Goal: Task Accomplishment & Management: Use online tool/utility

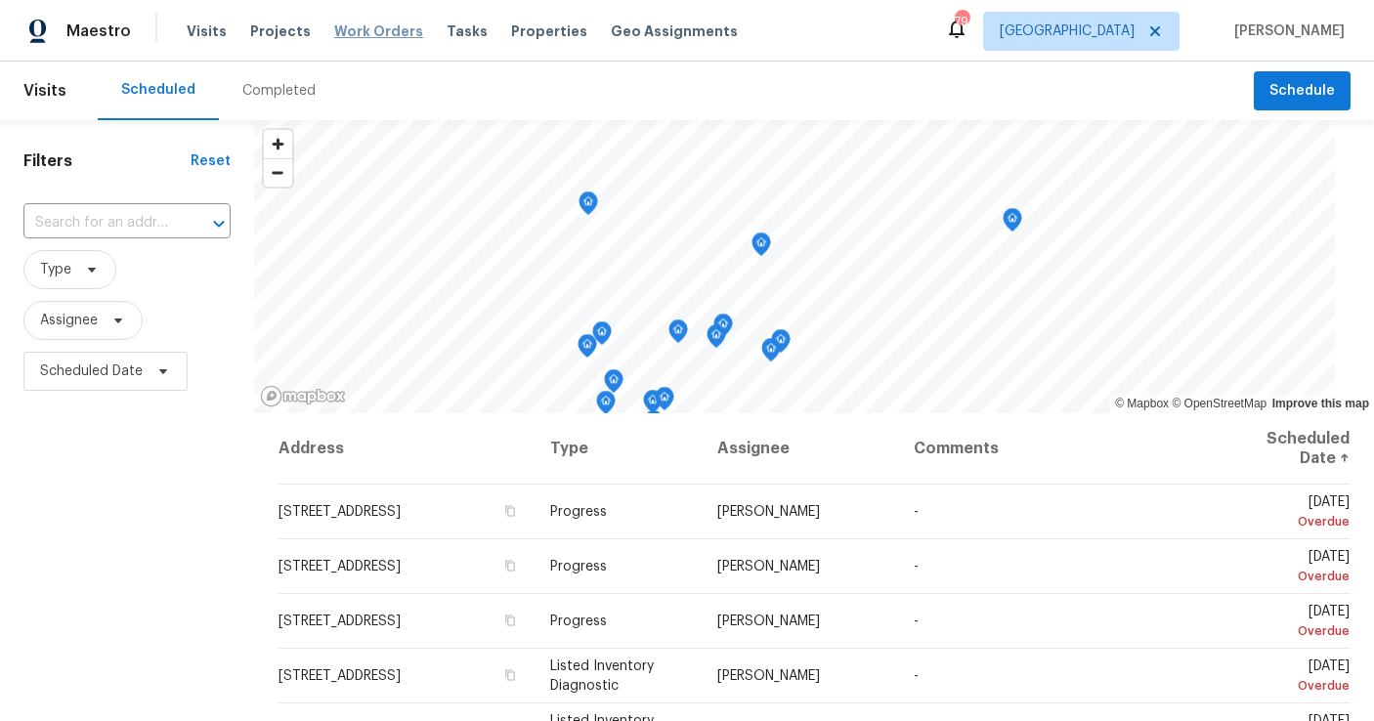
click at [384, 34] on span "Work Orders" at bounding box center [378, 31] width 89 height 20
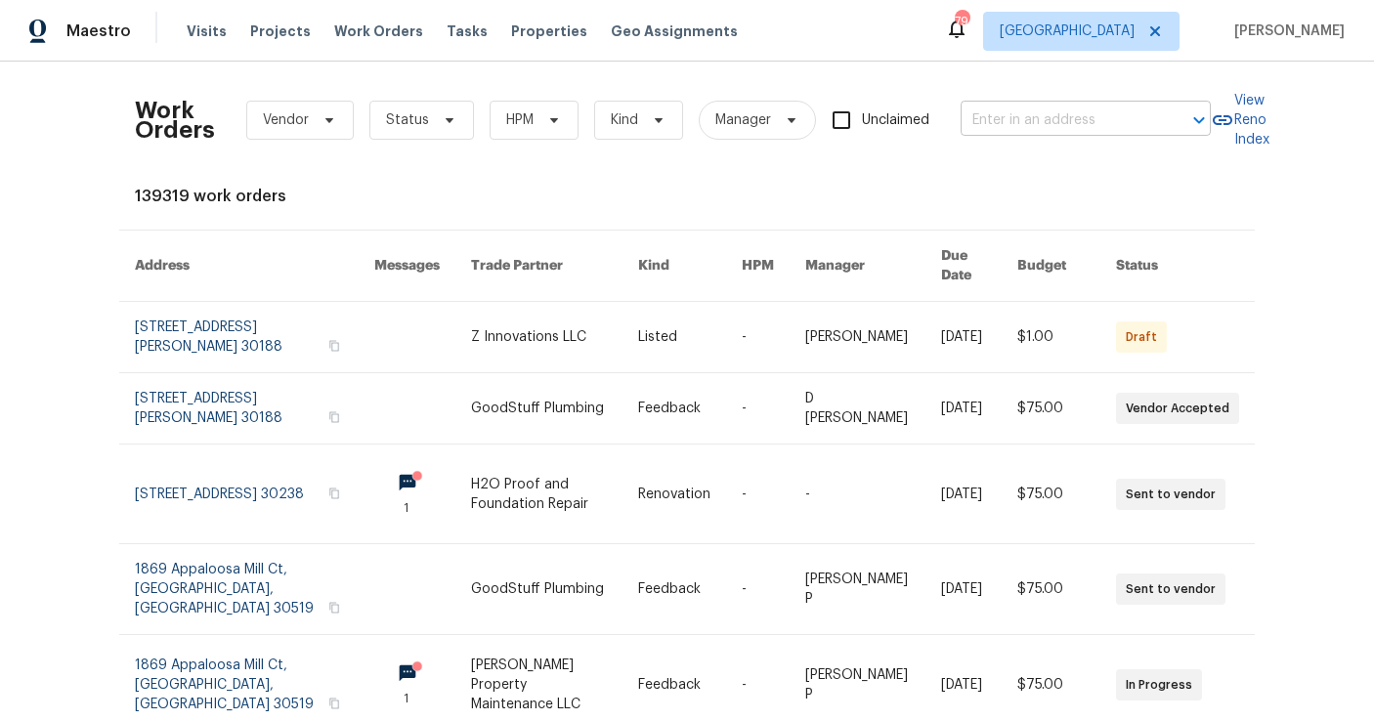
click at [1042, 118] on input "text" at bounding box center [1058, 121] width 195 height 30
type input "2864 sud"
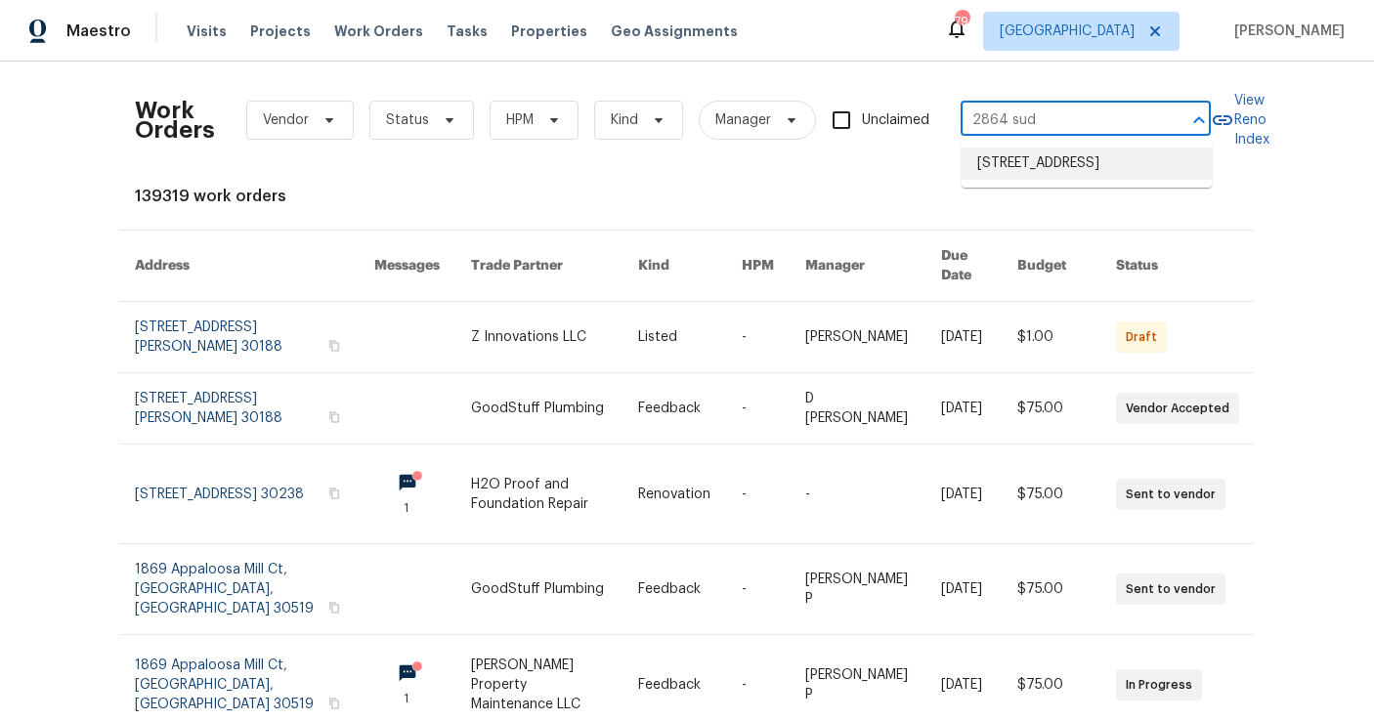
click at [1034, 180] on li "2864 Sudbury Ct, Marietta, GA 30062" at bounding box center [1087, 164] width 250 height 32
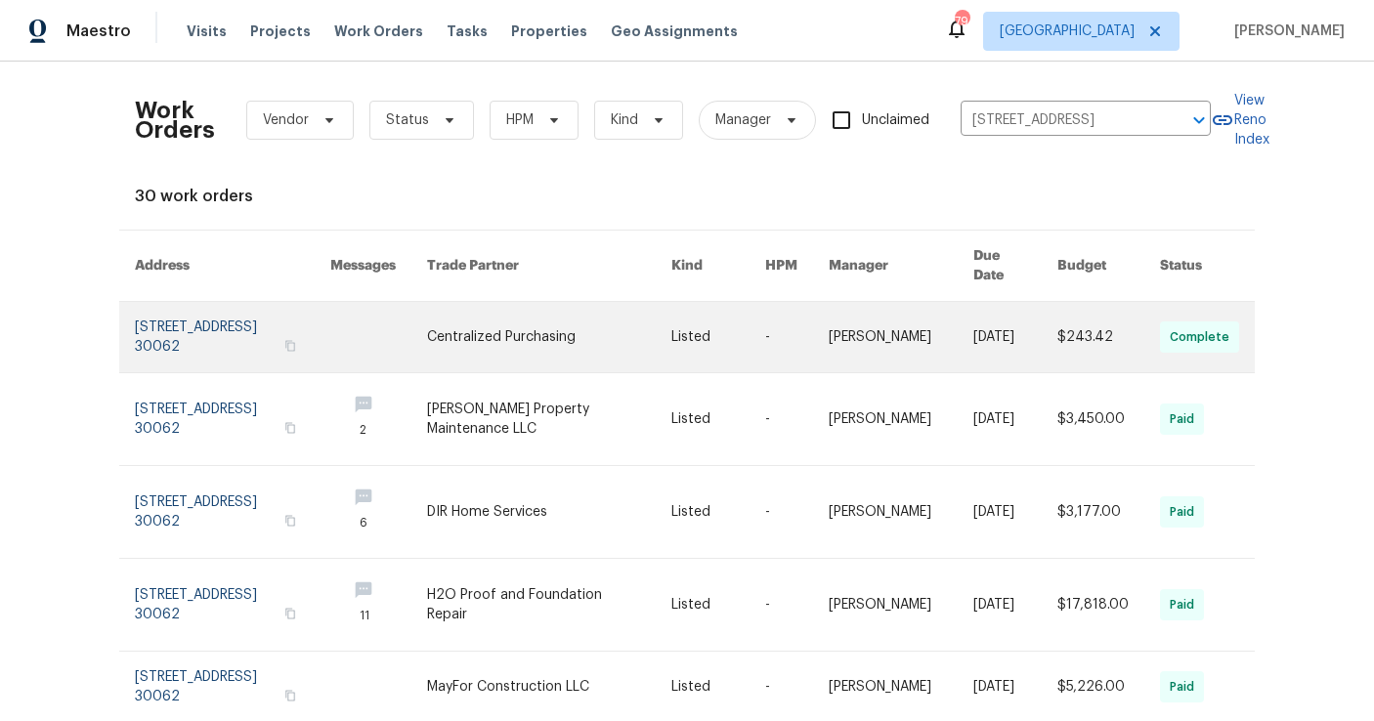
click at [225, 341] on link at bounding box center [232, 337] width 195 height 70
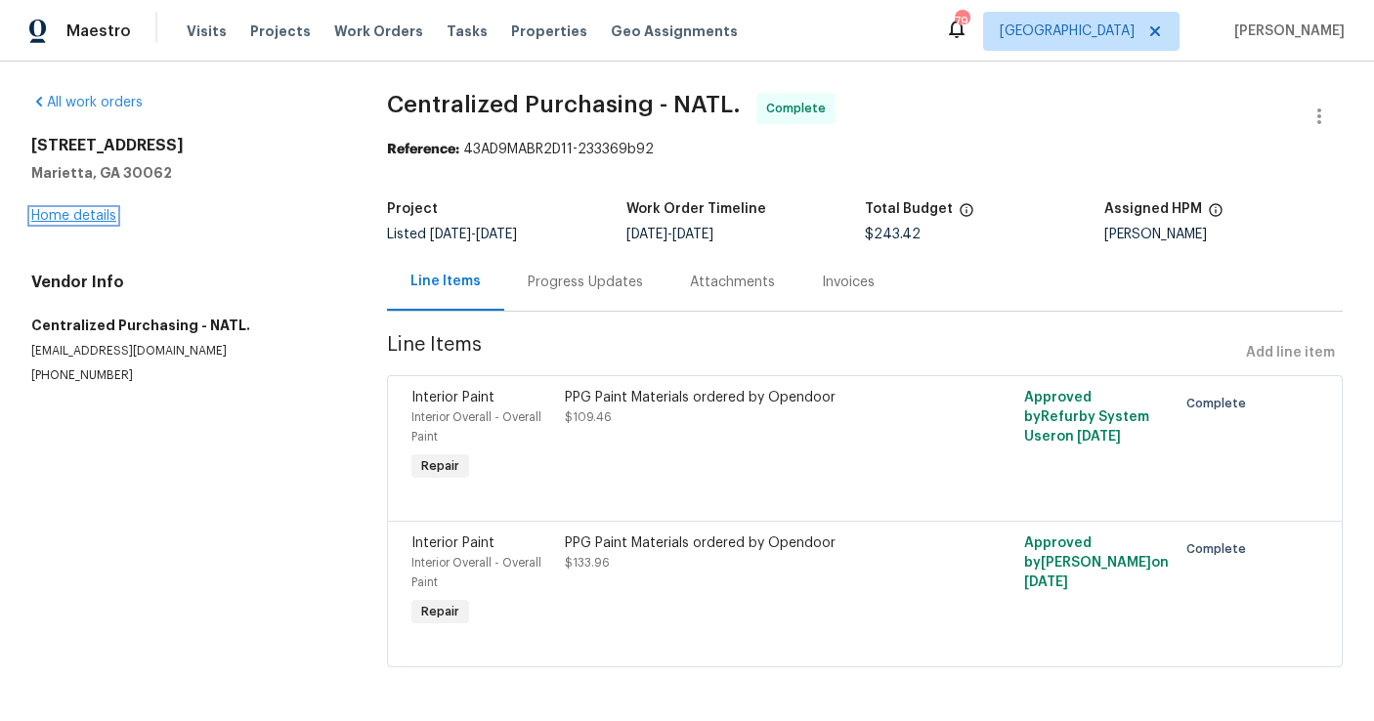
click at [84, 220] on link "Home details" at bounding box center [73, 216] width 85 height 14
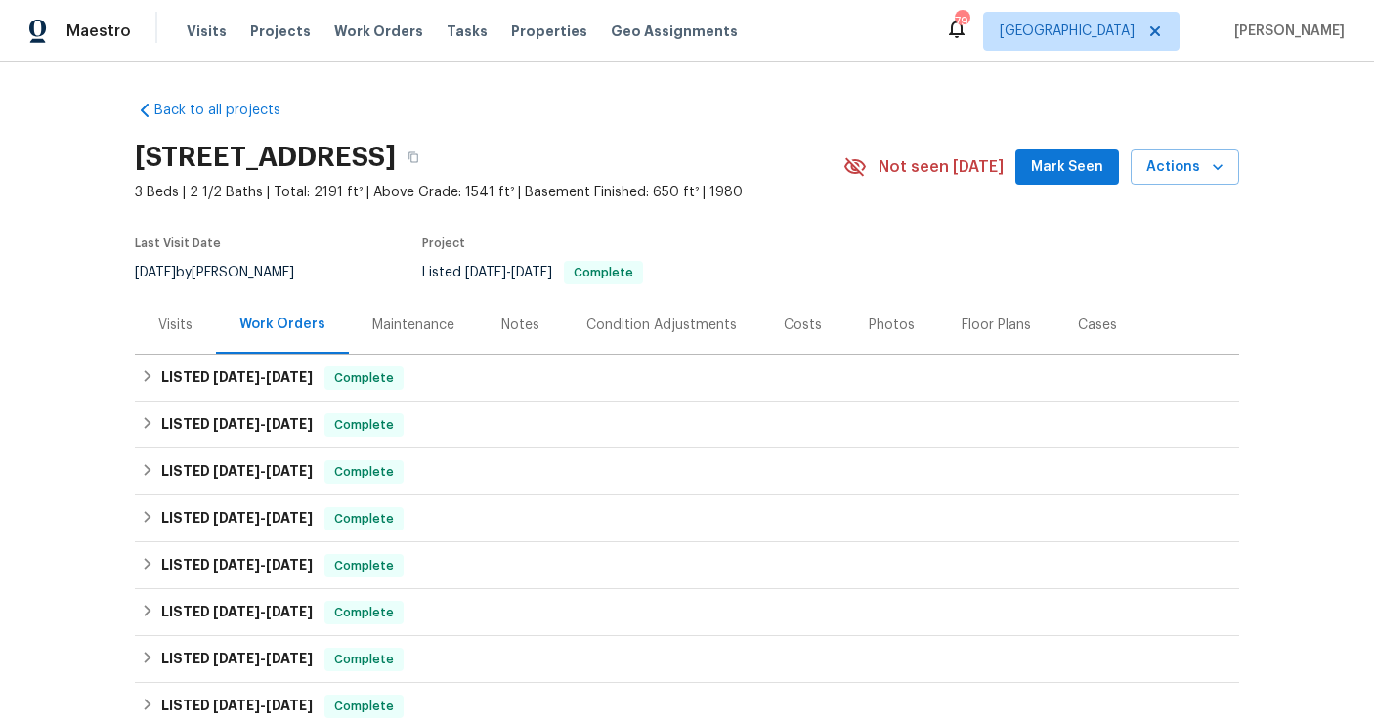
scroll to position [542, 0]
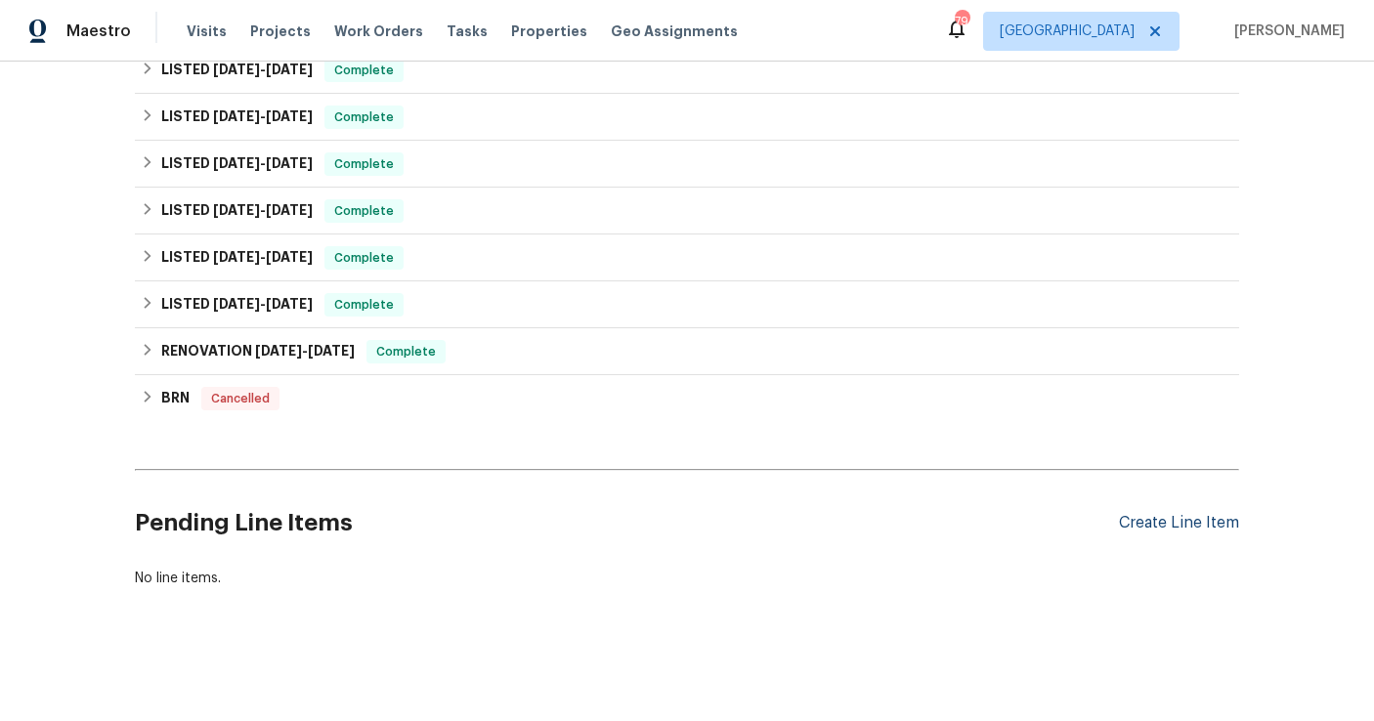
click at [1227, 523] on div "Create Line Item" at bounding box center [1179, 523] width 120 height 19
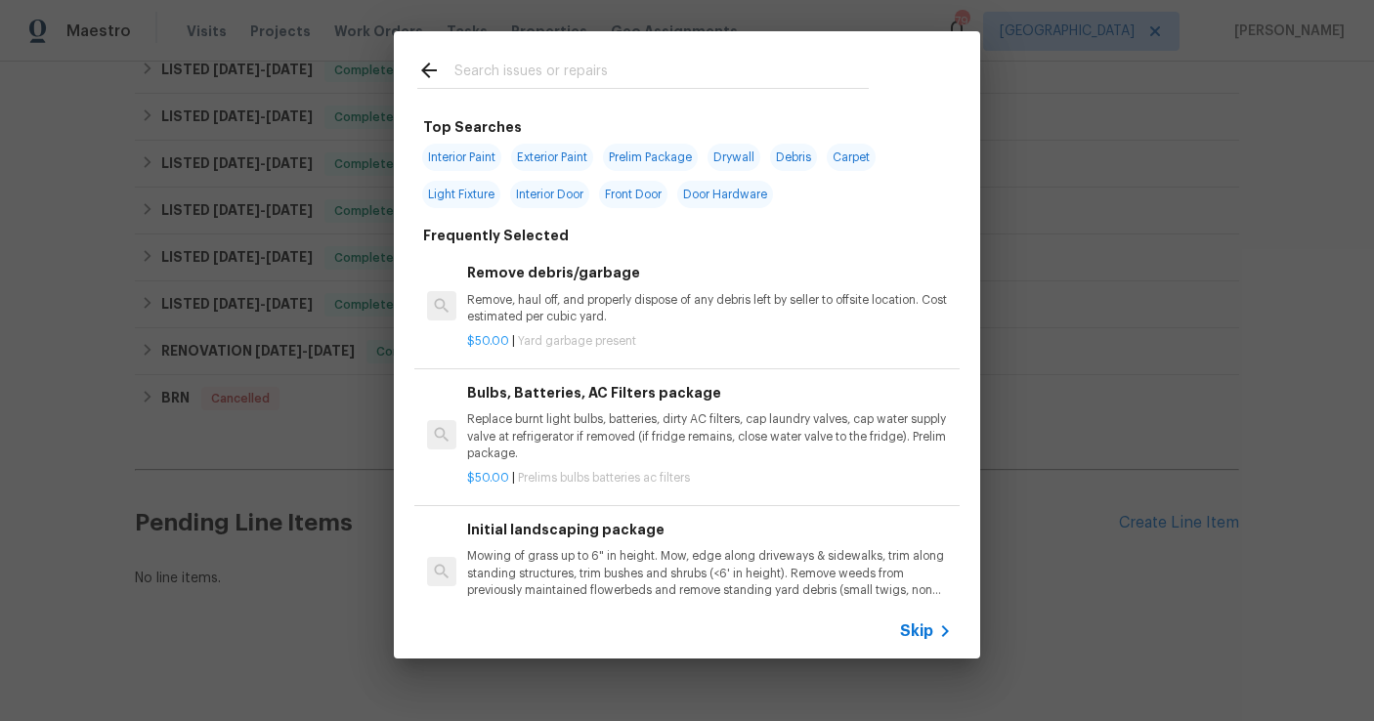
click at [497, 73] on input "text" at bounding box center [661, 73] width 414 height 29
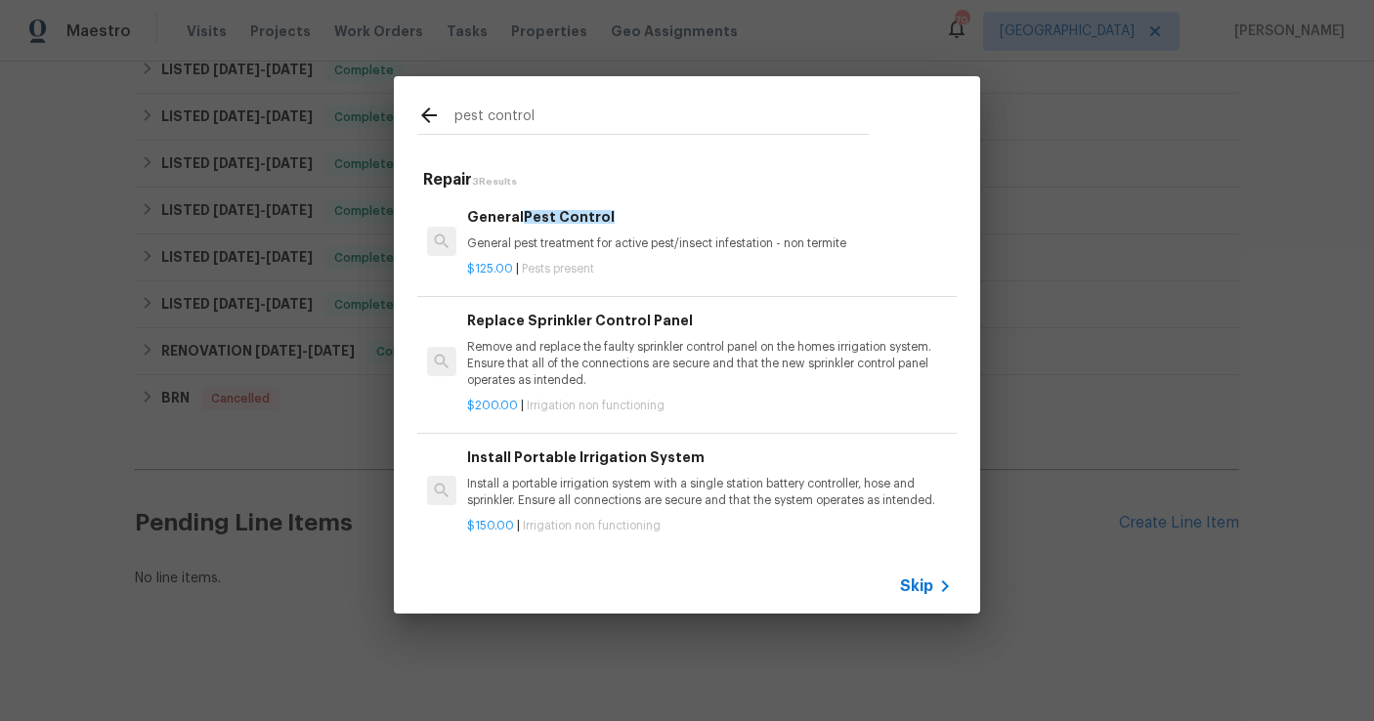
type input "pest control"
click at [575, 247] on p "General pest treatment for active pest/insect infestation - non termite" at bounding box center [709, 244] width 485 height 17
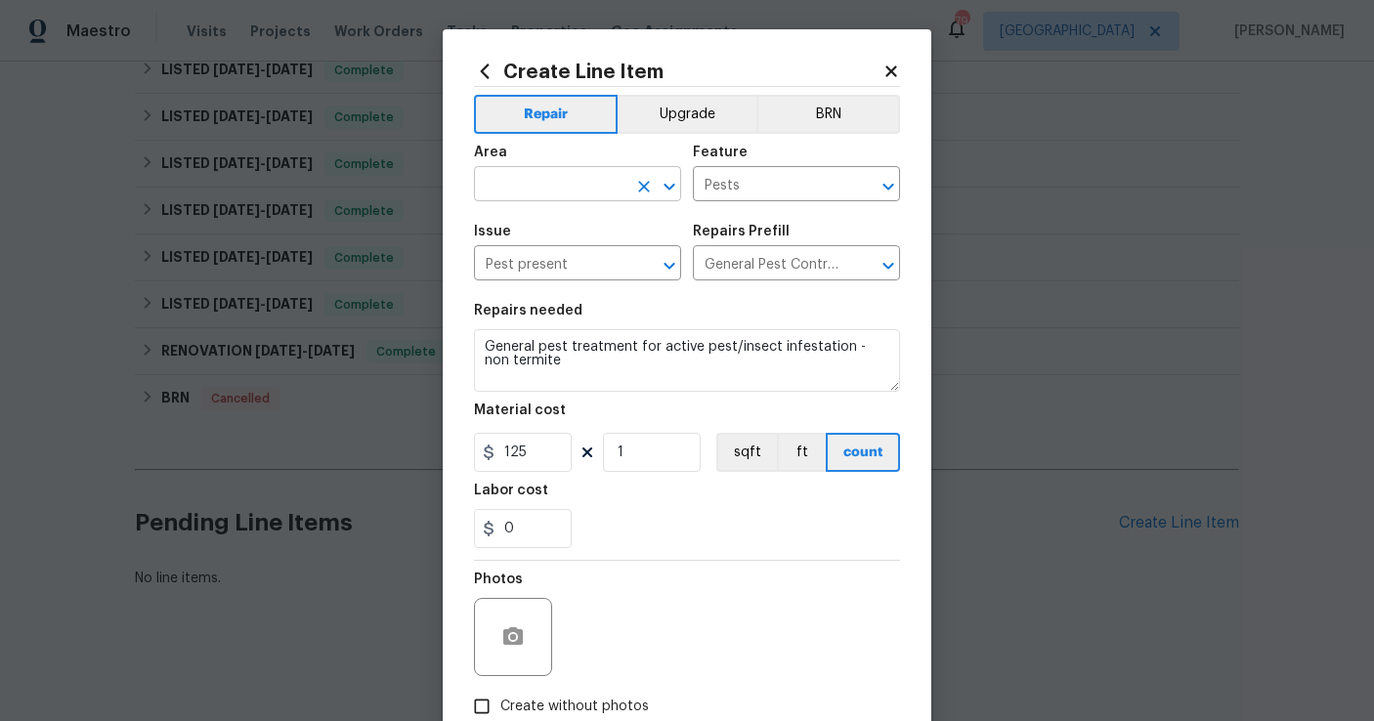
click at [595, 188] on input "text" at bounding box center [550, 186] width 152 height 30
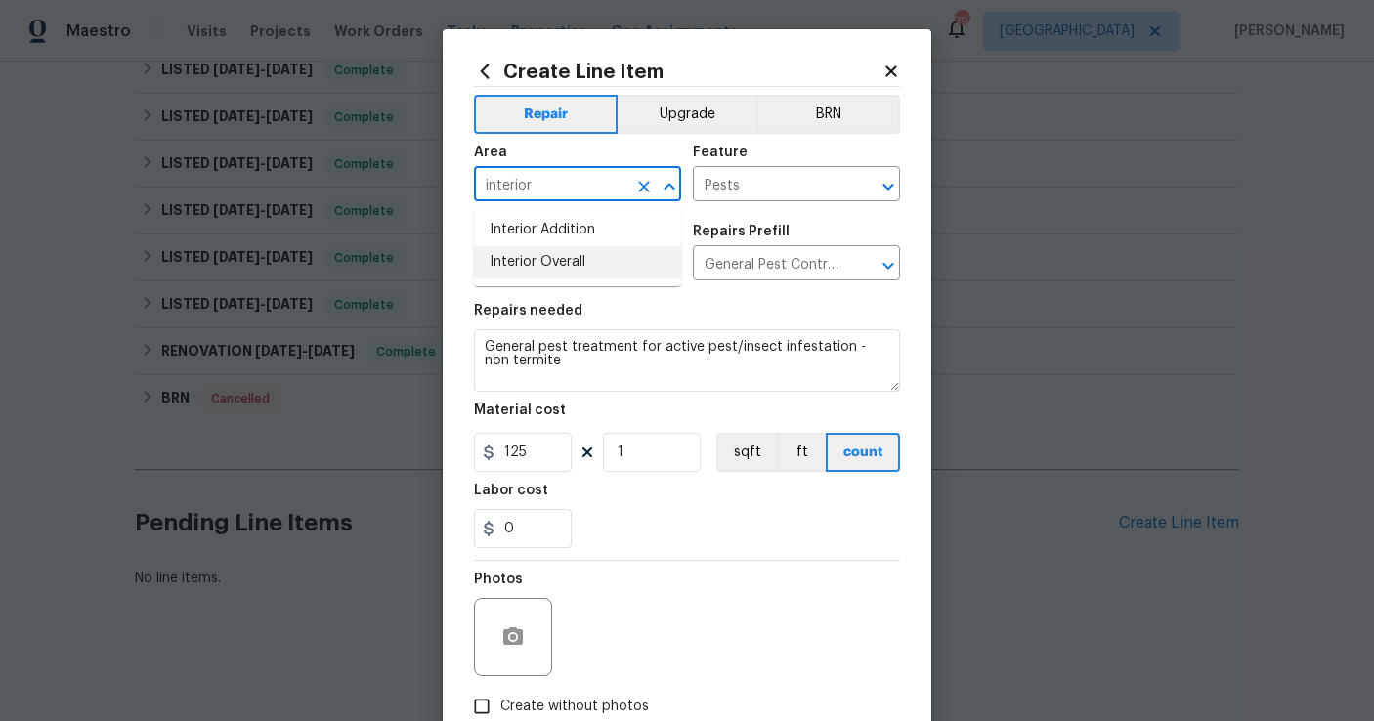
click at [585, 263] on li "Interior Overall" at bounding box center [577, 262] width 207 height 32
type input "Interior Overall"
click at [494, 711] on input "Create without photos" at bounding box center [481, 706] width 37 height 37
checkbox input "true"
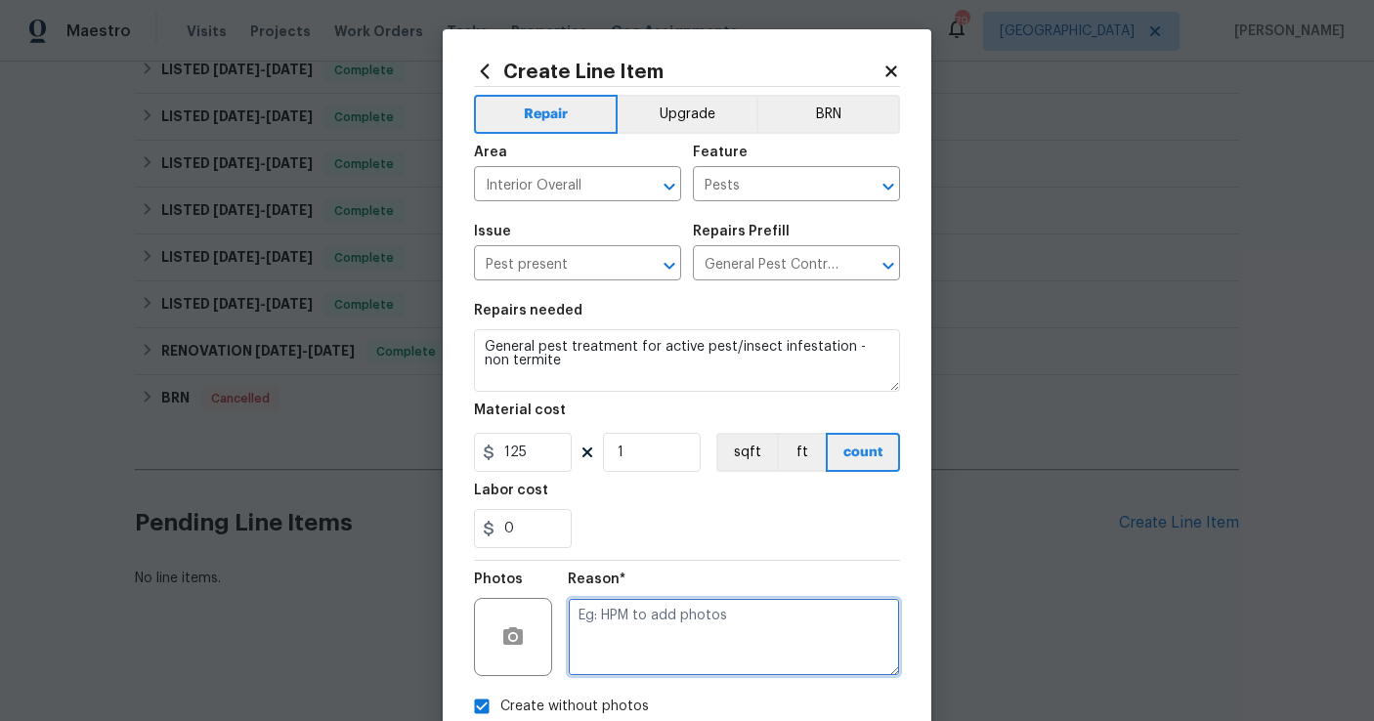
click at [614, 666] on textarea at bounding box center [734, 637] width 332 height 78
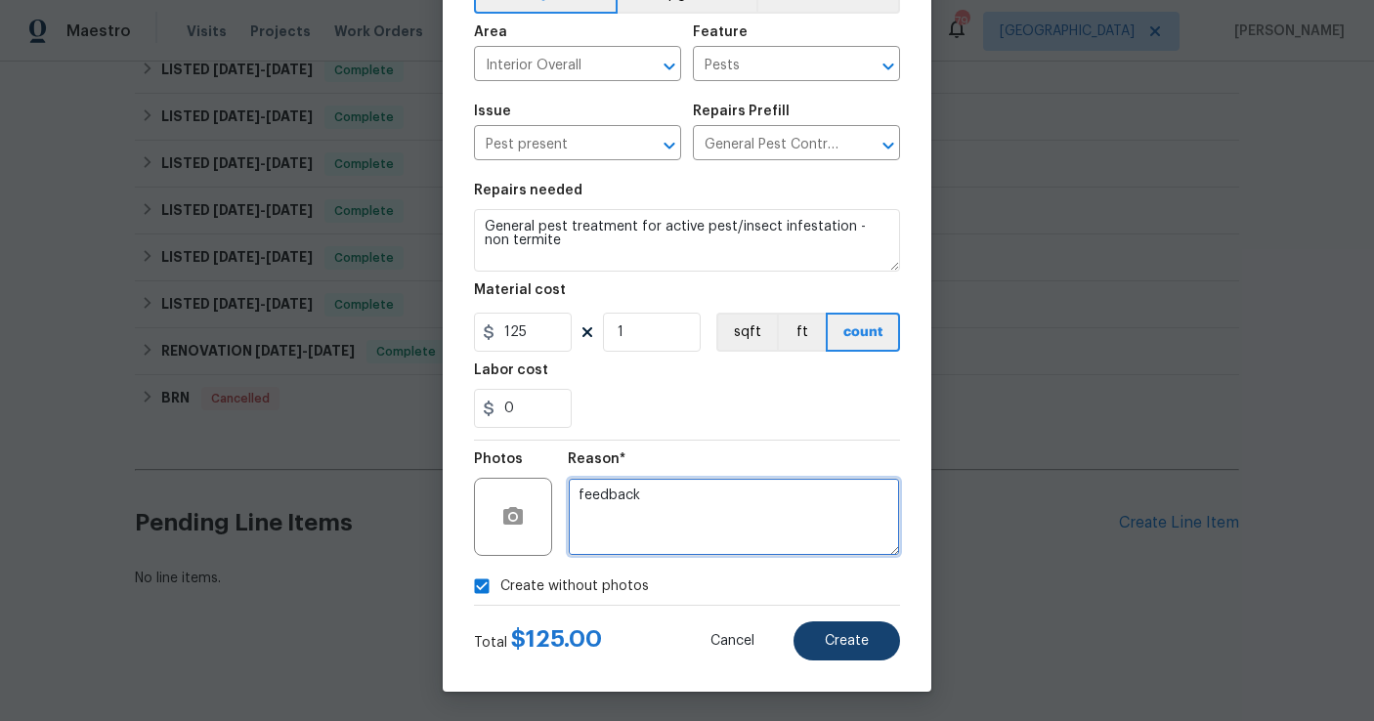
type textarea "feedback"
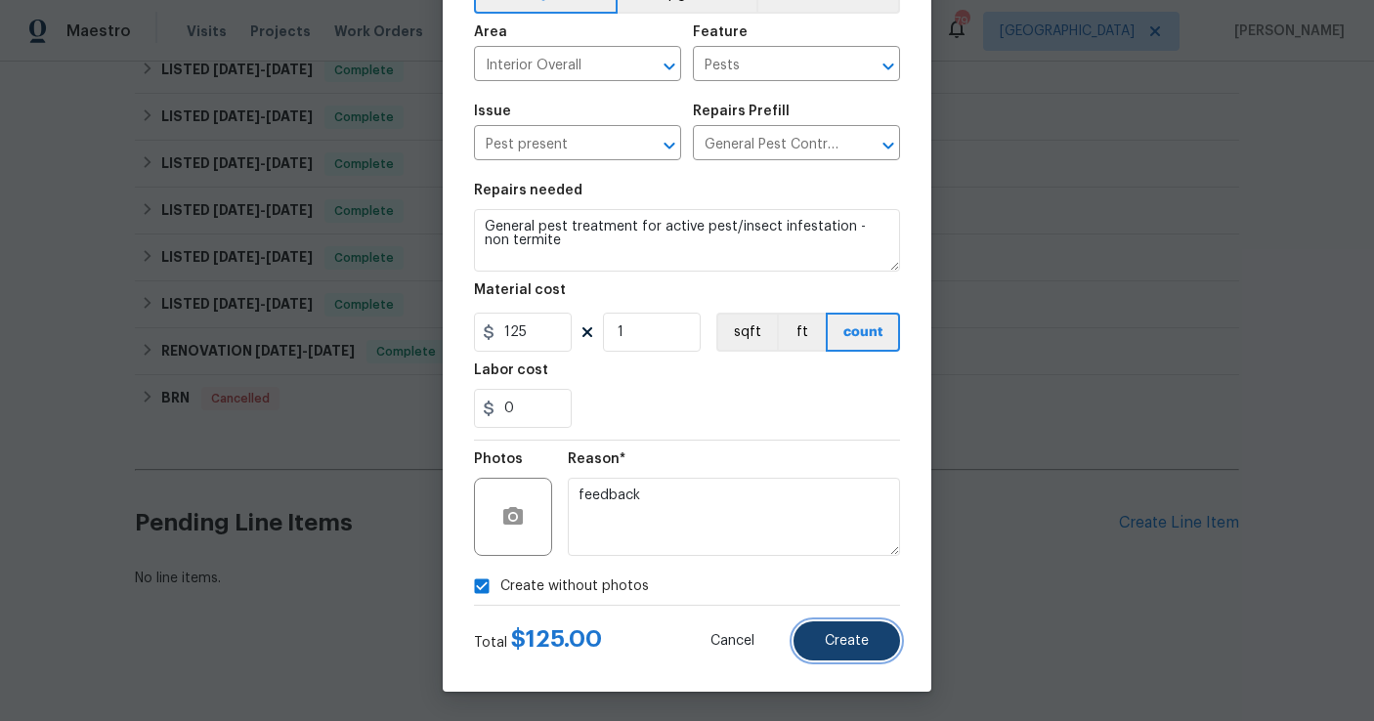
click at [845, 648] on button "Create" at bounding box center [847, 641] width 107 height 39
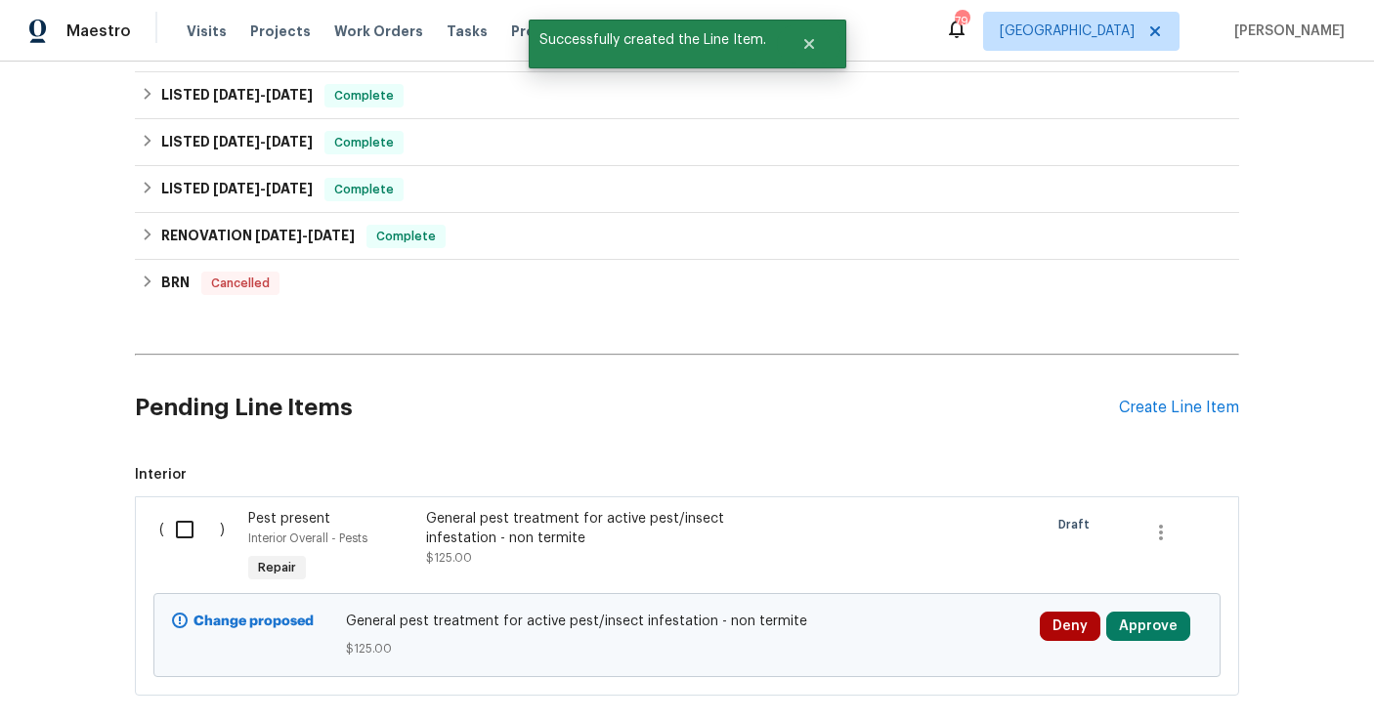
scroll to position [765, 0]
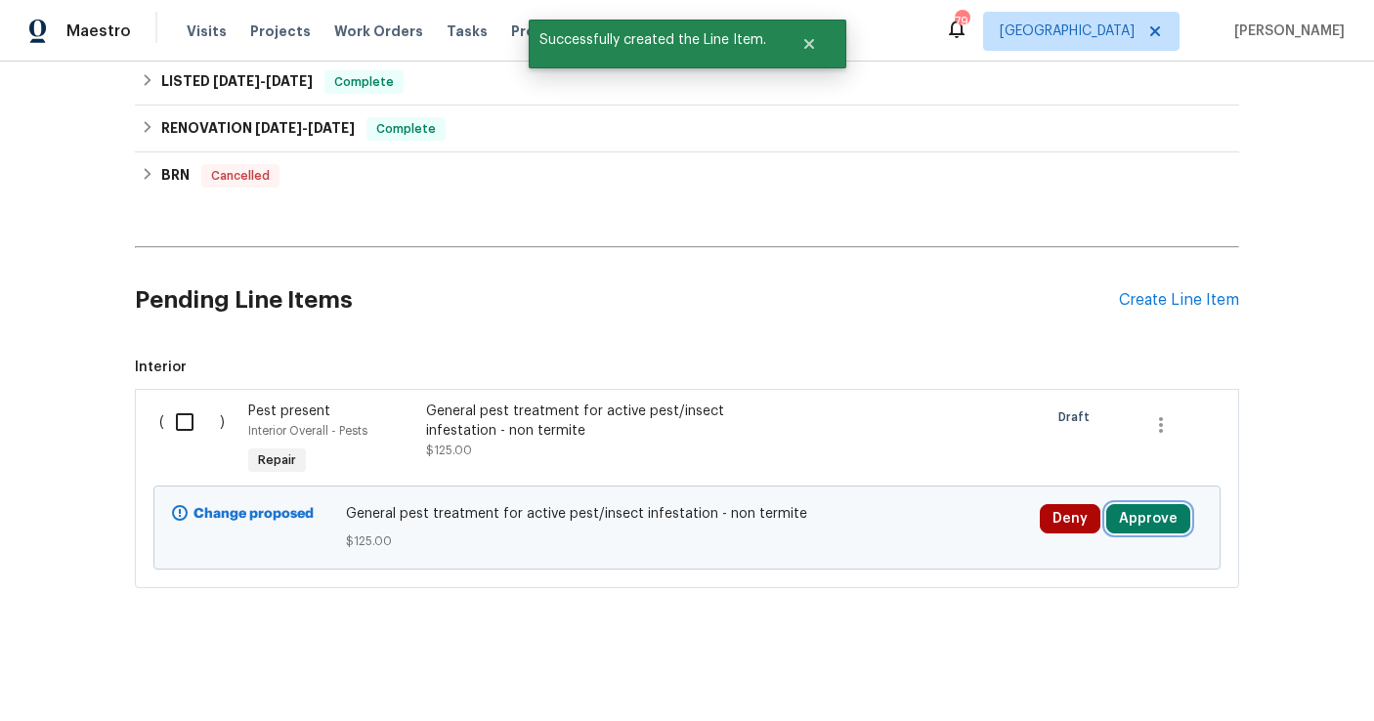
click at [1143, 520] on button "Approve" at bounding box center [1148, 518] width 84 height 29
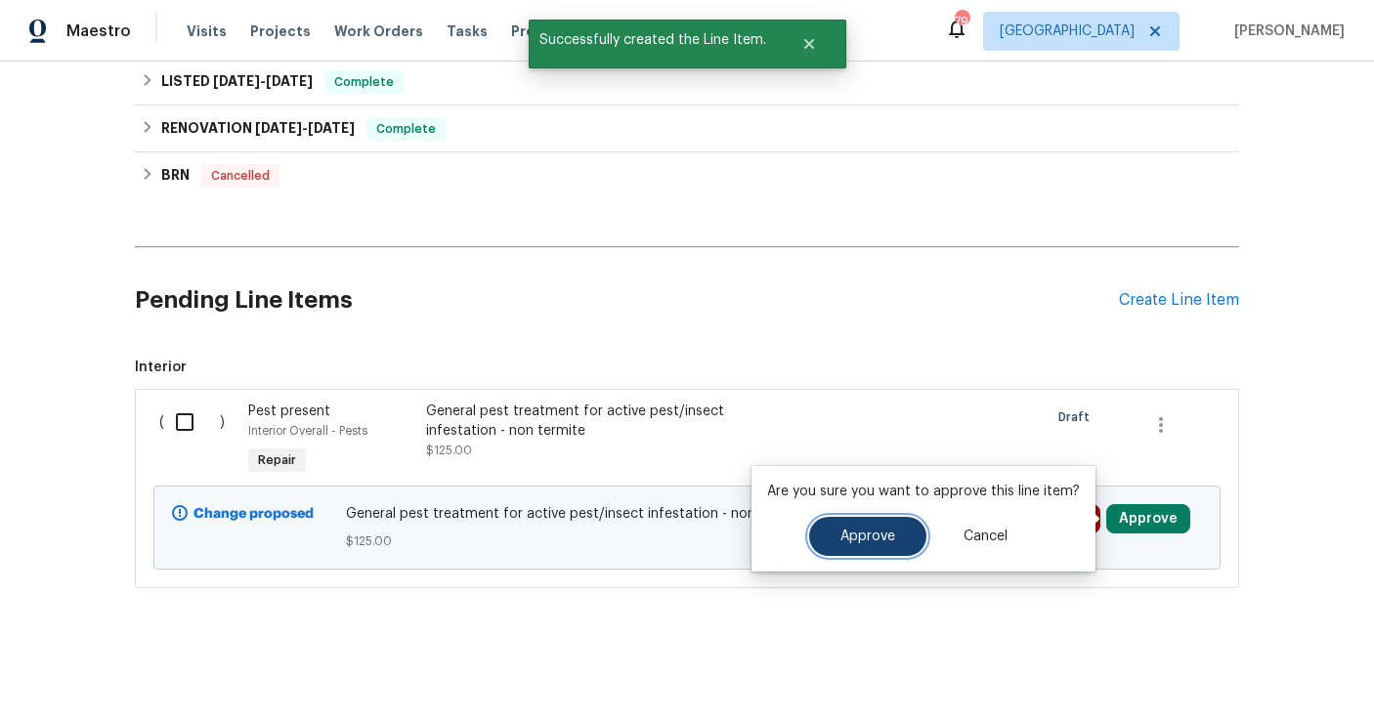
click at [883, 523] on button "Approve" at bounding box center [867, 536] width 117 height 39
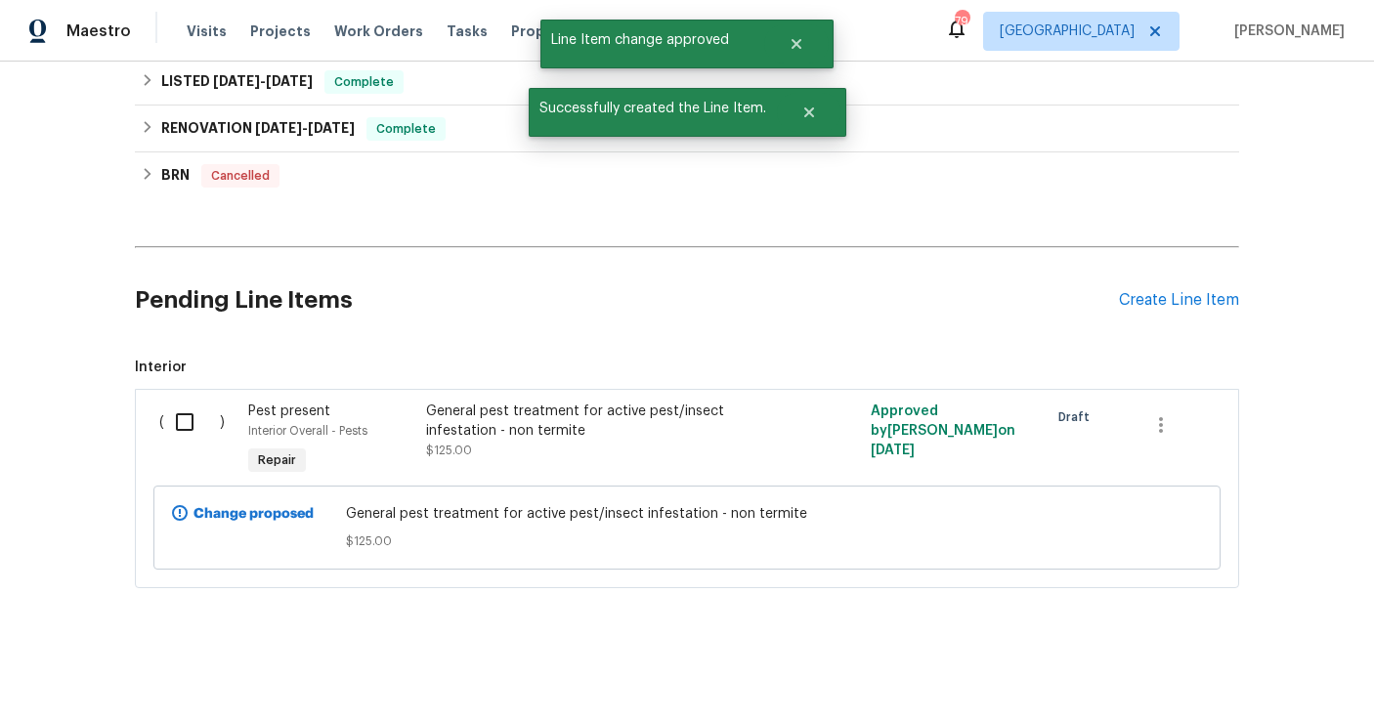
click at [189, 422] on input "checkbox" at bounding box center [192, 422] width 56 height 41
checkbox input "true"
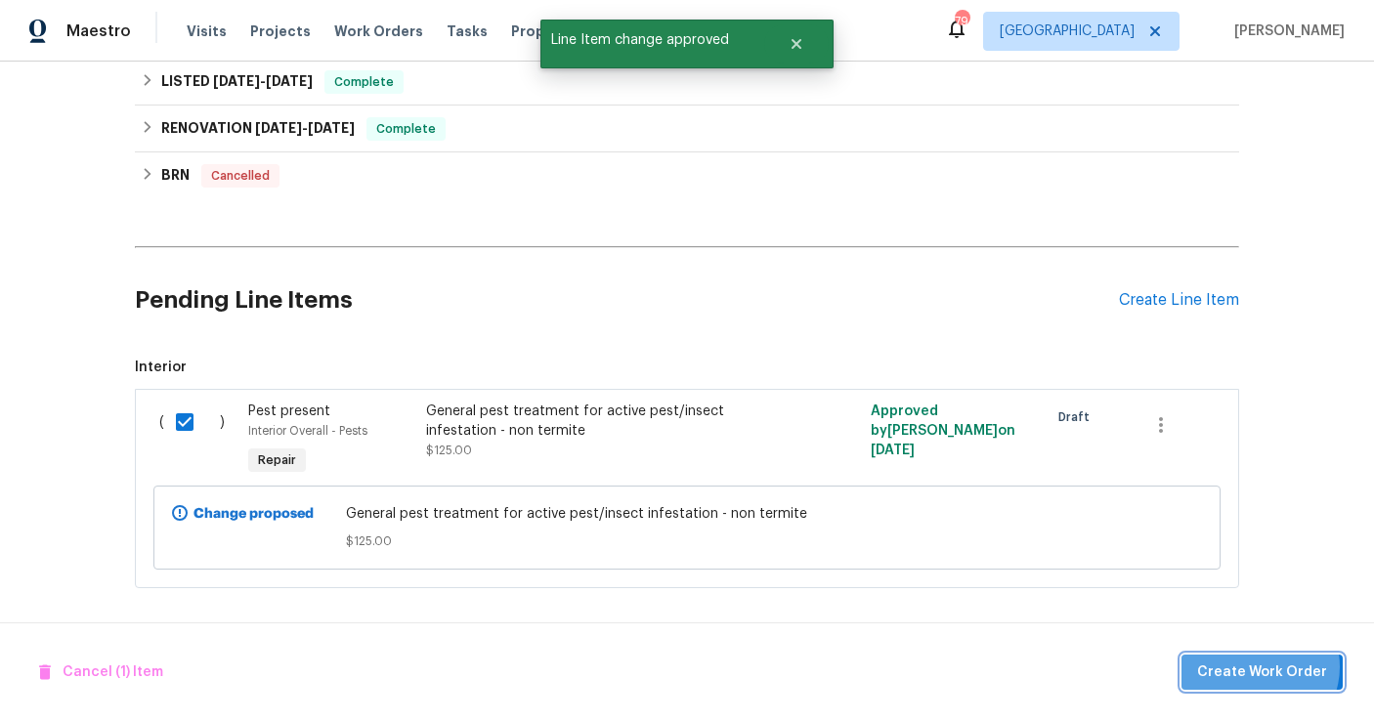
click at [1264, 666] on span "Create Work Order" at bounding box center [1262, 673] width 130 height 24
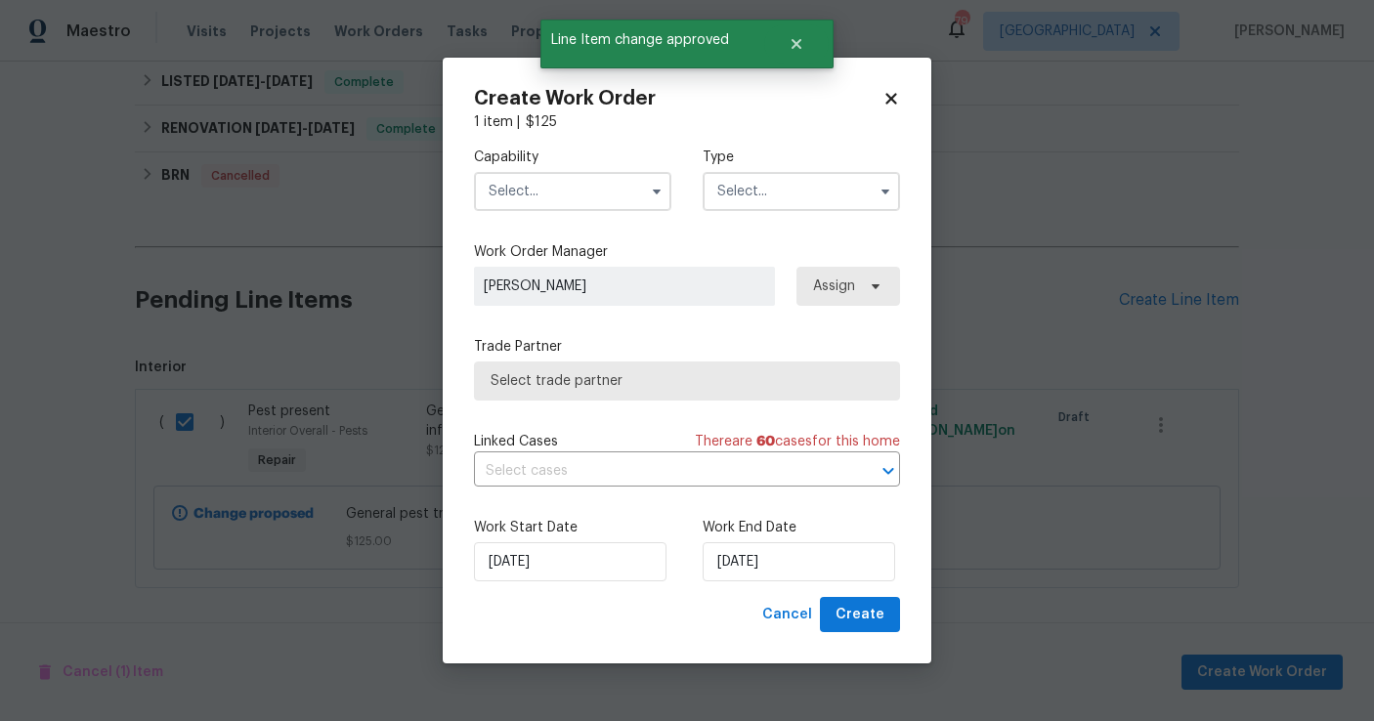
click at [576, 197] on input "text" at bounding box center [572, 191] width 197 height 39
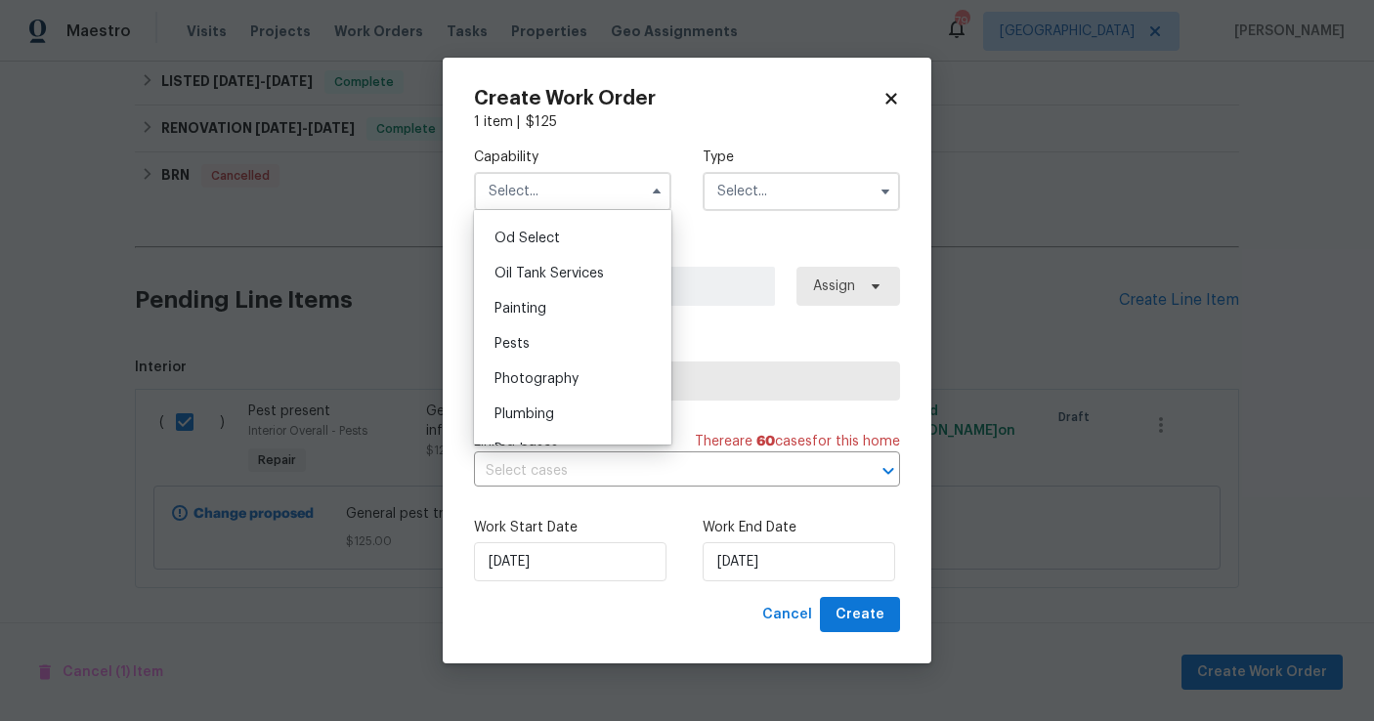
scroll to position [1568, 0]
click at [580, 337] on div "Pests" at bounding box center [573, 340] width 188 height 35
type input "Pests"
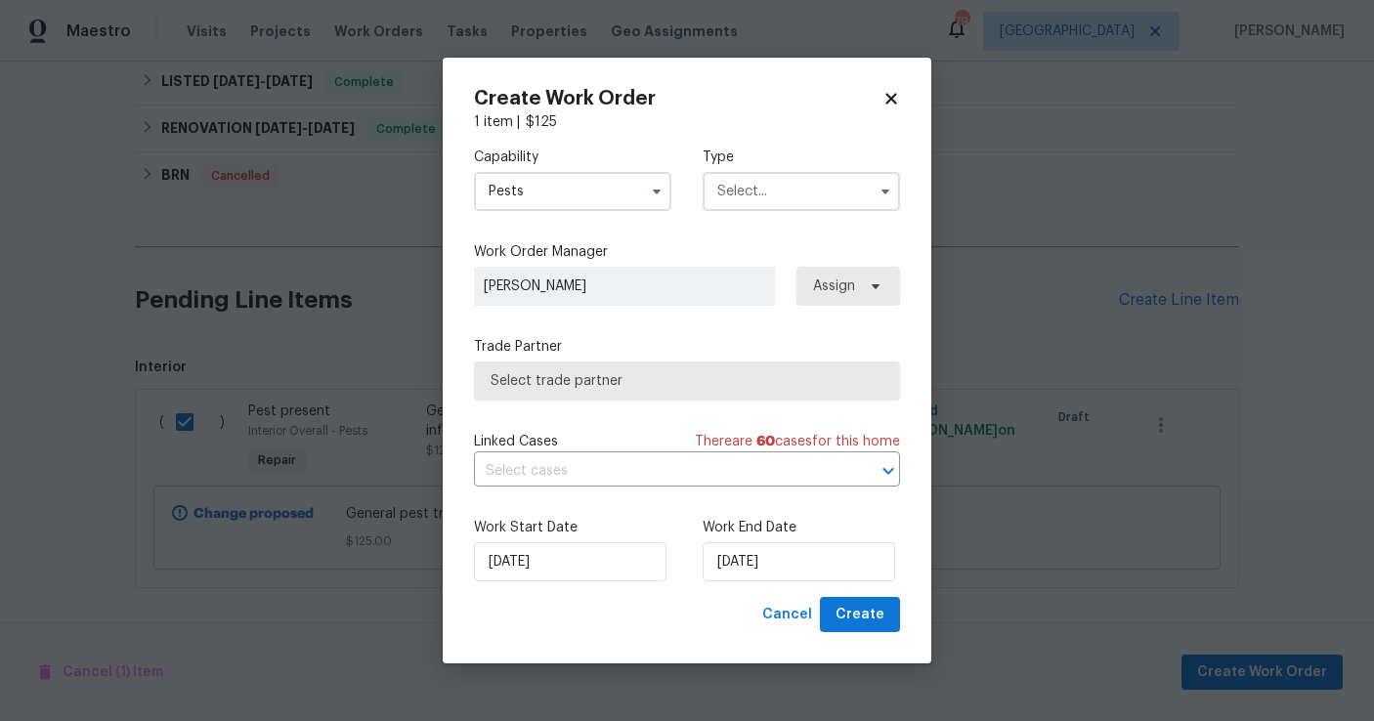
click at [744, 186] on input "text" at bounding box center [801, 191] width 197 height 39
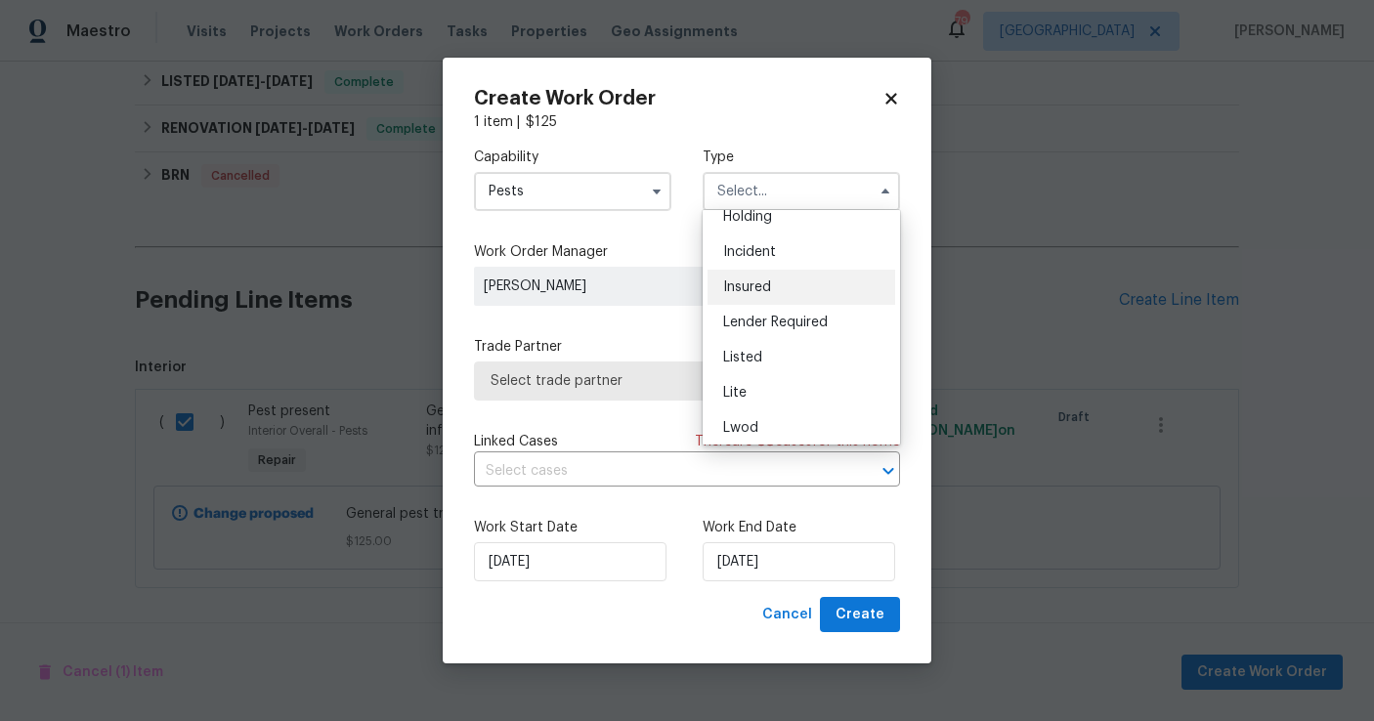
scroll to position [88, 0]
click at [774, 369] on div "Listed" at bounding box center [802, 355] width 188 height 35
type input "Listed"
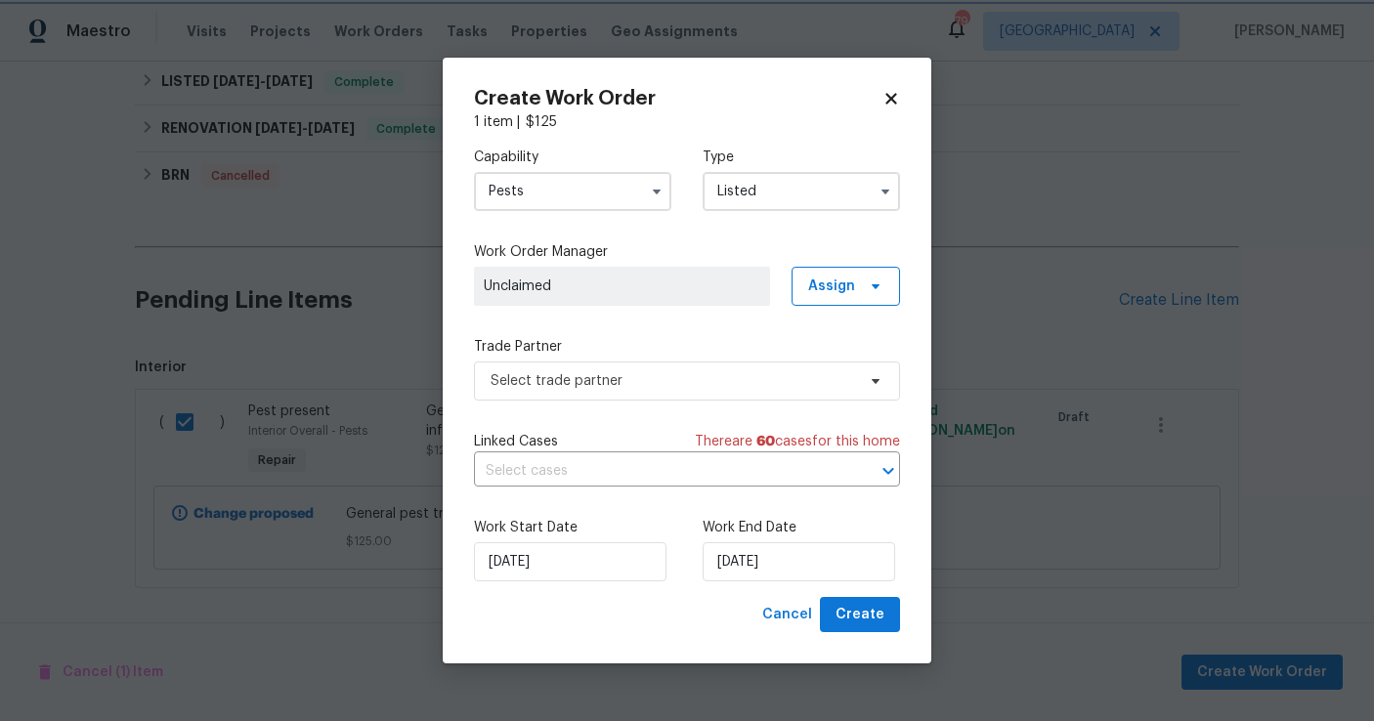
scroll to position [0, 0]
click at [827, 286] on span "Assign" at bounding box center [831, 287] width 47 height 20
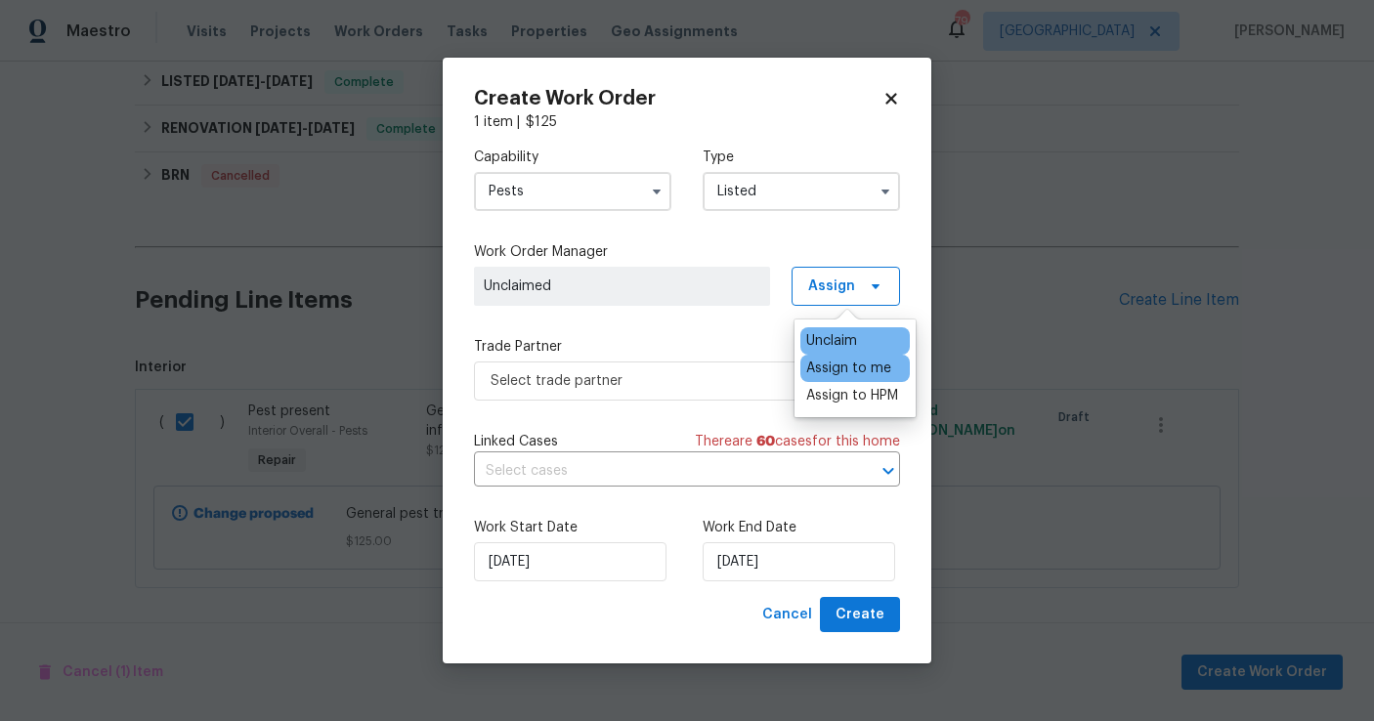
click at [840, 374] on div "Assign to me" at bounding box center [848, 369] width 85 height 20
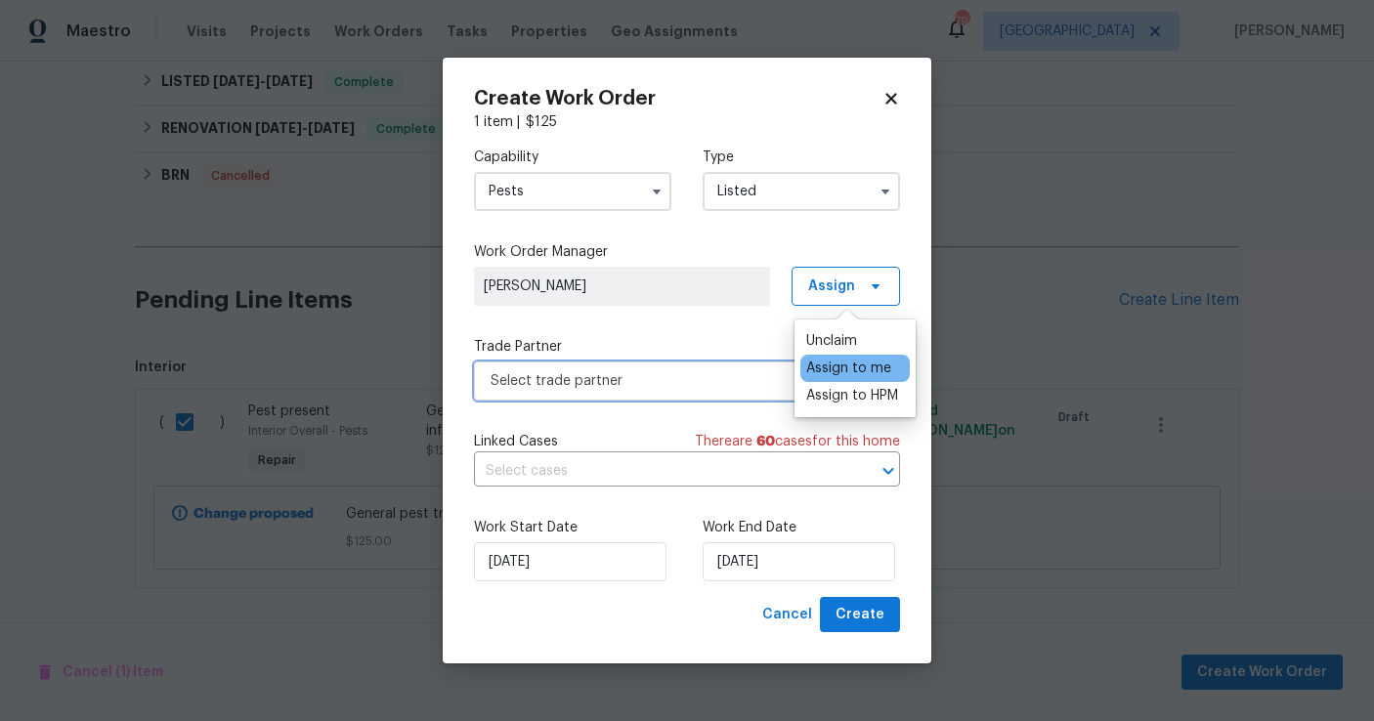
click at [632, 383] on span "Select trade partner" at bounding box center [673, 381] width 365 height 20
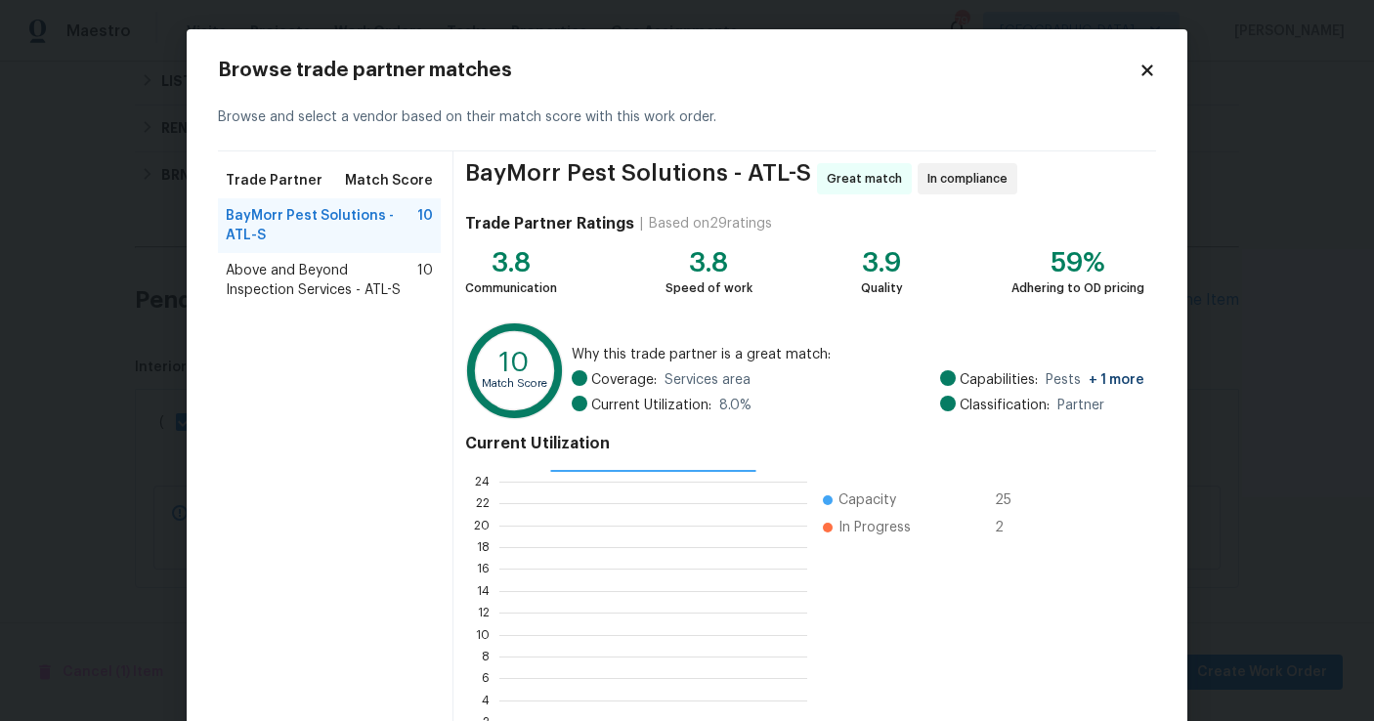
scroll to position [141, 0]
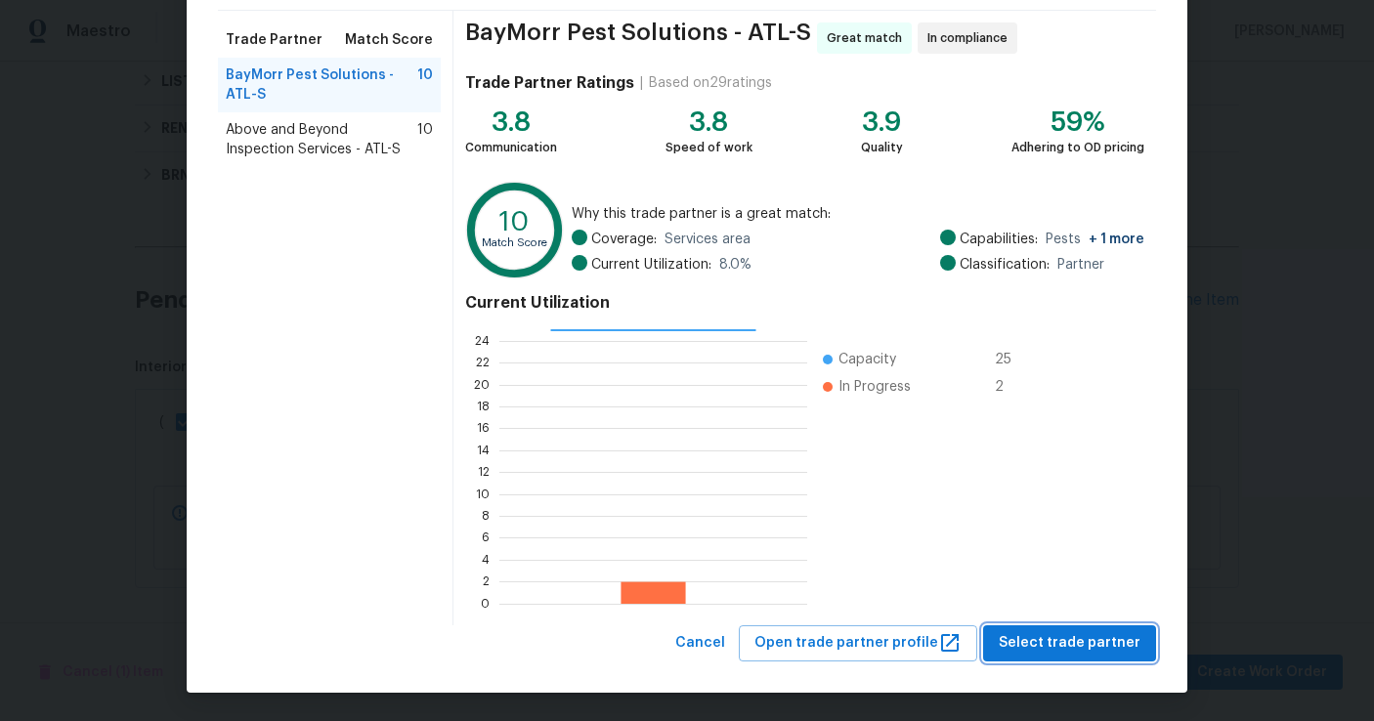
click at [1028, 639] on span "Select trade partner" at bounding box center [1070, 643] width 142 height 24
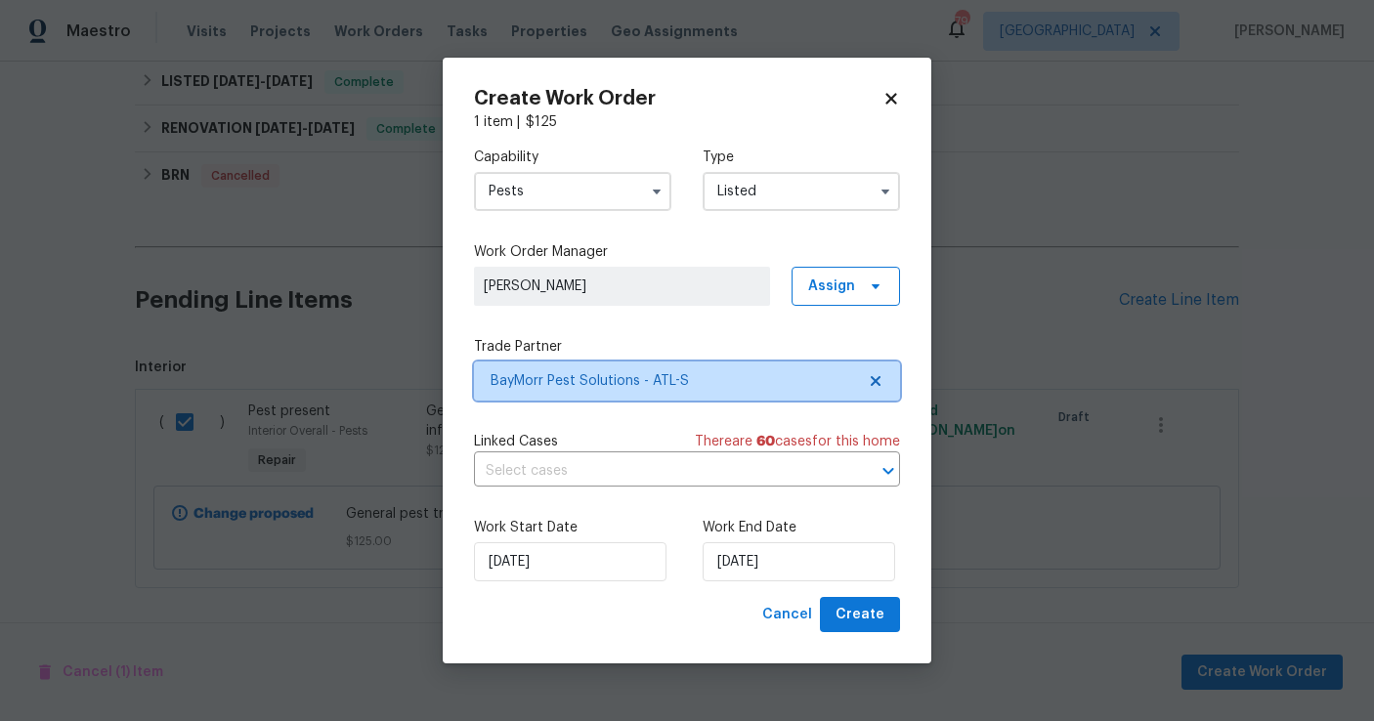
scroll to position [0, 0]
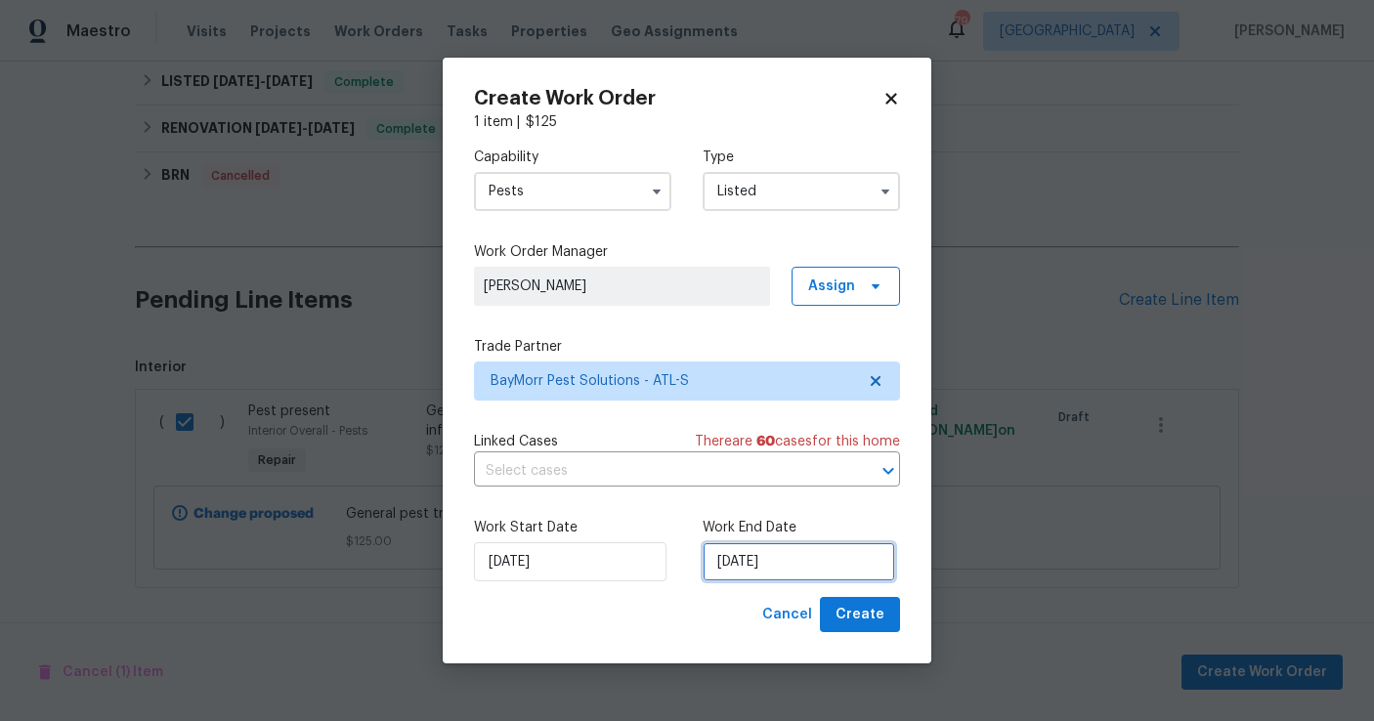
click at [804, 565] on input "8/25/2025" at bounding box center [799, 561] width 193 height 39
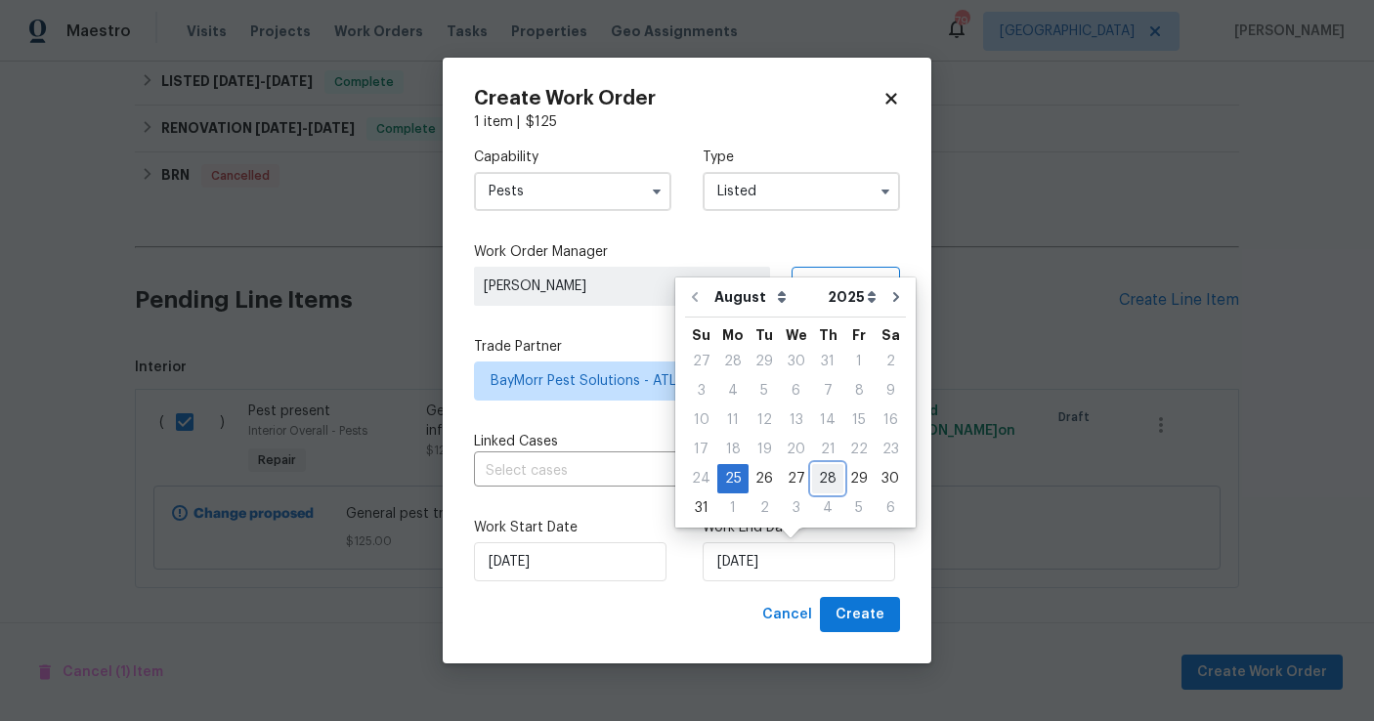
click at [824, 480] on div "28" at bounding box center [827, 478] width 31 height 27
type input "8/28/2025"
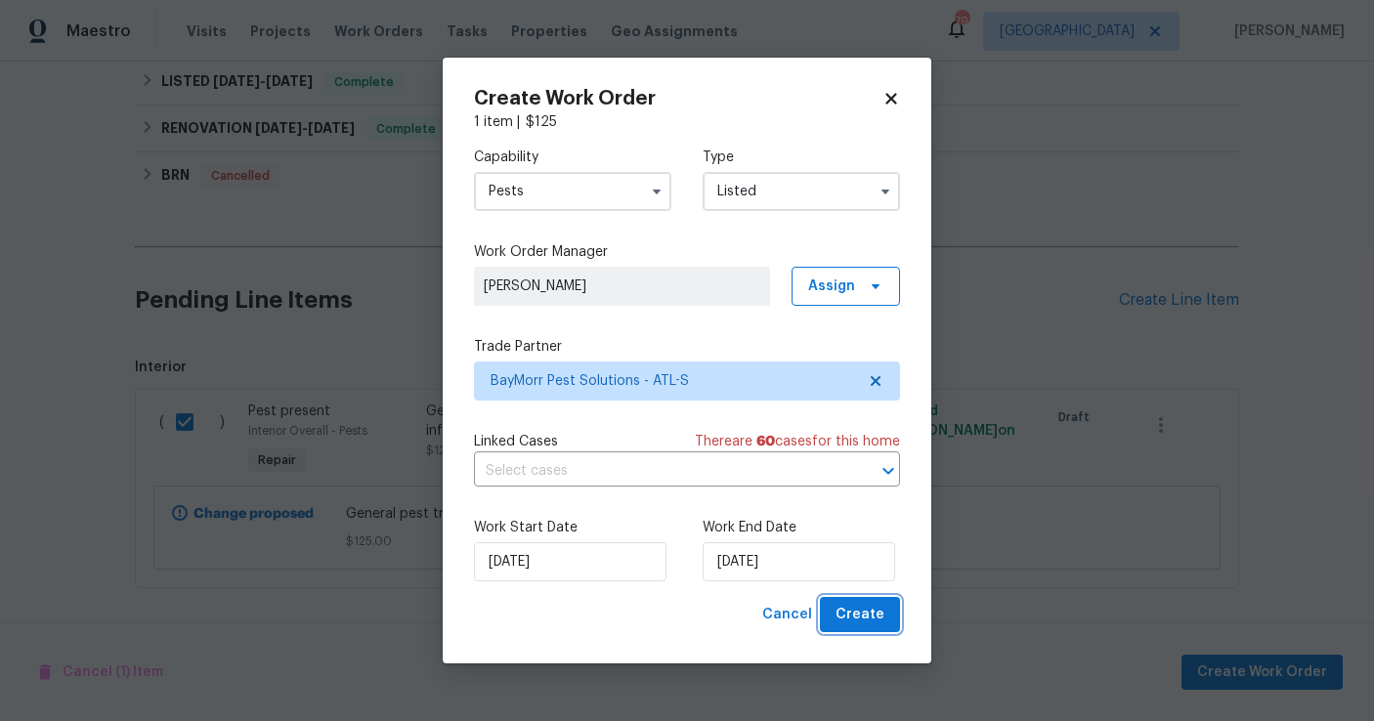
click at [856, 611] on span "Create" at bounding box center [860, 615] width 49 height 24
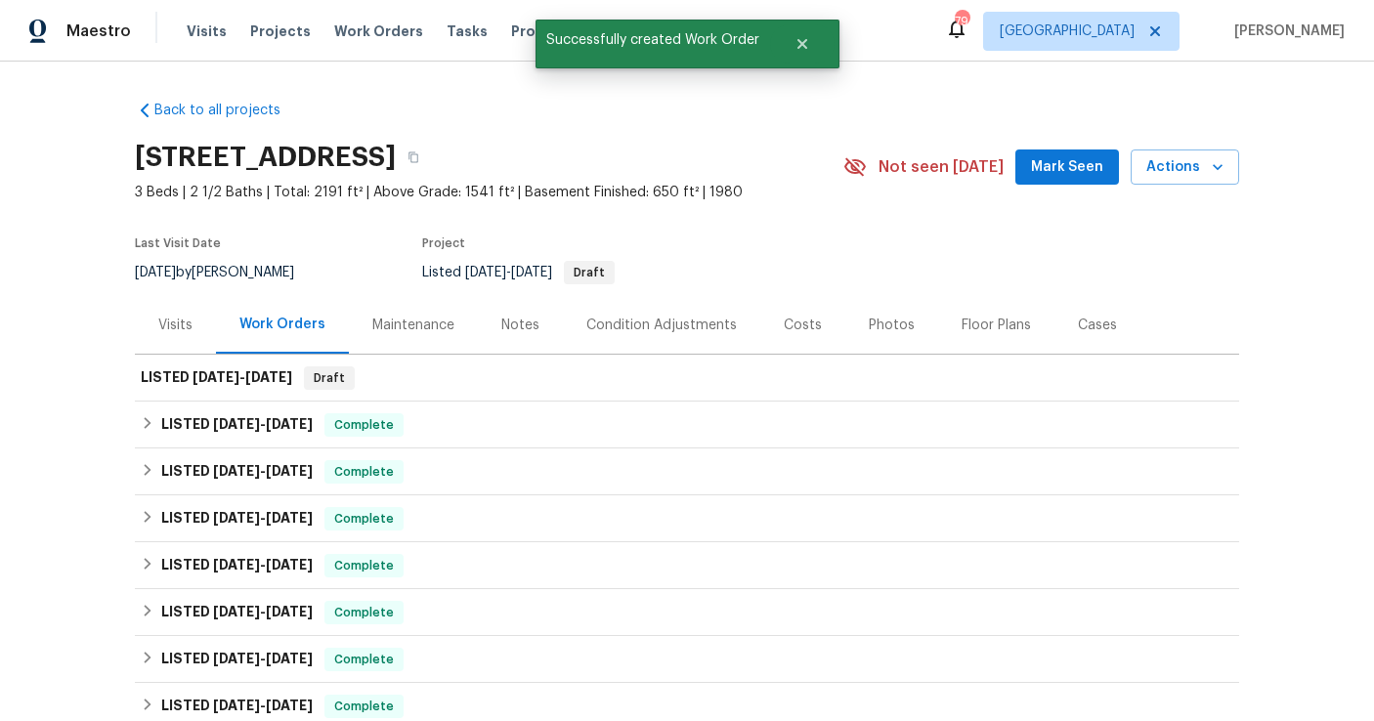
scroll to position [589, 0]
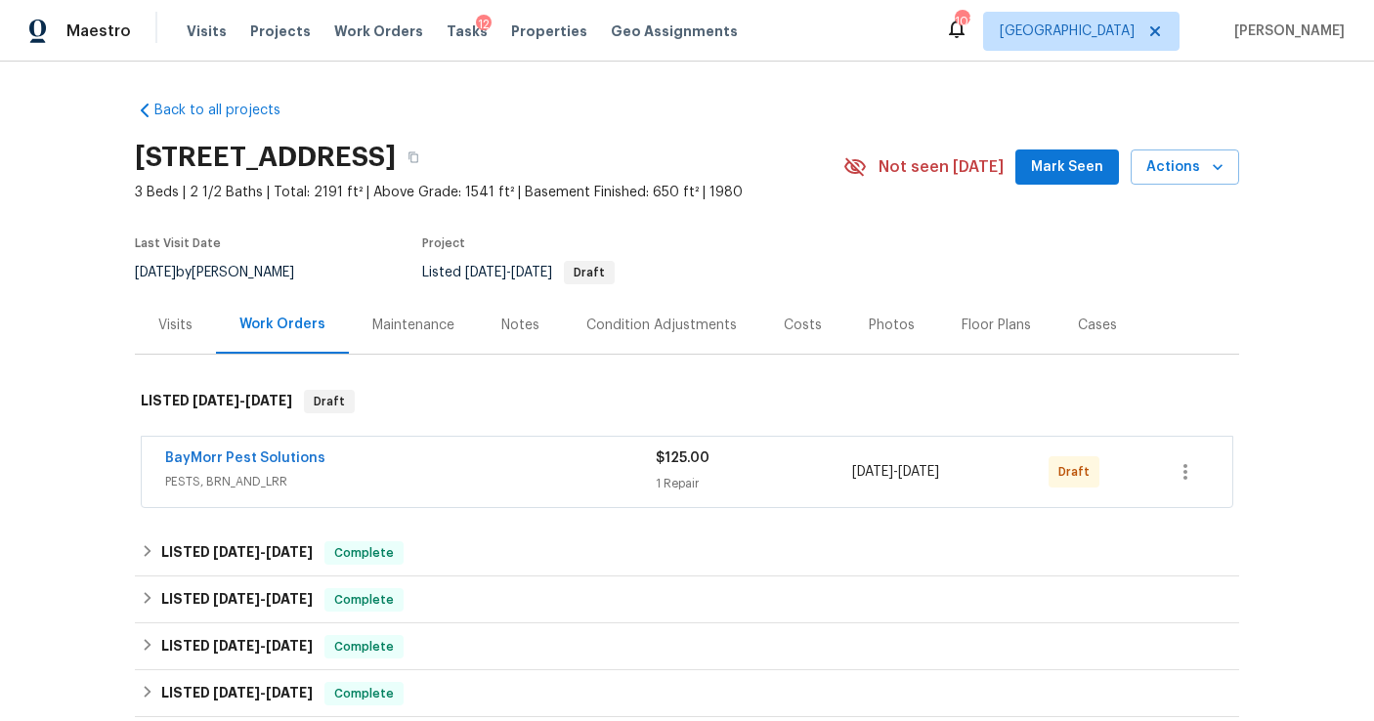
scroll to position [73, 0]
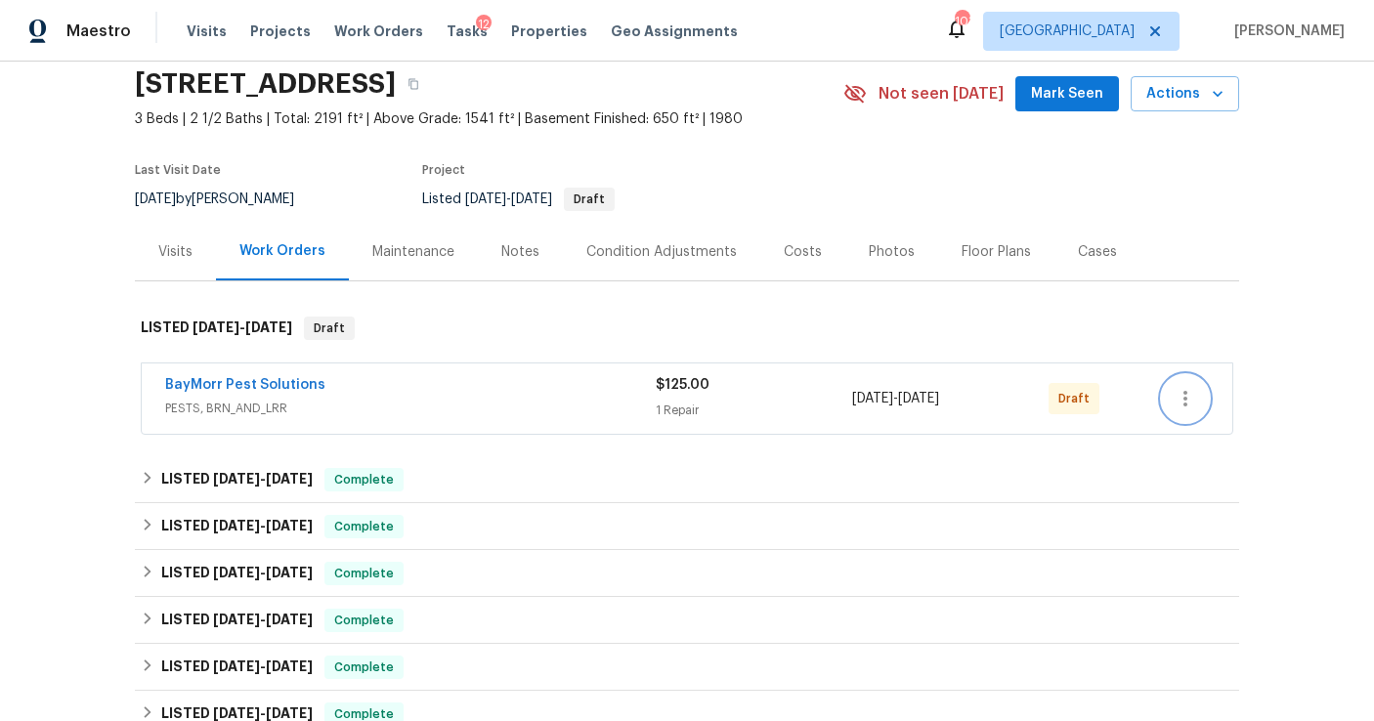
click at [1175, 414] on button "button" at bounding box center [1185, 398] width 47 height 47
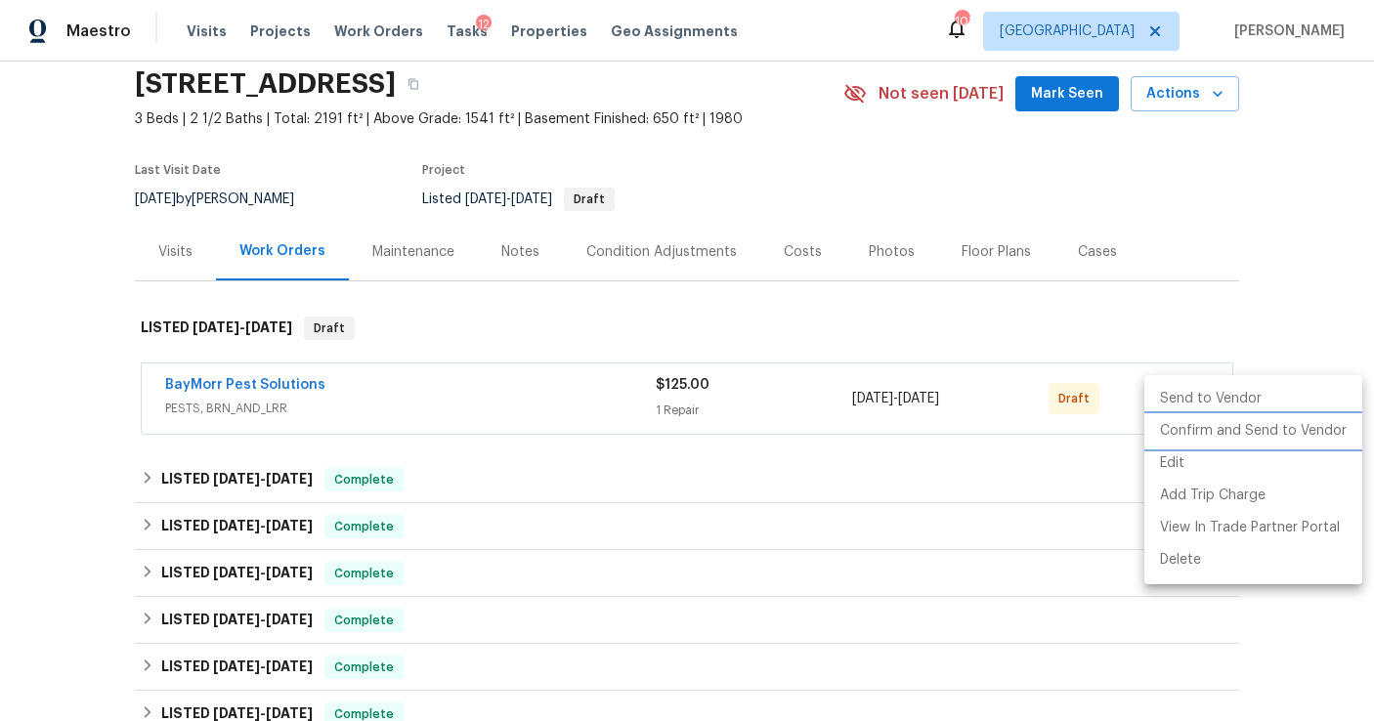
click at [1184, 436] on li "Confirm and Send to Vendor" at bounding box center [1253, 431] width 218 height 32
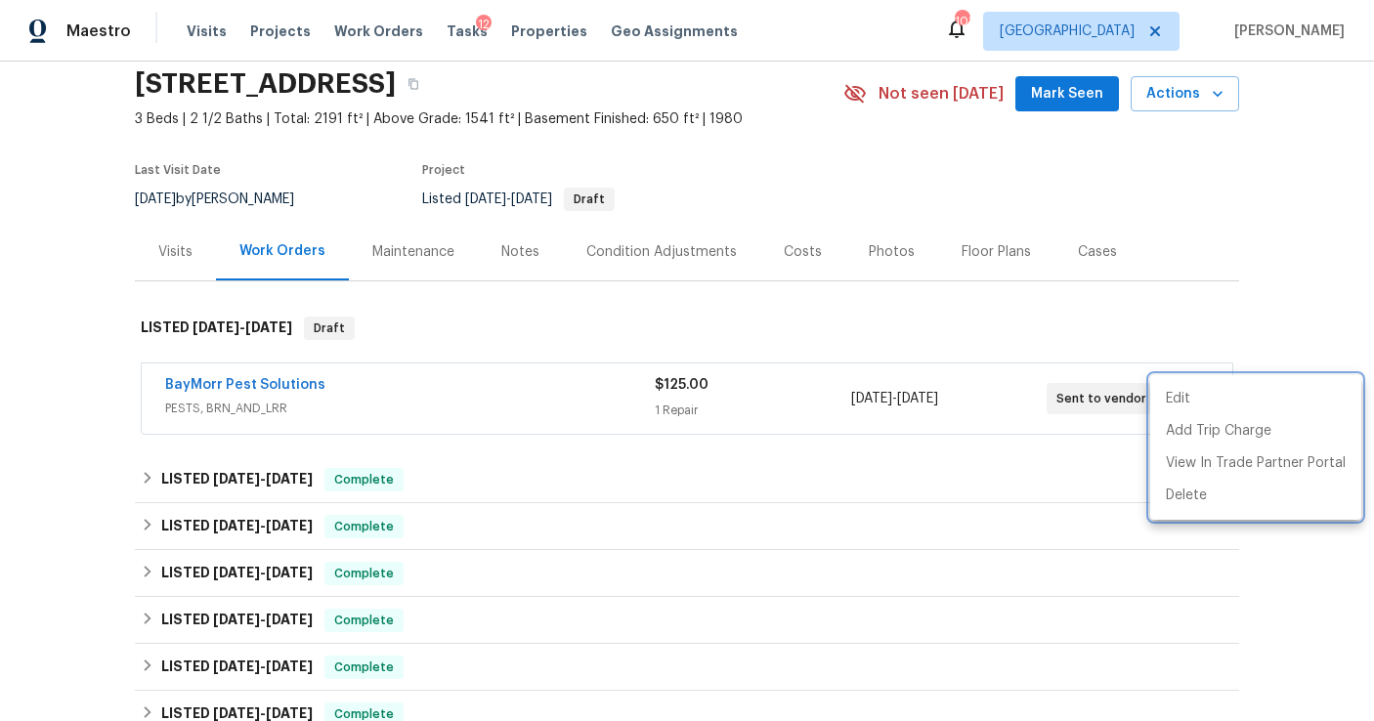
click at [270, 388] on div at bounding box center [687, 360] width 1374 height 721
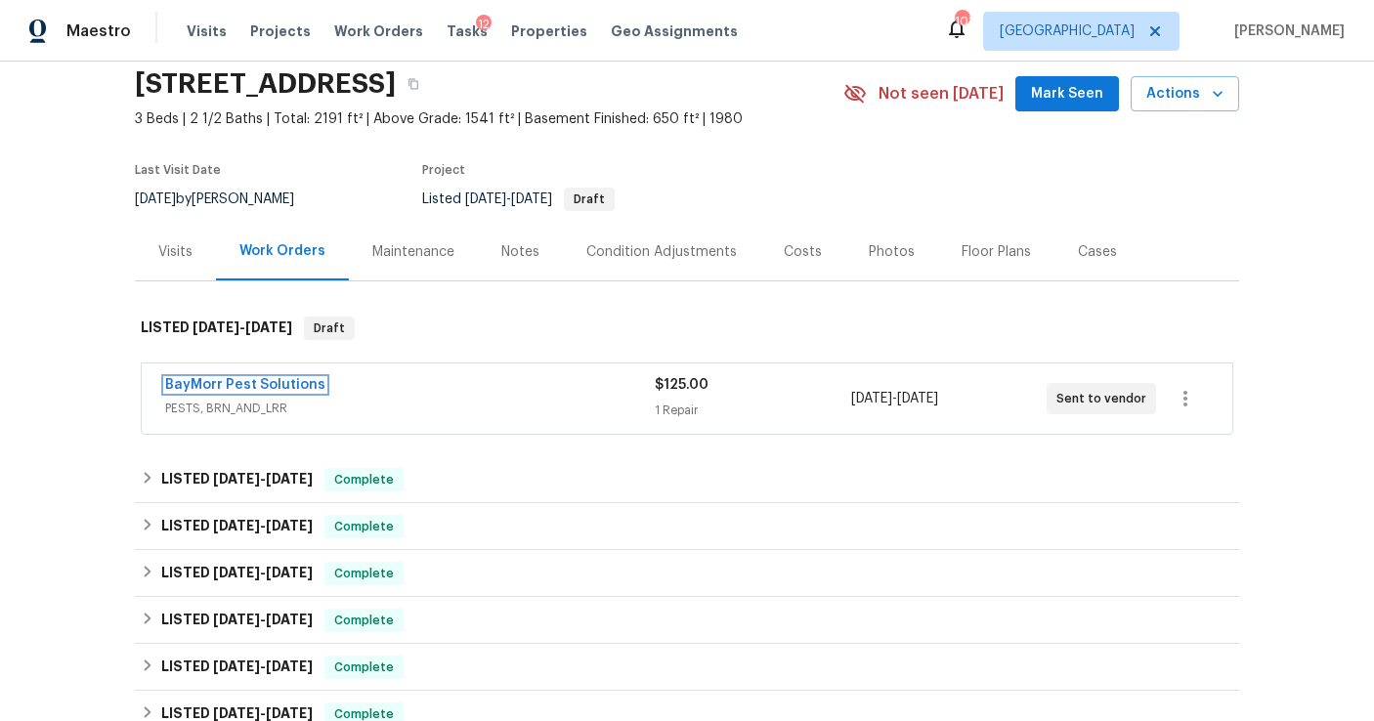
click at [270, 388] on link "BayMorr Pest Solutions" at bounding box center [245, 385] width 160 height 14
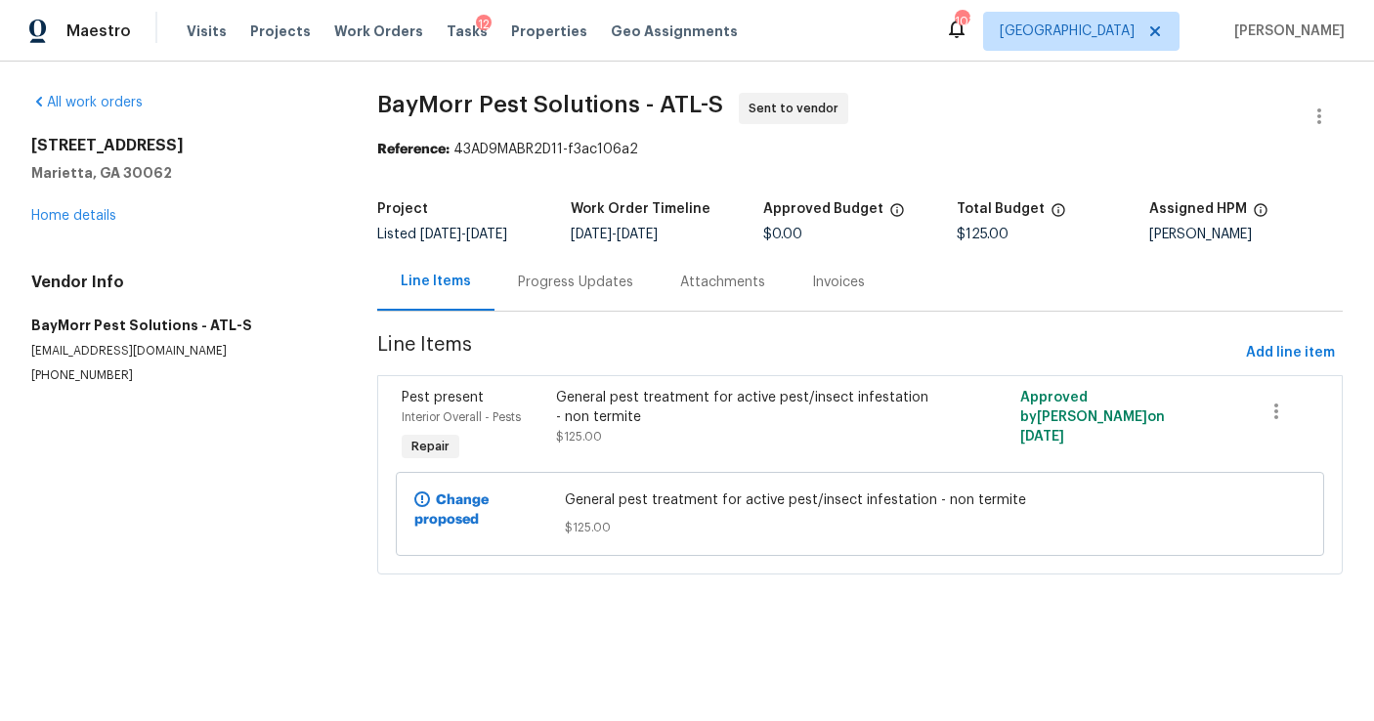
click at [570, 287] on div "Progress Updates" at bounding box center [575, 283] width 115 height 20
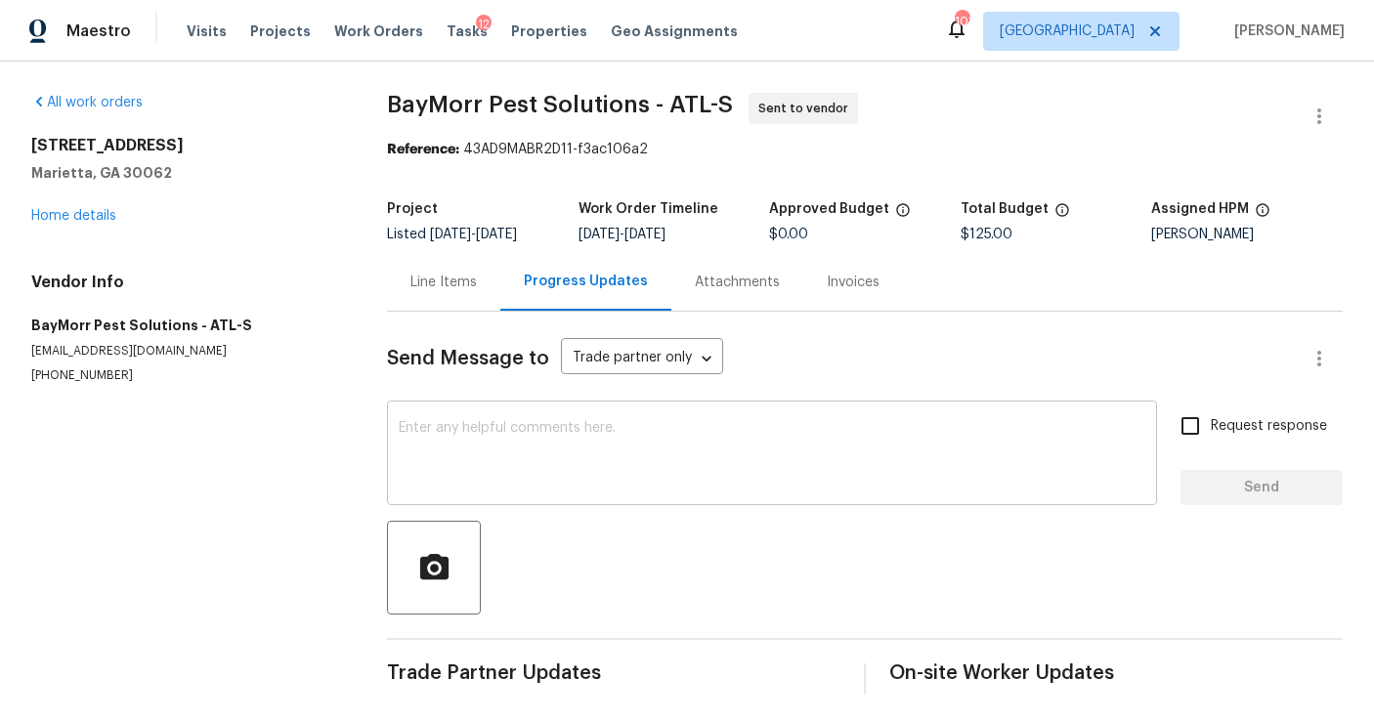
click at [556, 458] on textarea at bounding box center [772, 455] width 747 height 68
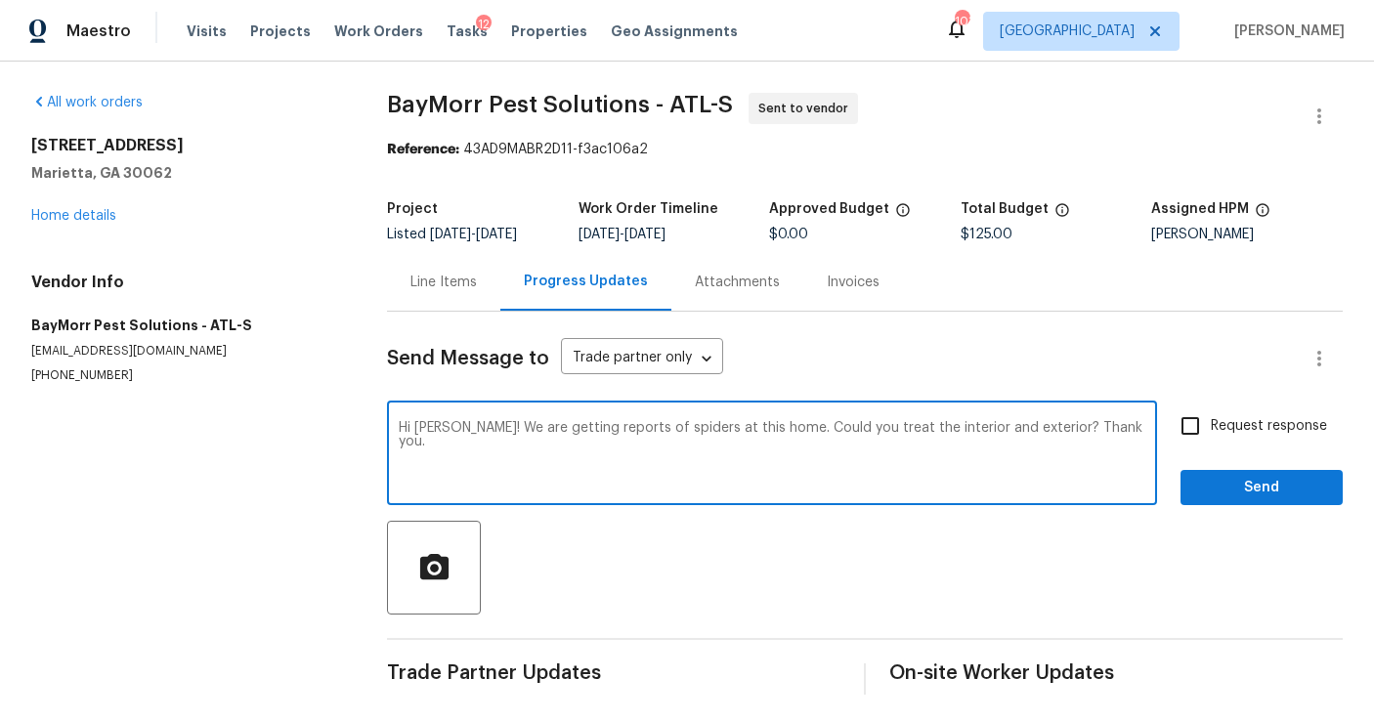
type textarea "Hi Todd! We are getting reports of spiders at this home. Could you treat the in…"
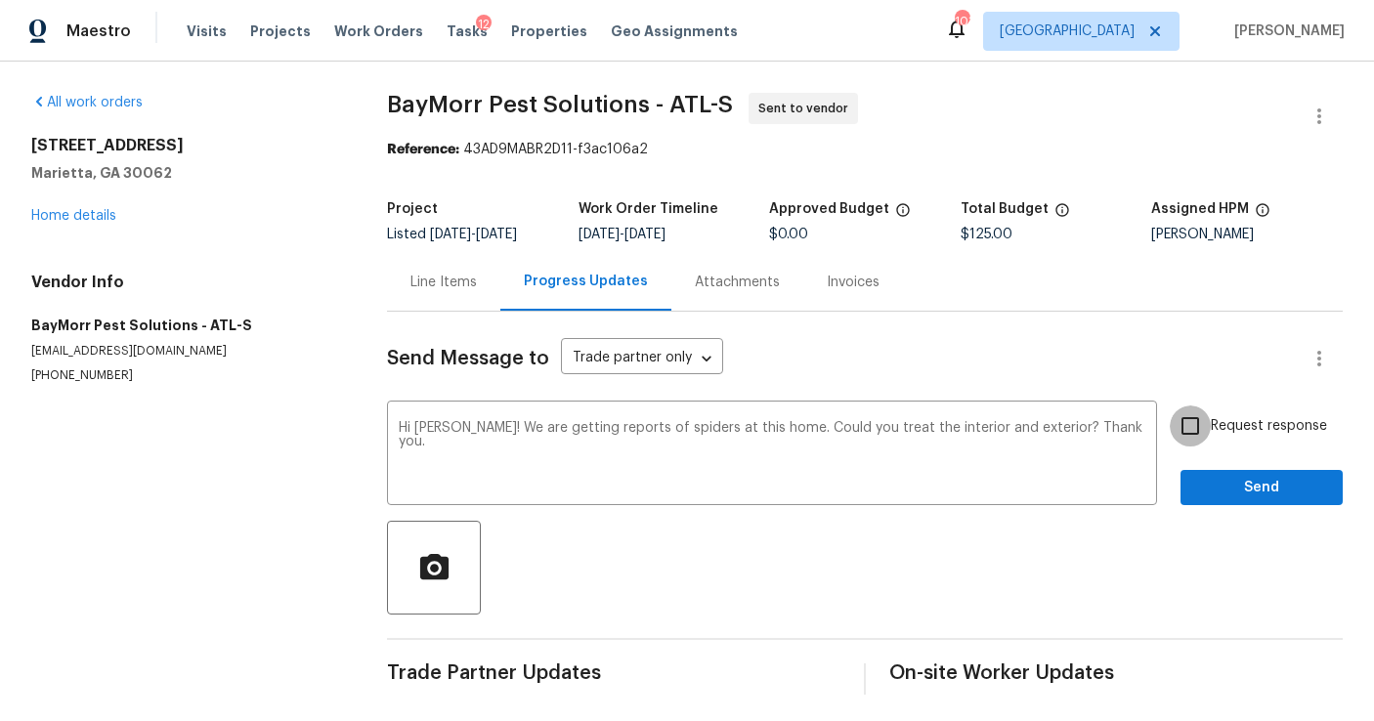
click at [1186, 425] on input "Request response" at bounding box center [1190, 426] width 41 height 41
checkbox input "true"
click at [1226, 471] on button "Send" at bounding box center [1262, 488] width 162 height 36
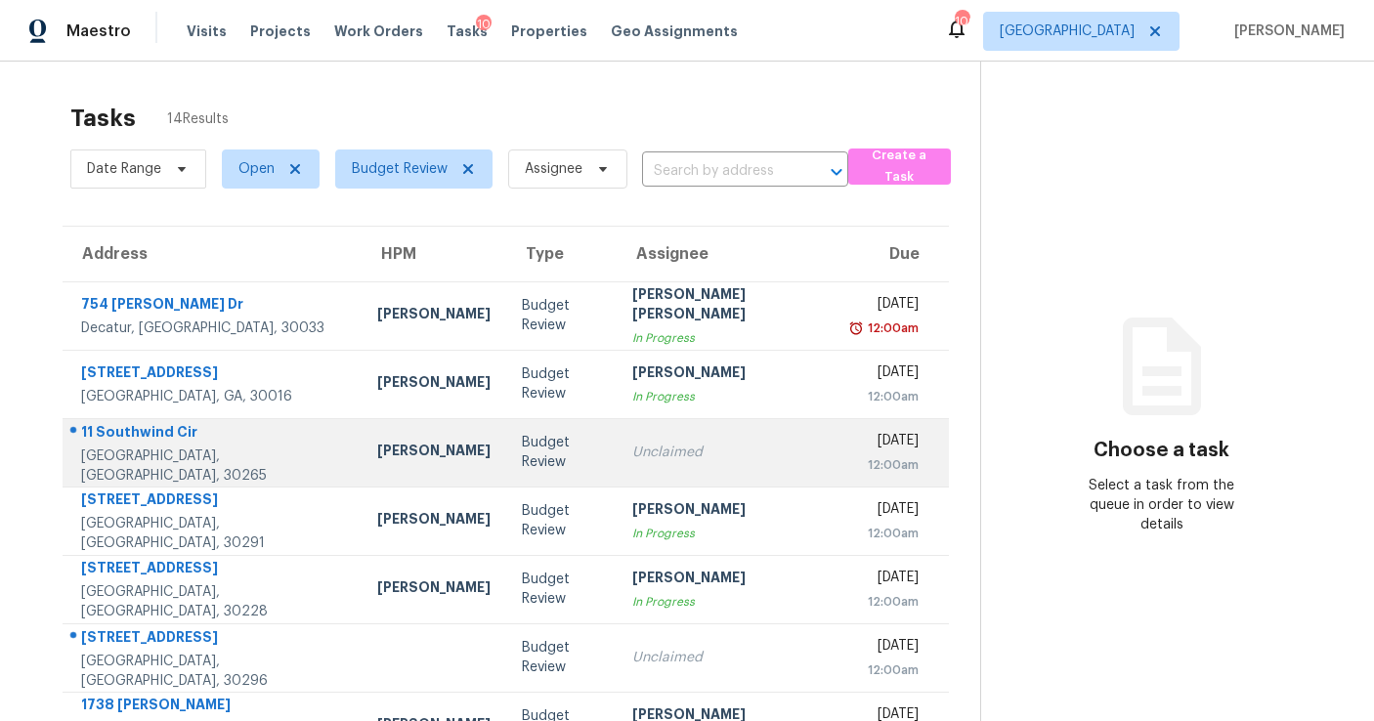
click at [632, 445] on div "Unclaimed" at bounding box center [727, 453] width 190 height 20
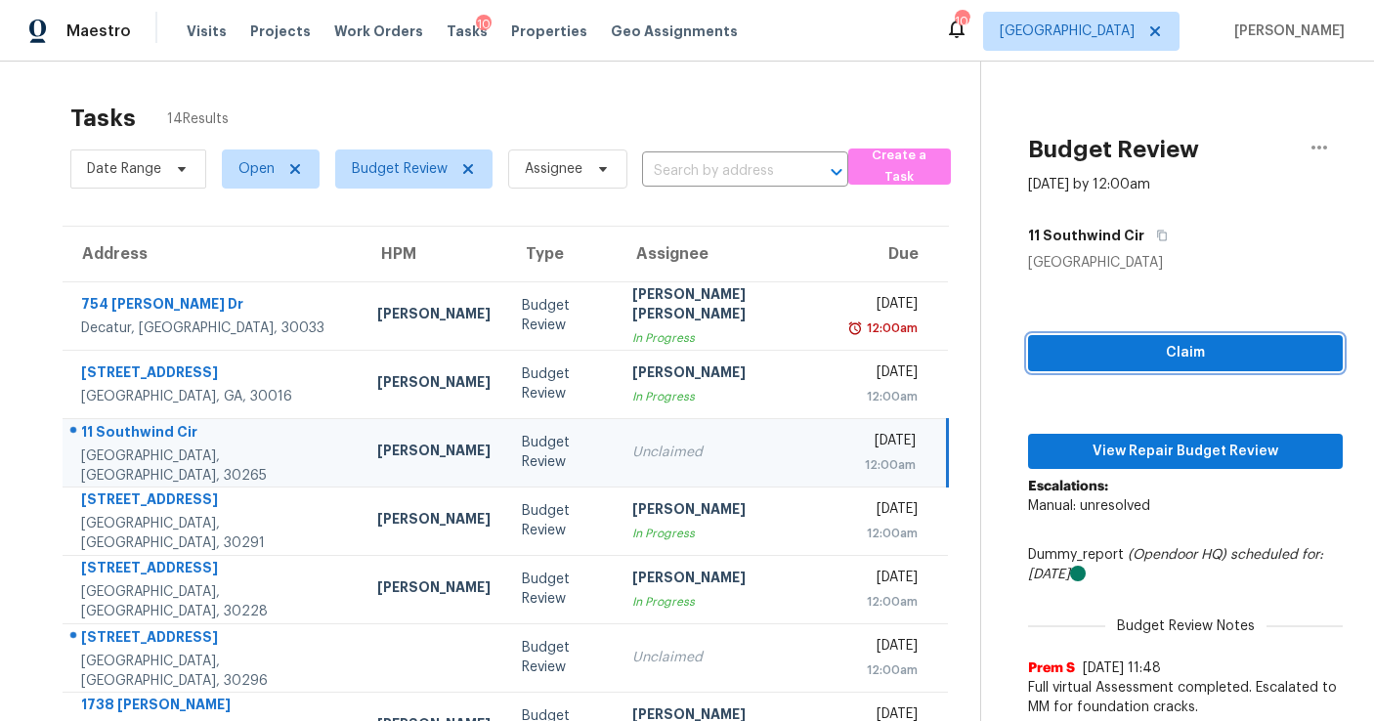
click at [1094, 355] on span "Claim" at bounding box center [1185, 353] width 283 height 24
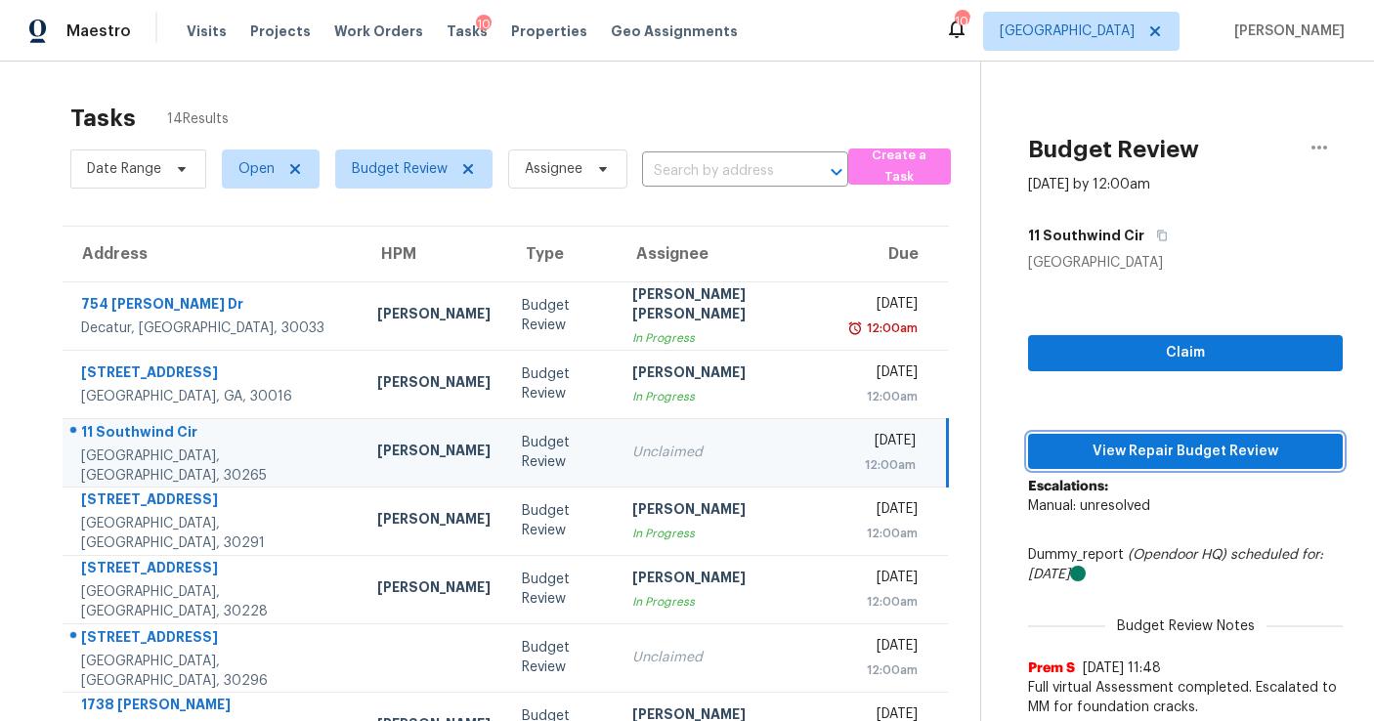
click at [1094, 461] on span "View Repair Budget Review" at bounding box center [1185, 452] width 283 height 24
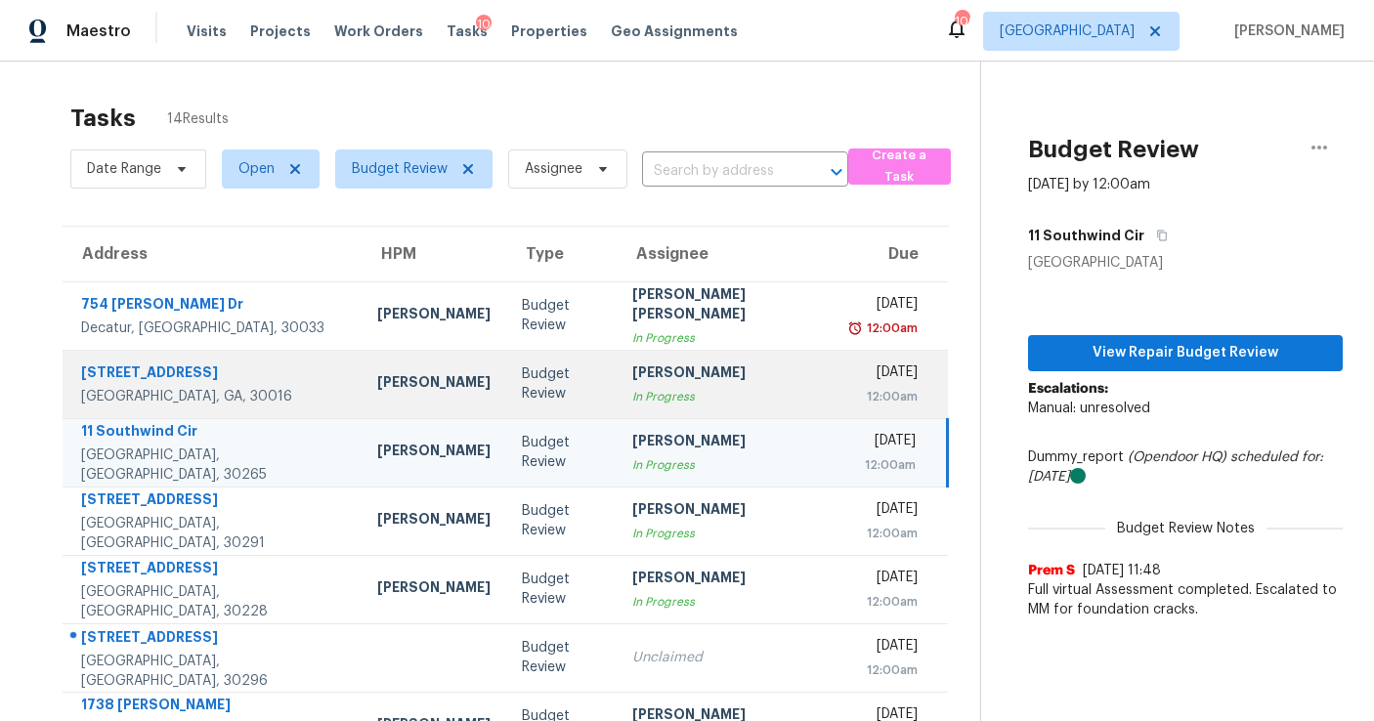
click at [684, 378] on div "[PERSON_NAME]" at bounding box center [726, 375] width 189 height 24
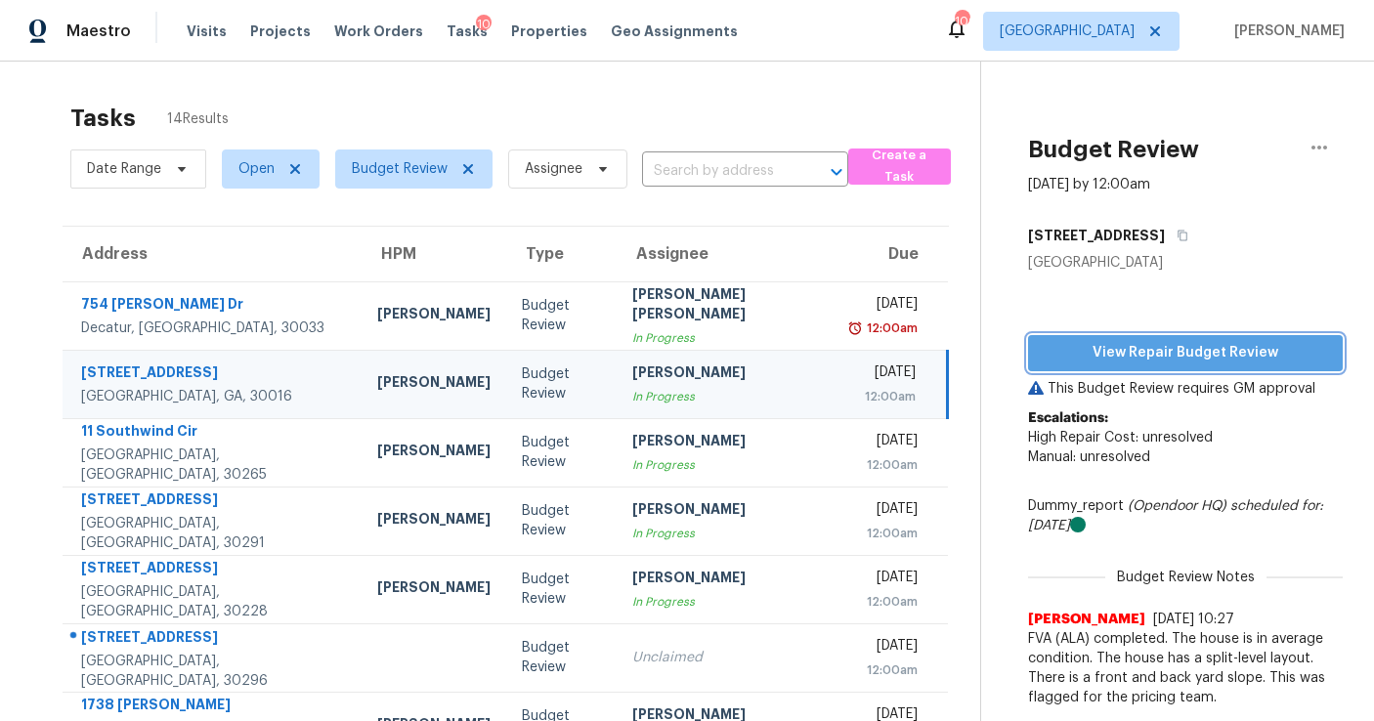
click at [1165, 347] on span "View Repair Budget Review" at bounding box center [1185, 353] width 283 height 24
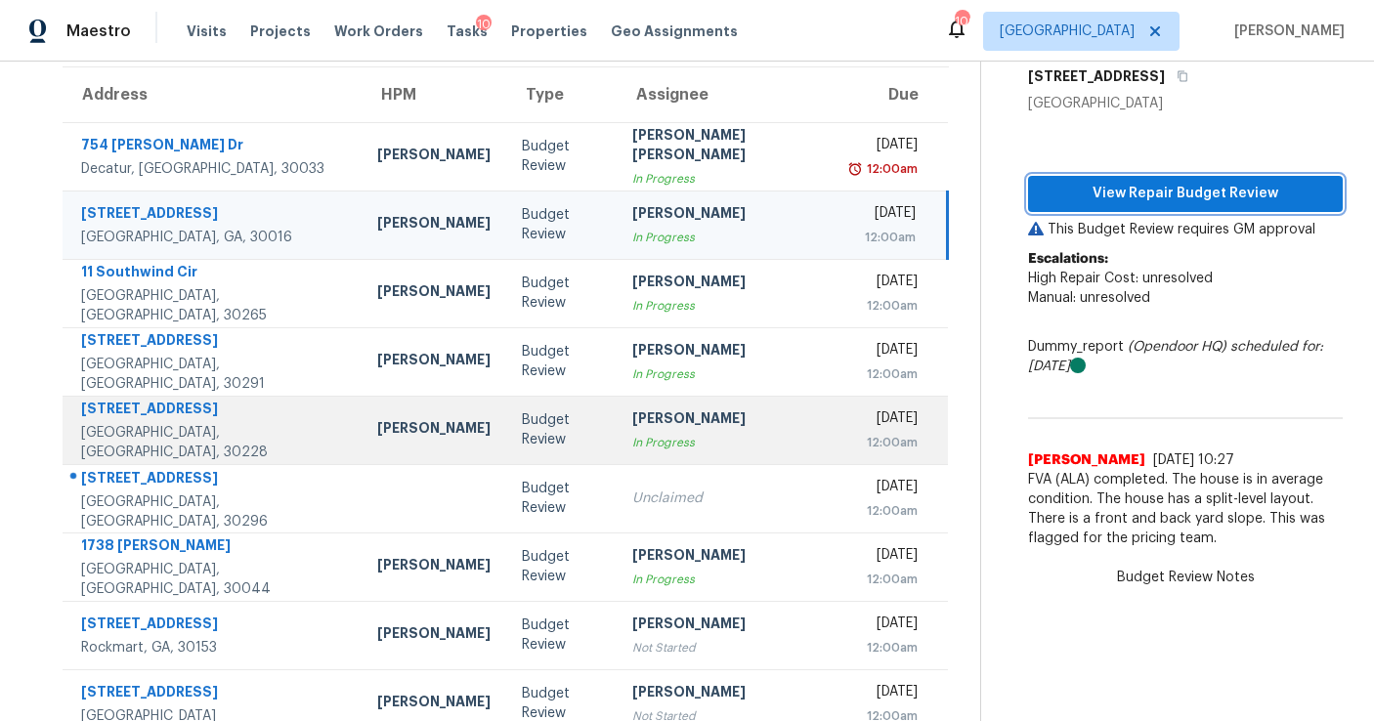
scroll to position [161, 0]
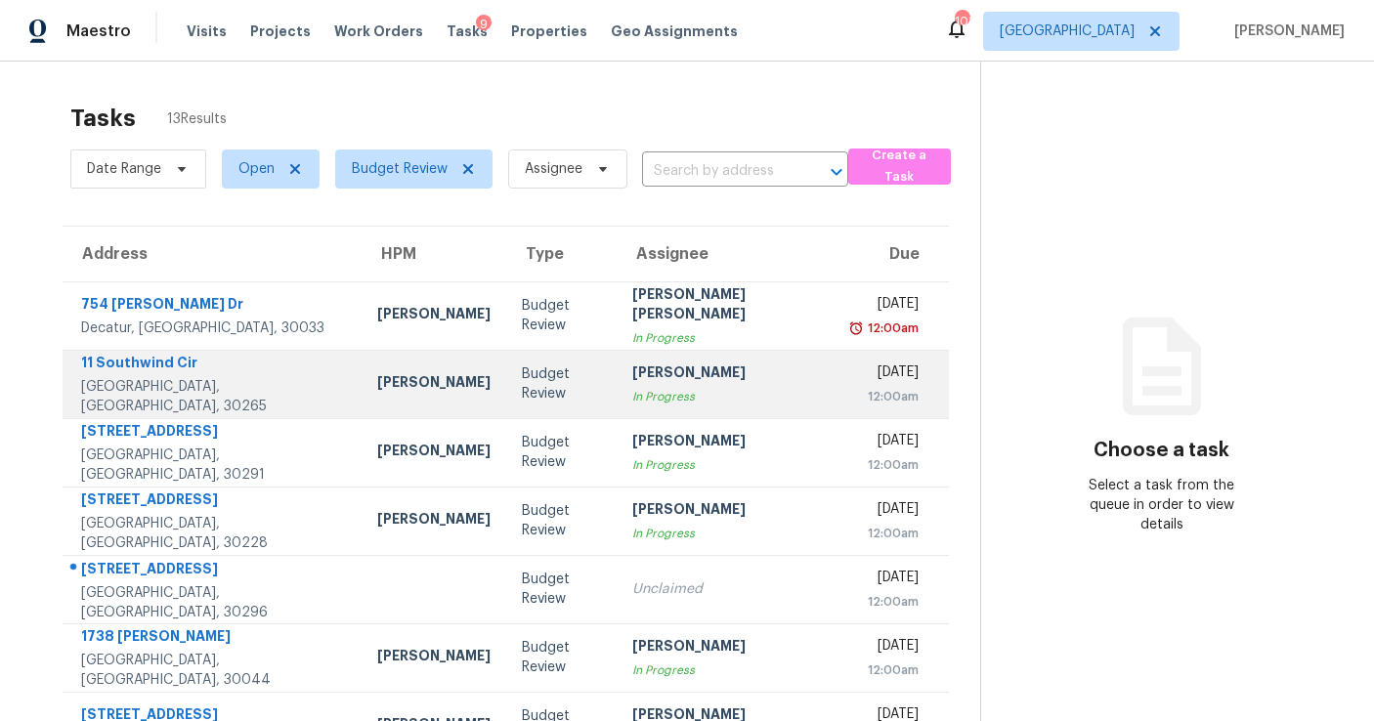
click at [672, 370] on div "[PERSON_NAME]" at bounding box center [727, 375] width 190 height 24
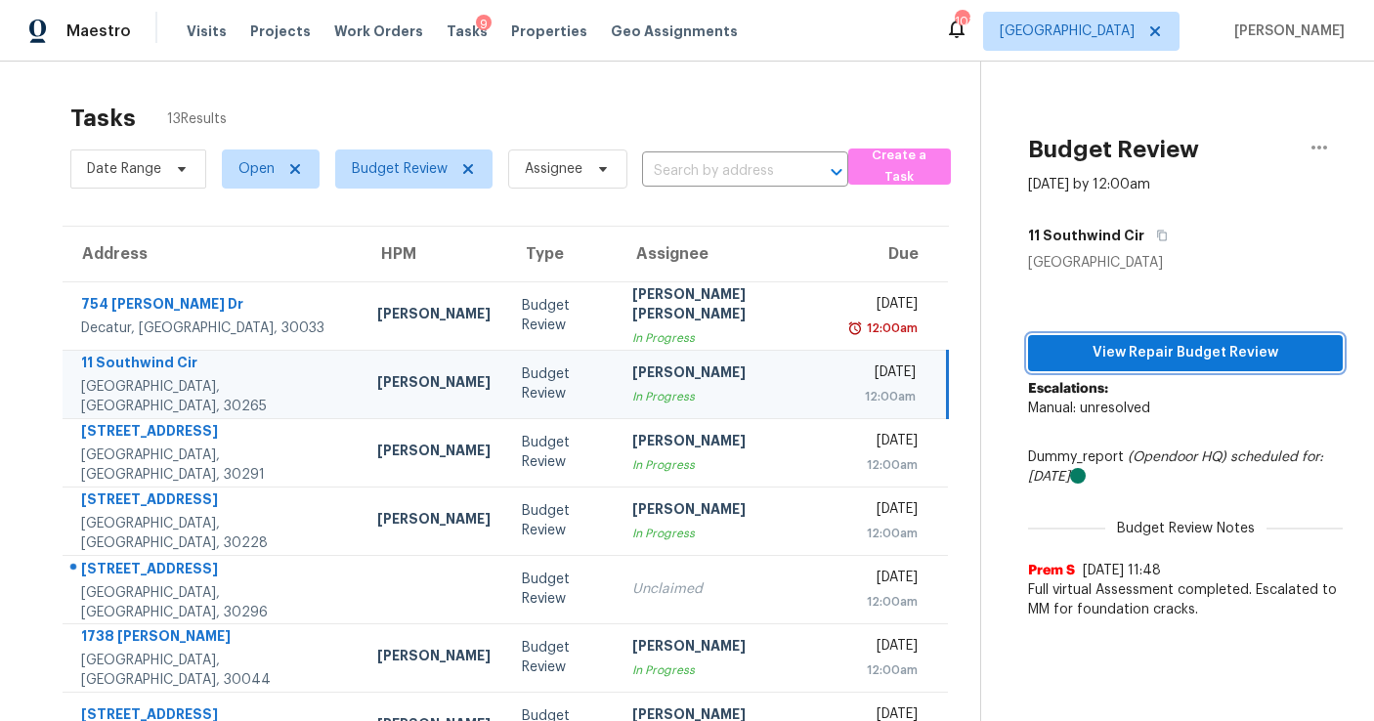
click at [1062, 356] on span "View Repair Budget Review" at bounding box center [1185, 353] width 283 height 24
click at [632, 402] on div "In Progress" at bounding box center [726, 397] width 189 height 20
click at [1128, 341] on span "View Repair Budget Review" at bounding box center [1185, 353] width 283 height 24
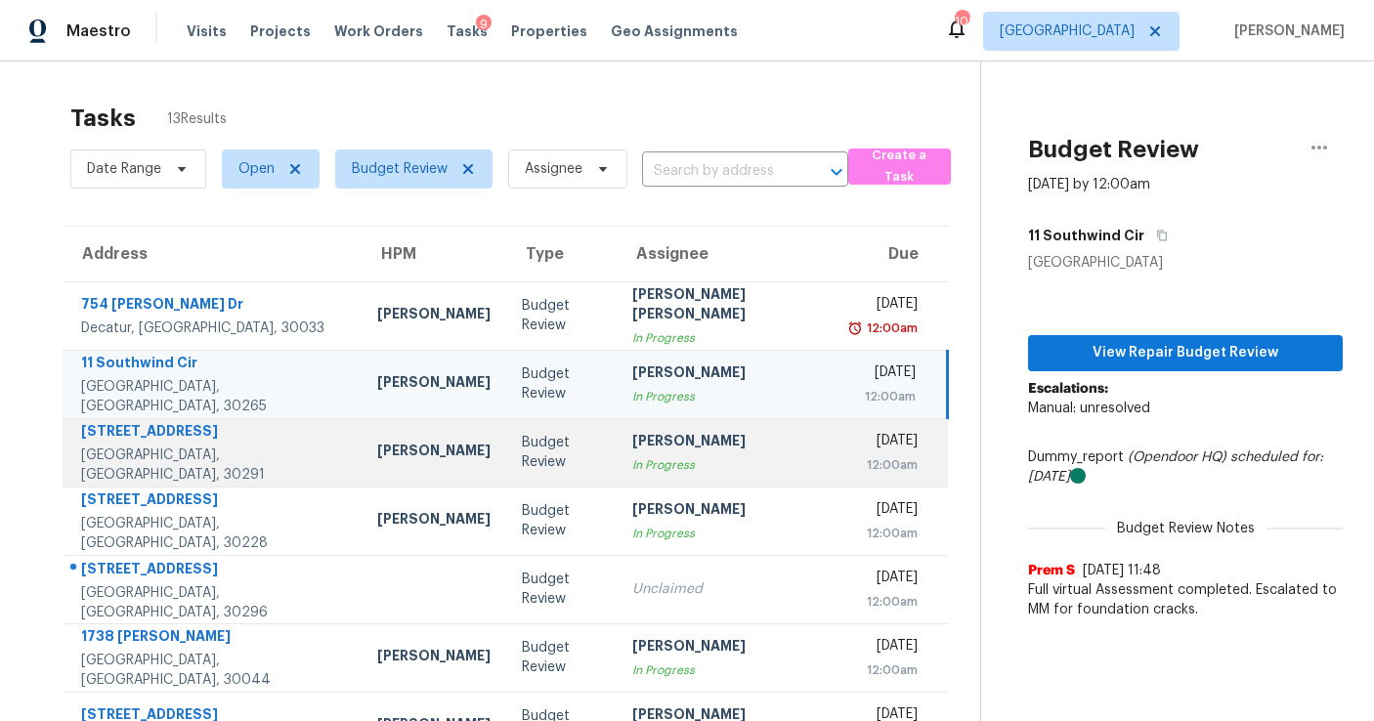
click at [632, 450] on div "[PERSON_NAME]" at bounding box center [726, 443] width 189 height 24
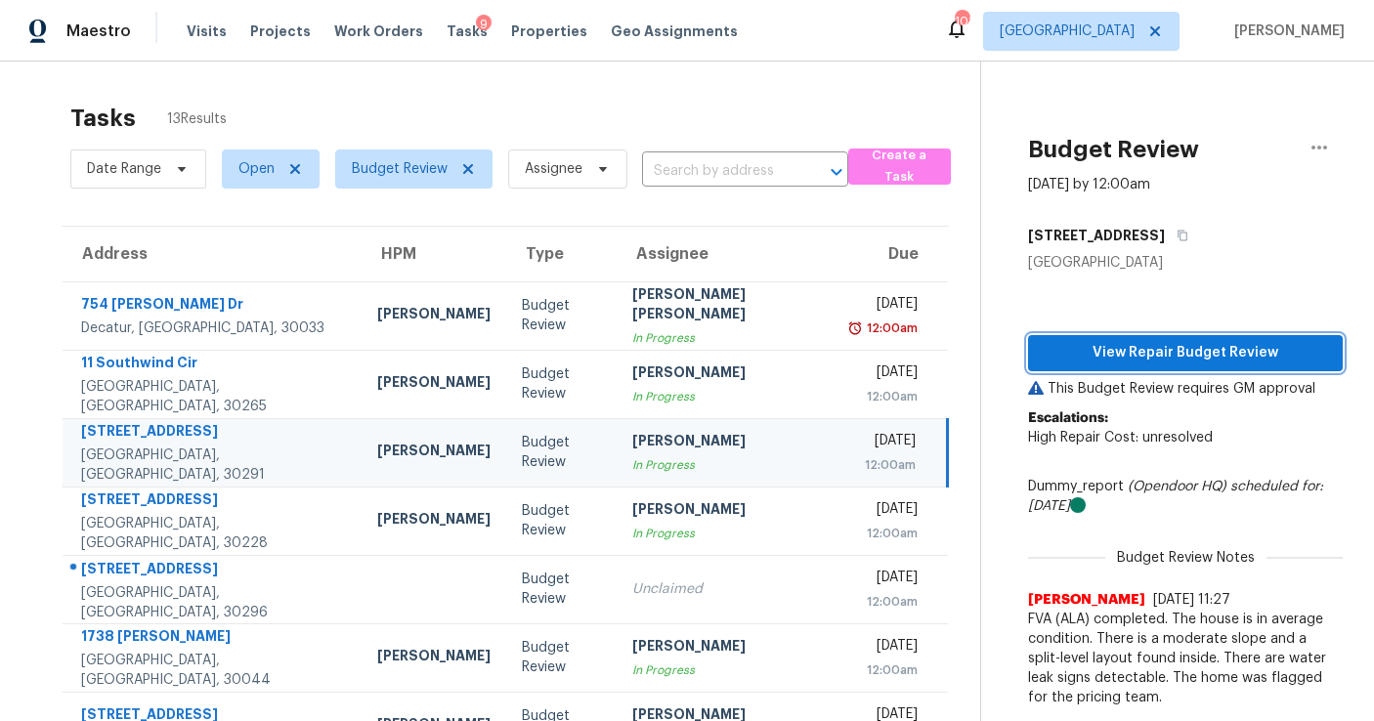
click at [1044, 350] on span "View Repair Budget Review" at bounding box center [1185, 353] width 283 height 24
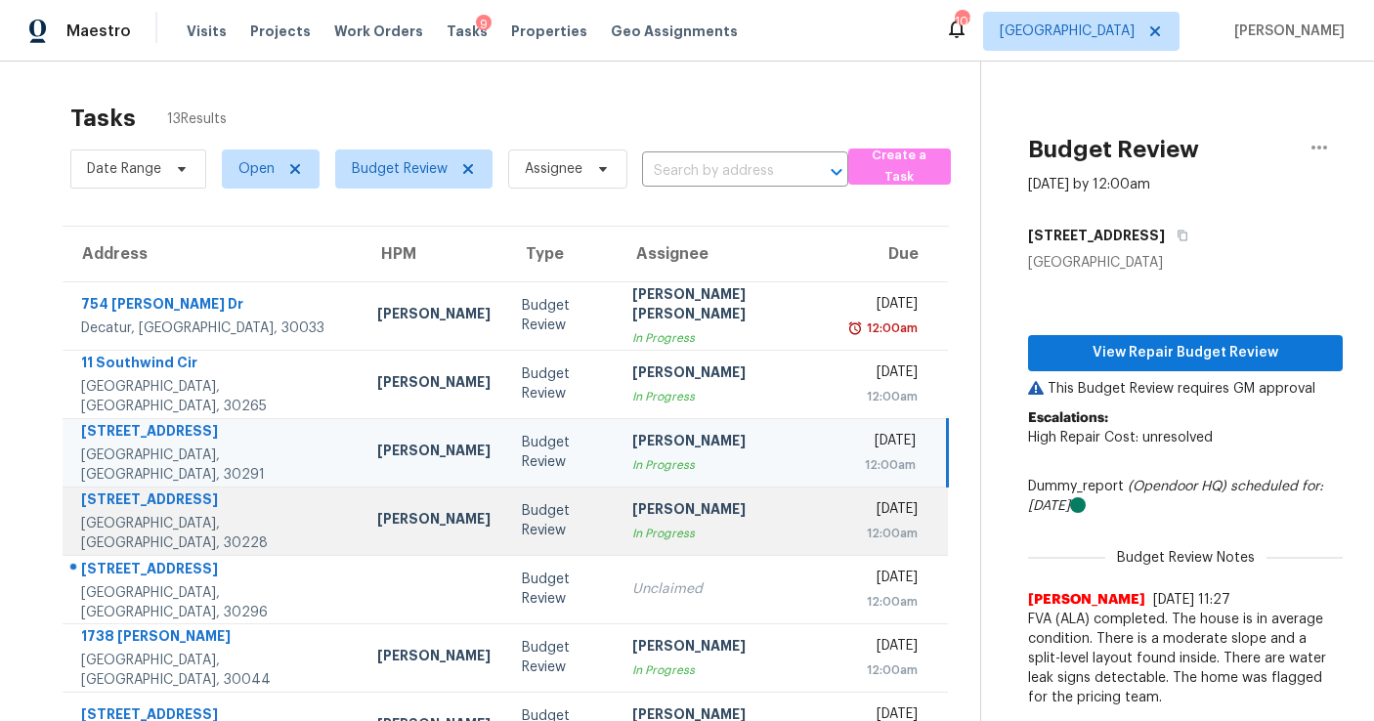
click at [647, 545] on td "Cynthia Herriott In Progress" at bounding box center [727, 521] width 220 height 68
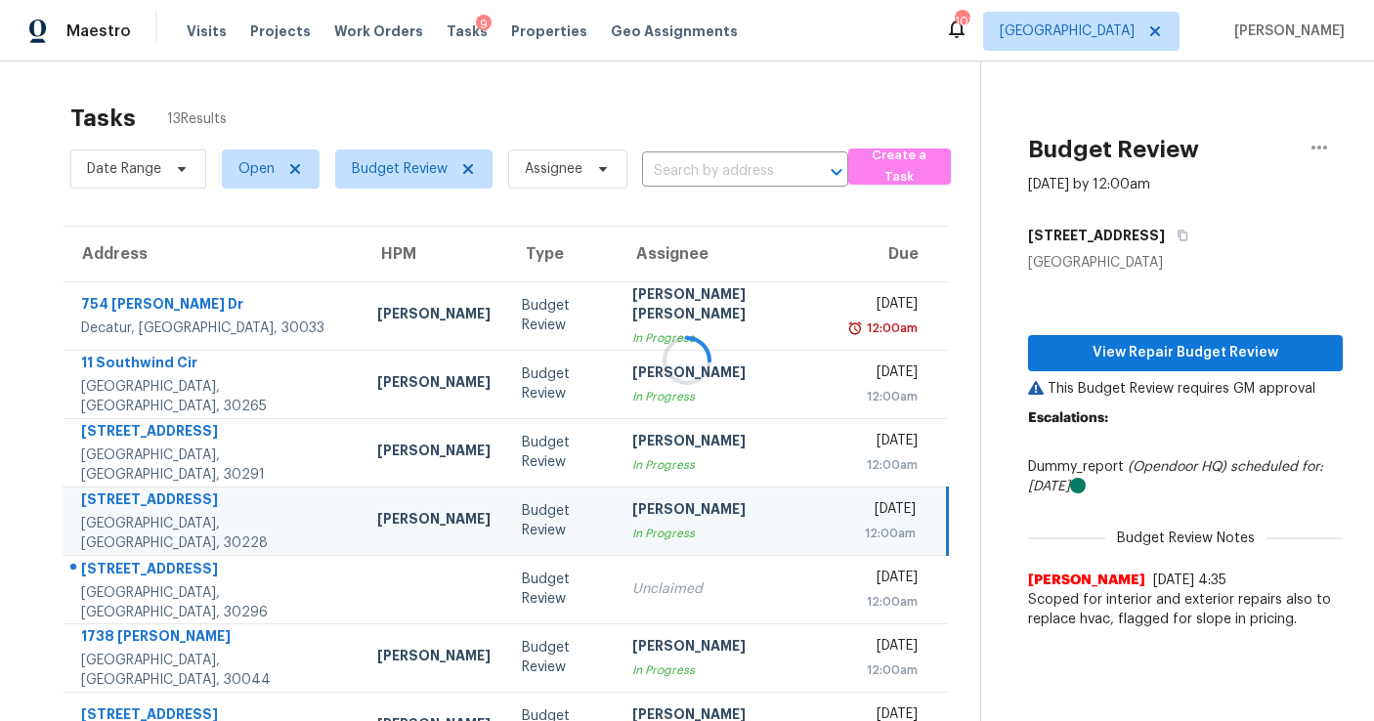
click at [1087, 352] on div at bounding box center [687, 360] width 1374 height 721
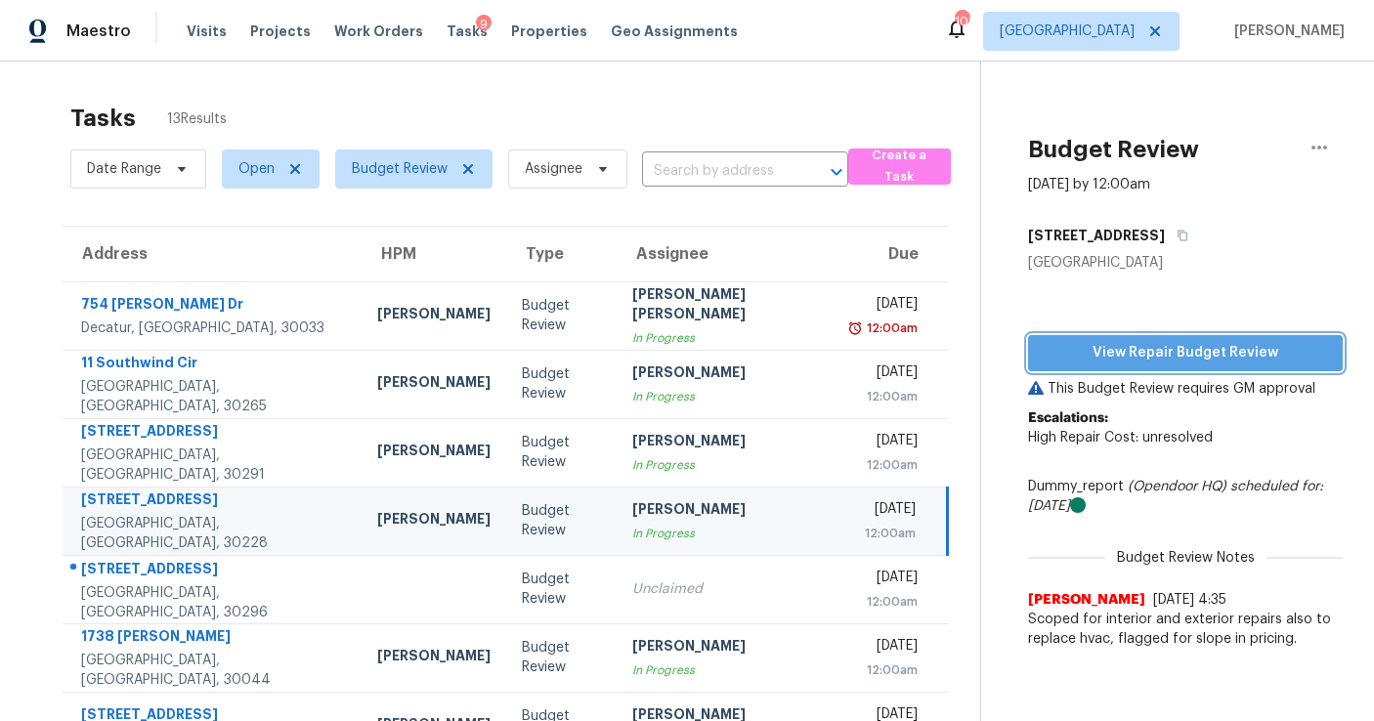
click at [1118, 361] on span "View Repair Budget Review" at bounding box center [1185, 353] width 283 height 24
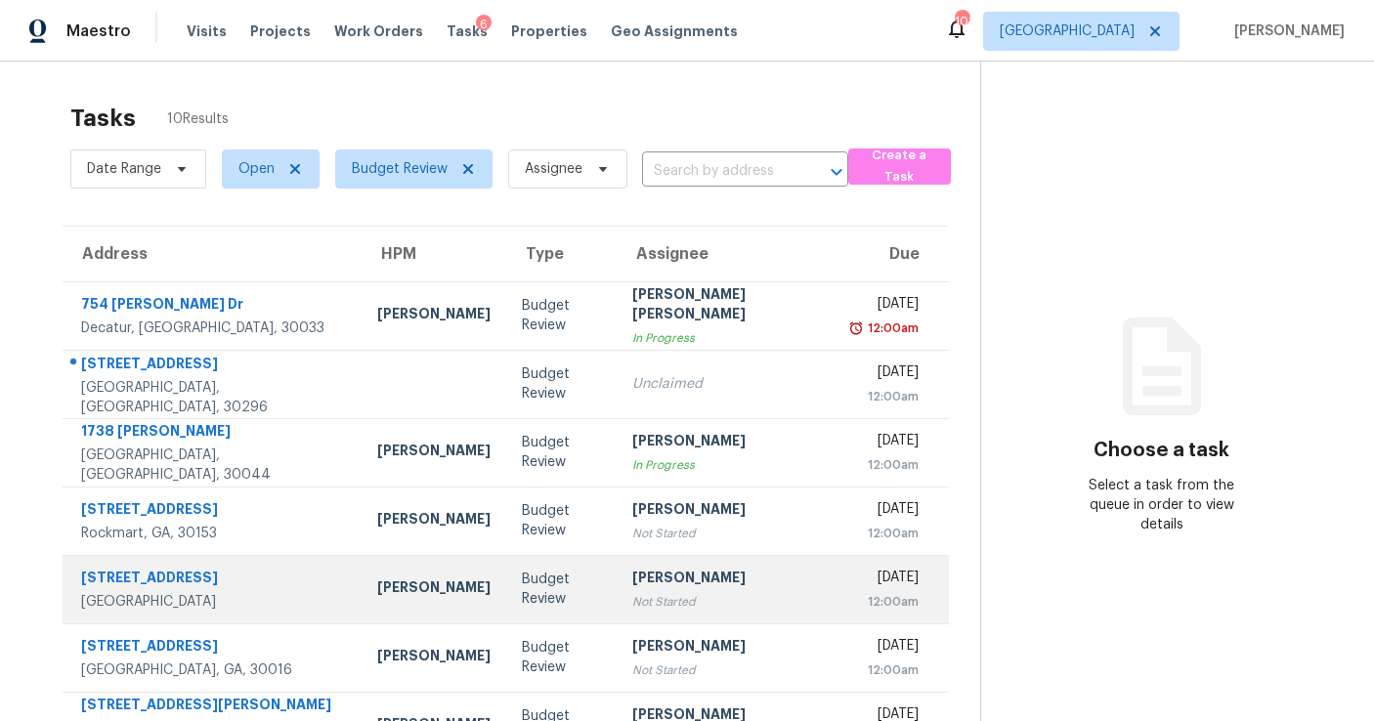
scroll to position [25, 0]
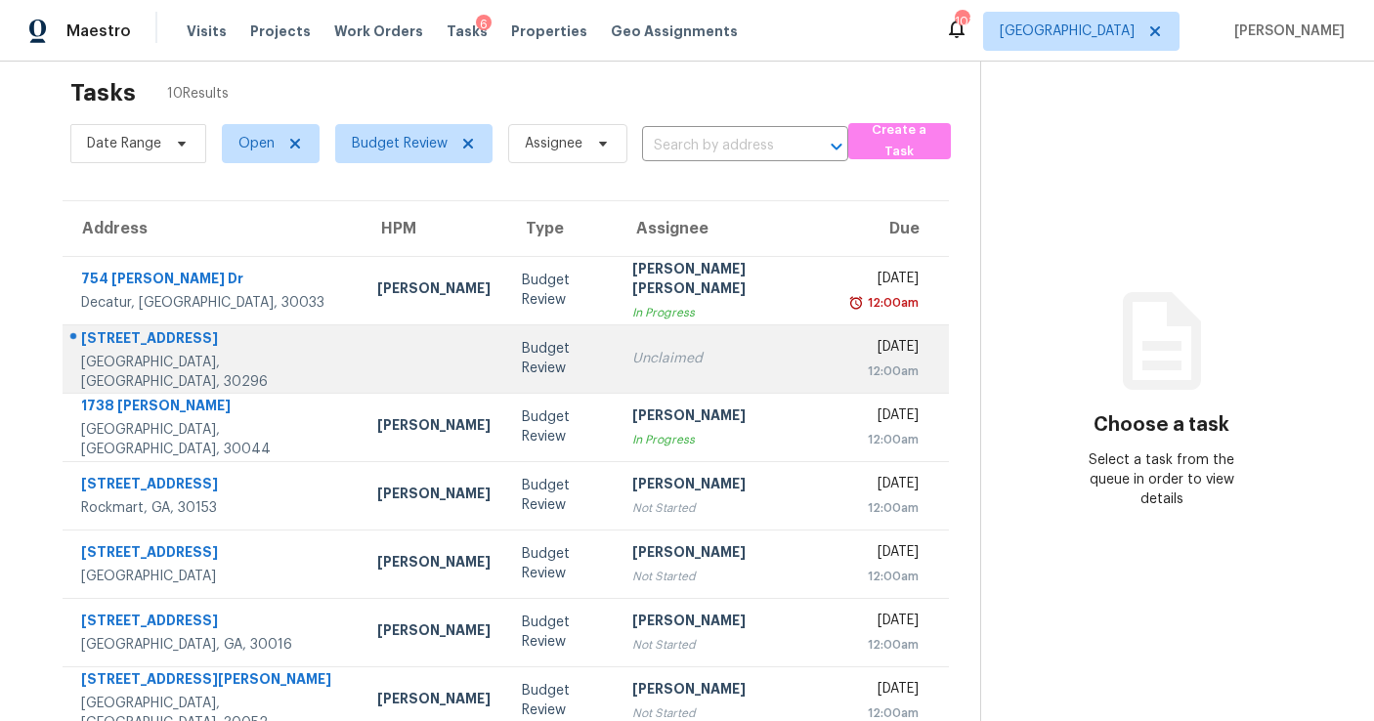
click at [522, 366] on div "Budget Review" at bounding box center [561, 358] width 79 height 39
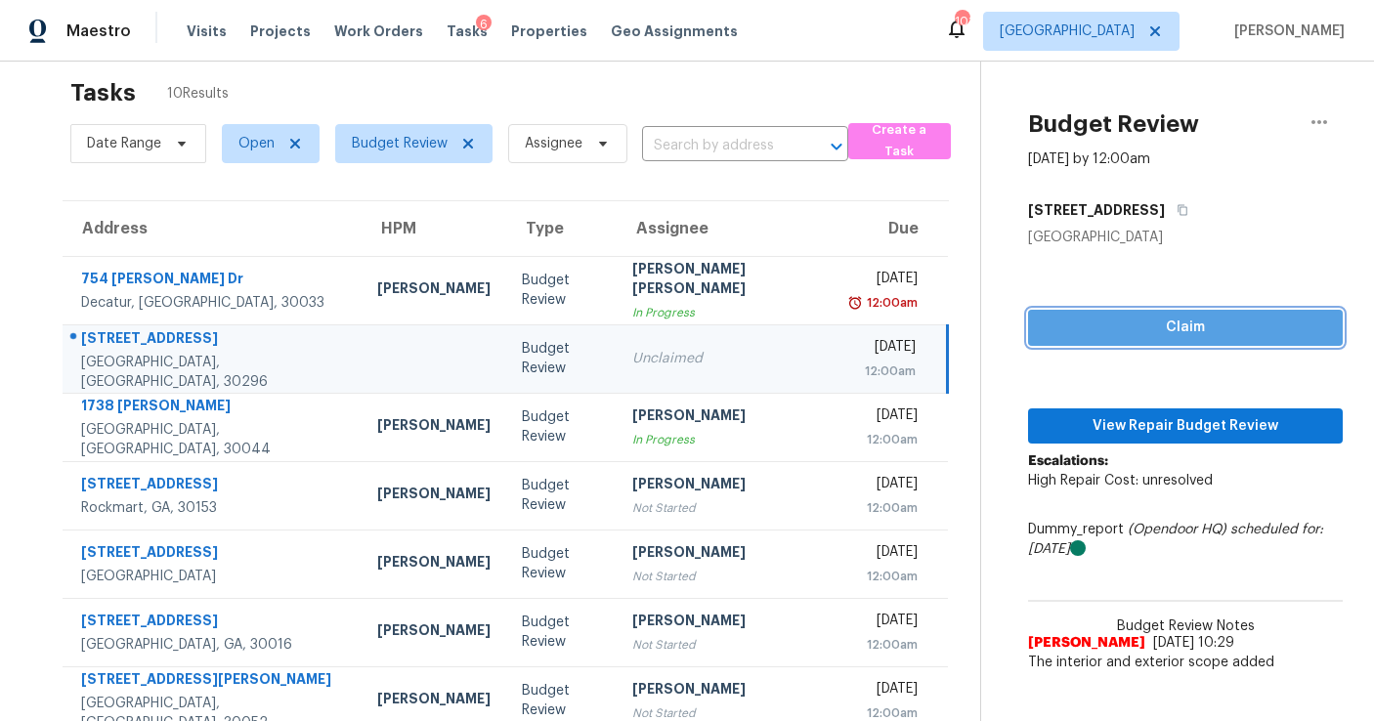
click at [1110, 324] on span "Claim" at bounding box center [1185, 328] width 283 height 24
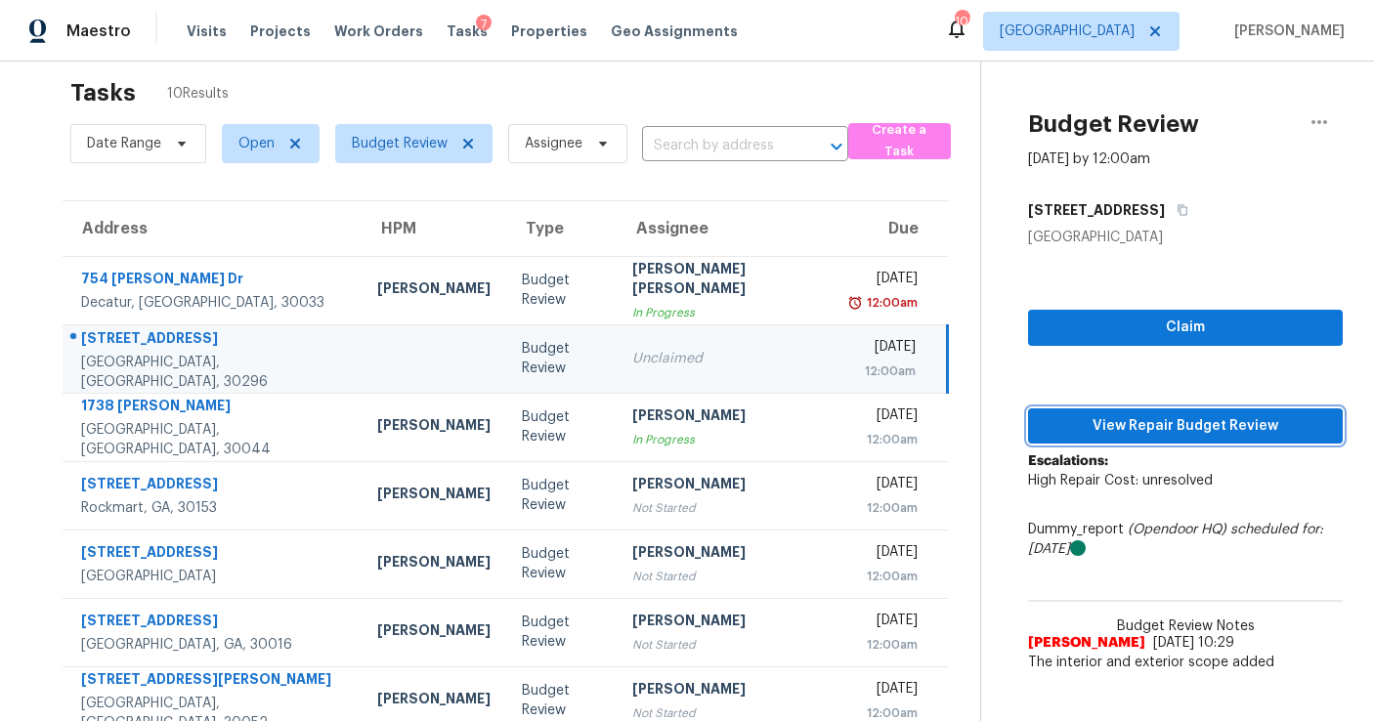
click at [1108, 427] on span "View Repair Budget Review" at bounding box center [1185, 426] width 283 height 24
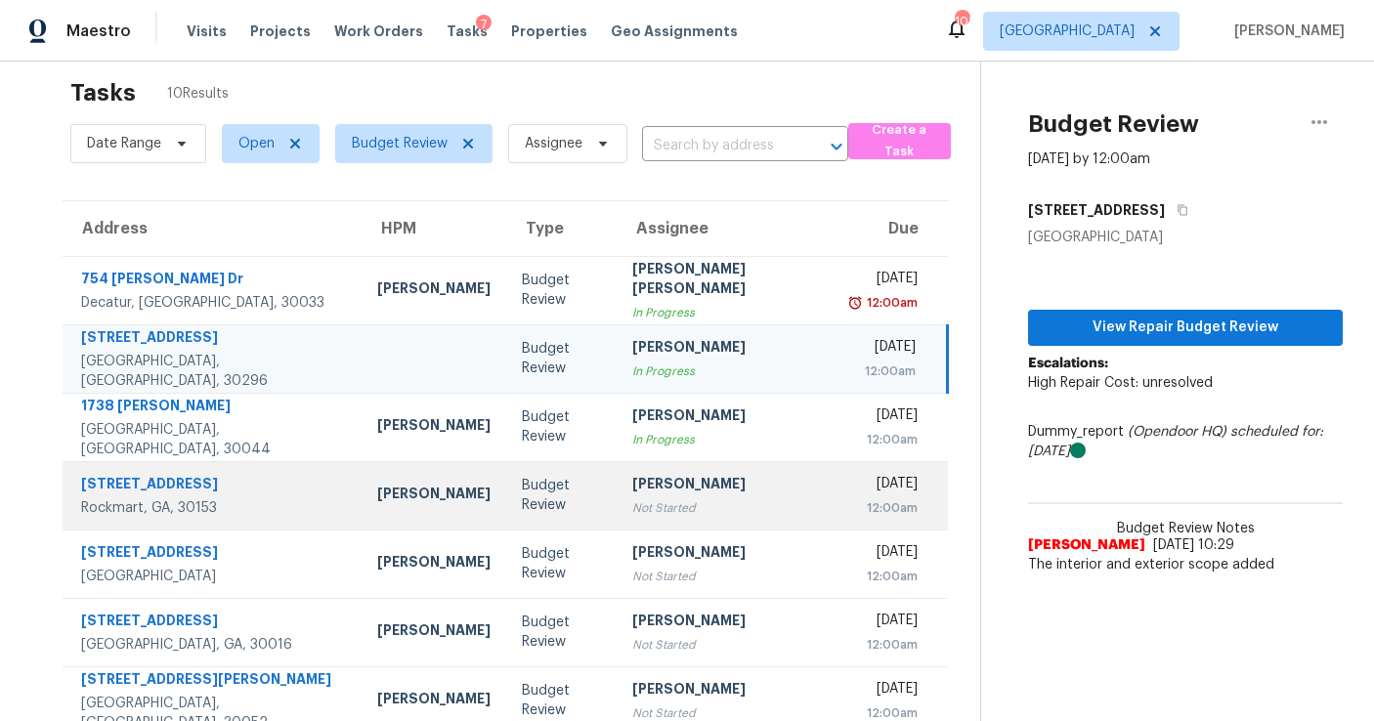
click at [639, 516] on div "Not Started" at bounding box center [726, 508] width 189 height 20
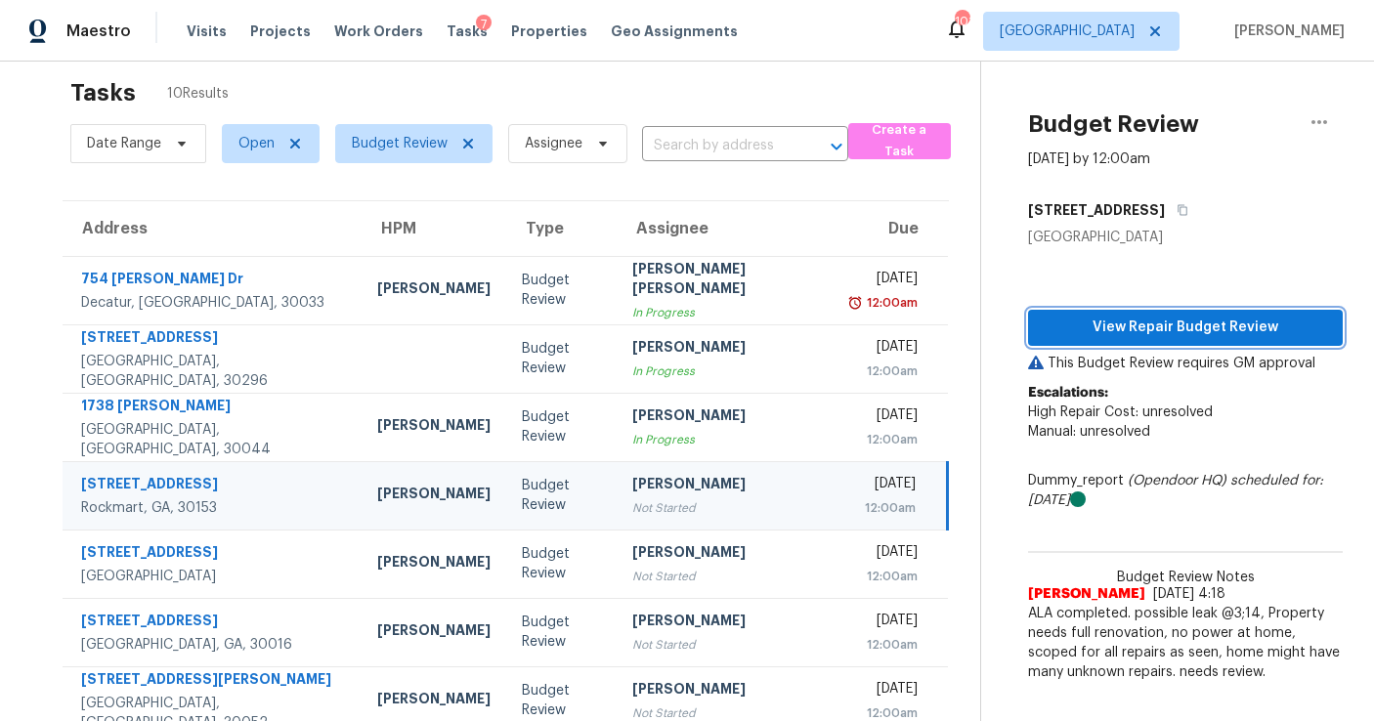
click at [1120, 334] on span "View Repair Budget Review" at bounding box center [1185, 328] width 283 height 24
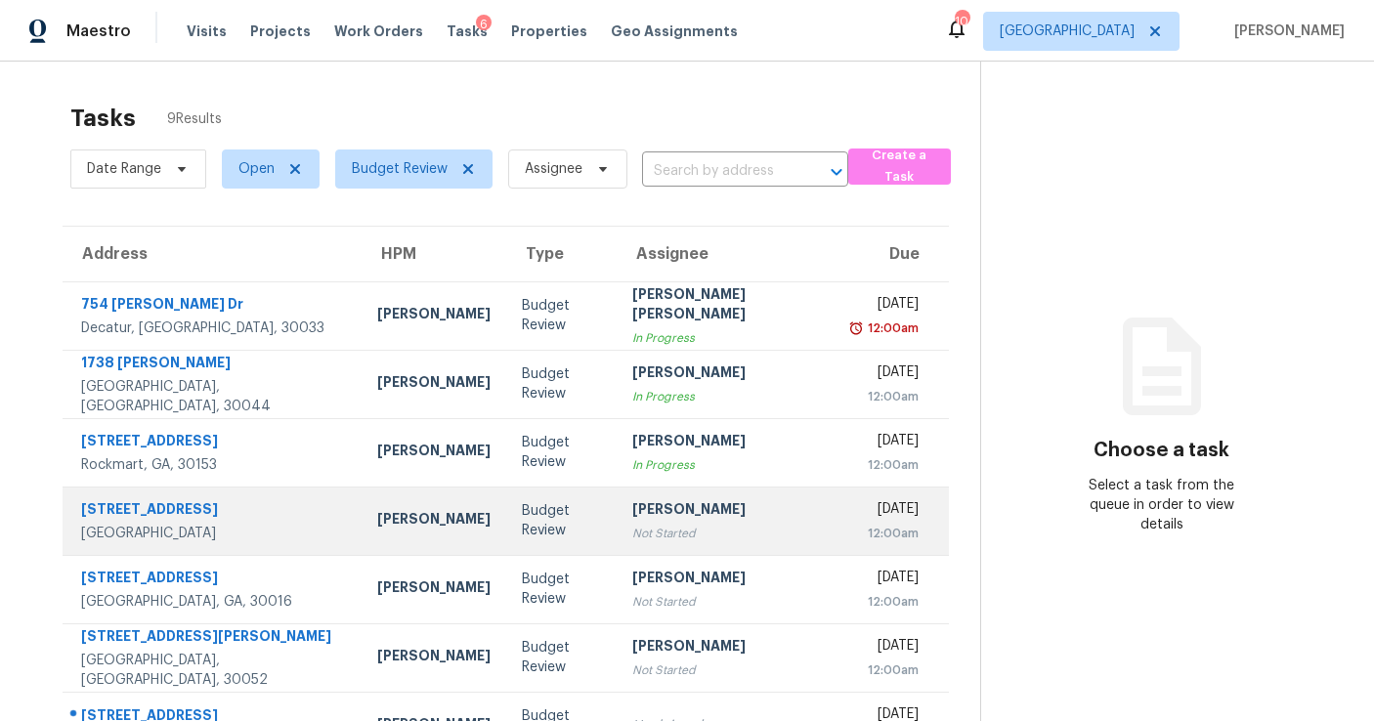
click at [682, 519] on div "[PERSON_NAME]" at bounding box center [727, 511] width 190 height 24
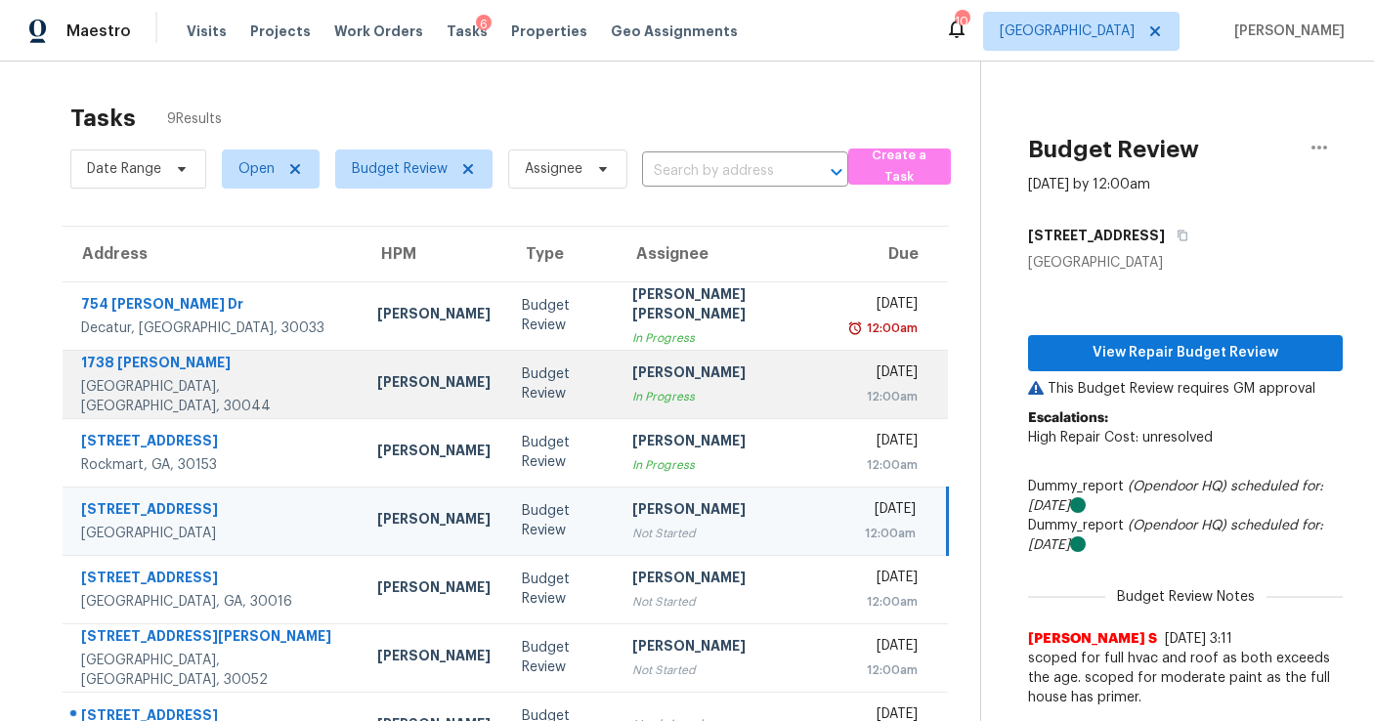
click at [707, 397] on div "In Progress" at bounding box center [726, 397] width 189 height 20
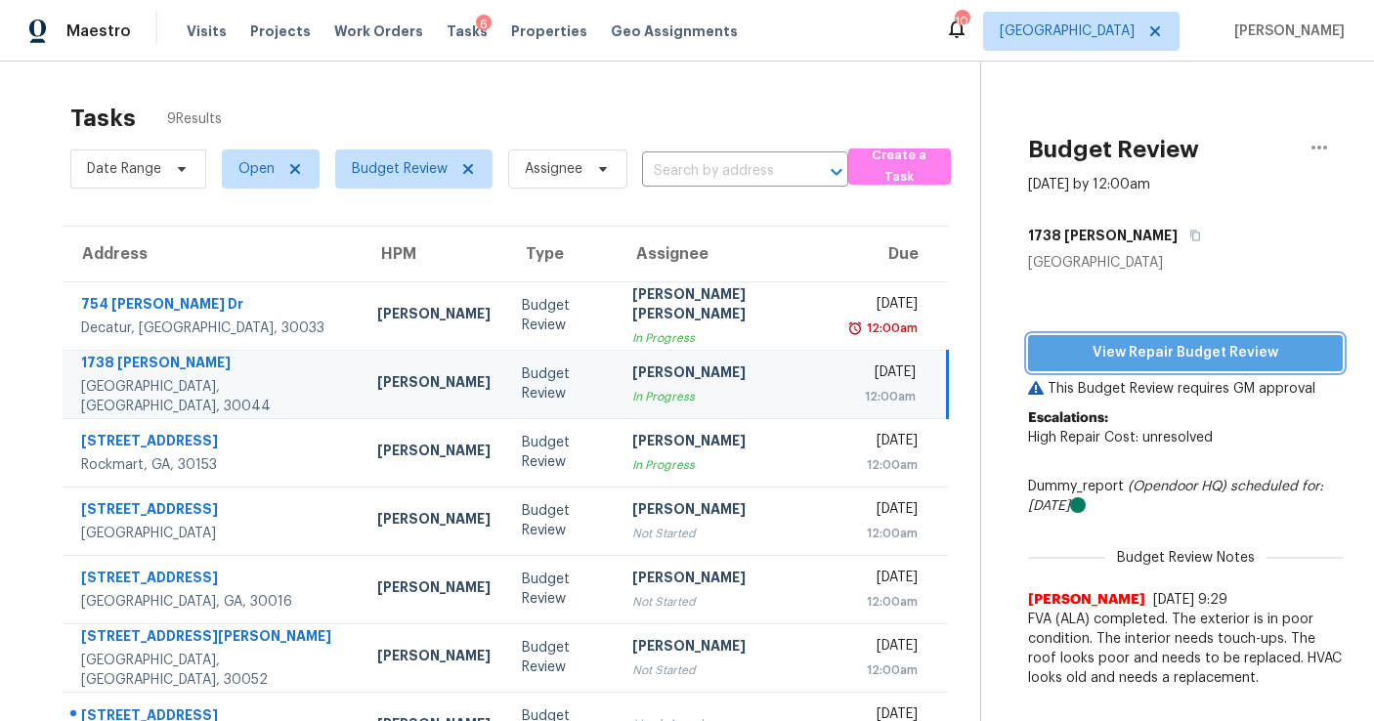
click at [1051, 349] on span "View Repair Budget Review" at bounding box center [1185, 353] width 283 height 24
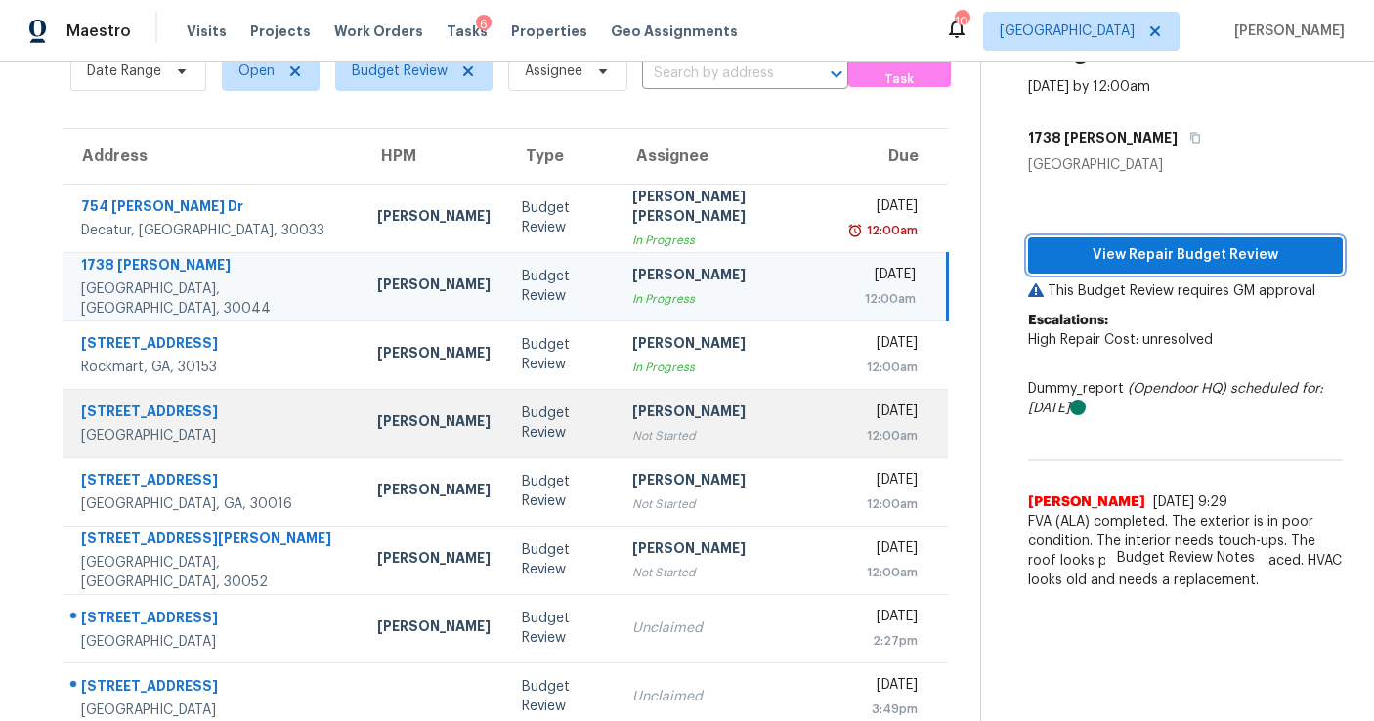
scroll to position [99, 0]
click at [632, 425] on div "Not Started" at bounding box center [726, 435] width 189 height 20
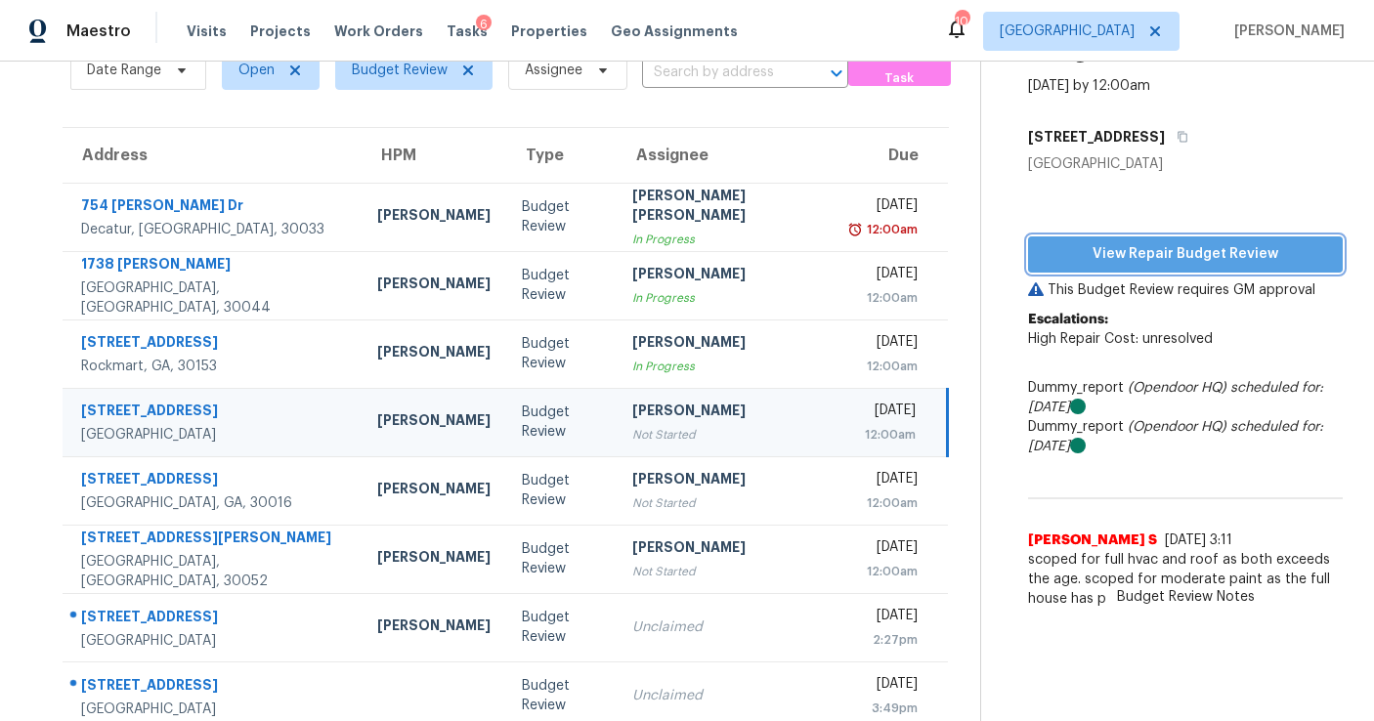
click at [1072, 247] on span "View Repair Budget Review" at bounding box center [1185, 254] width 283 height 24
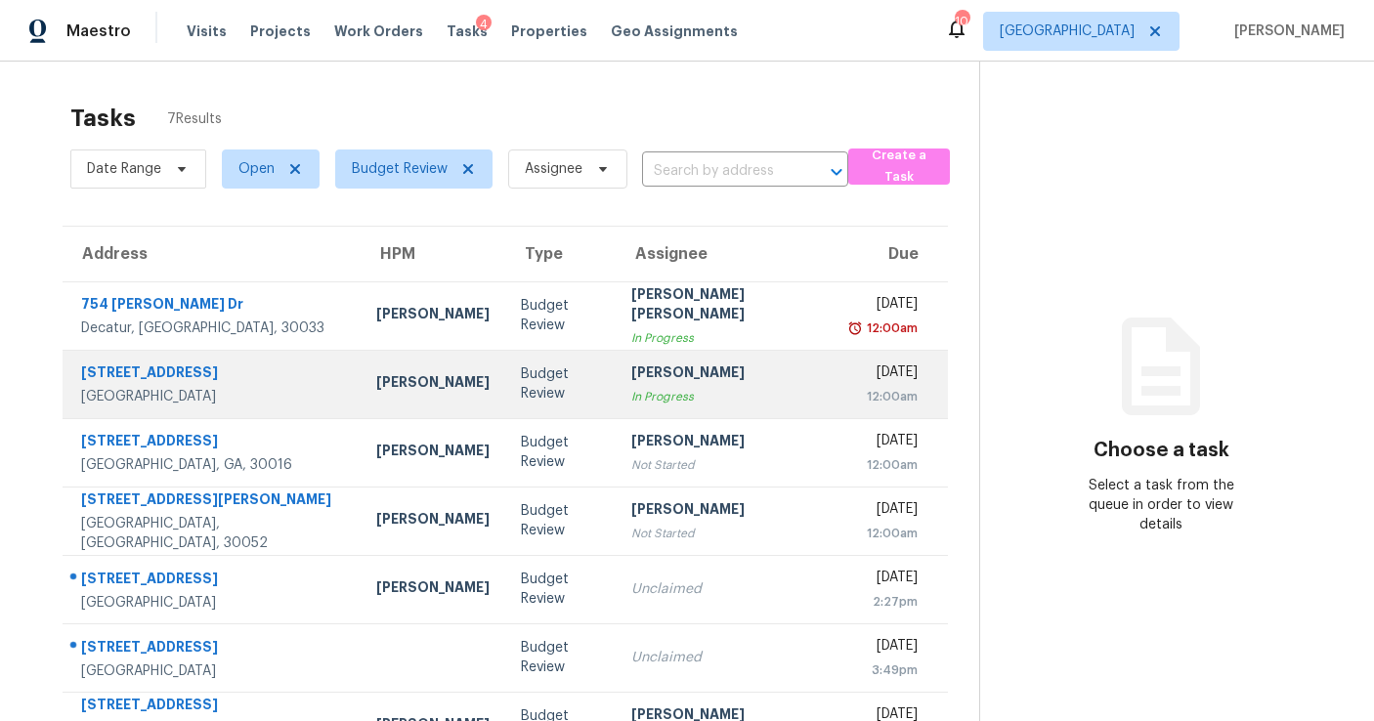
click at [530, 385] on div "Budget Review" at bounding box center [560, 384] width 79 height 39
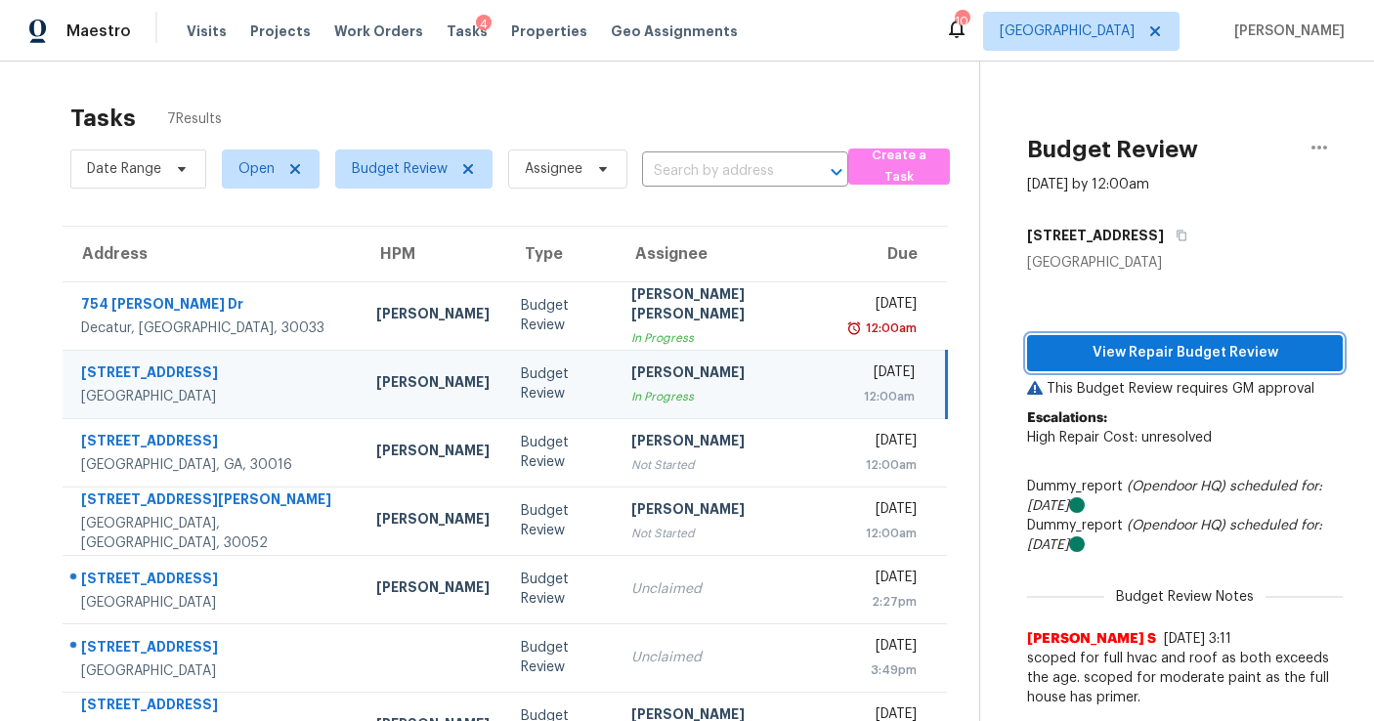
click at [1092, 345] on span "View Repair Budget Review" at bounding box center [1185, 353] width 284 height 24
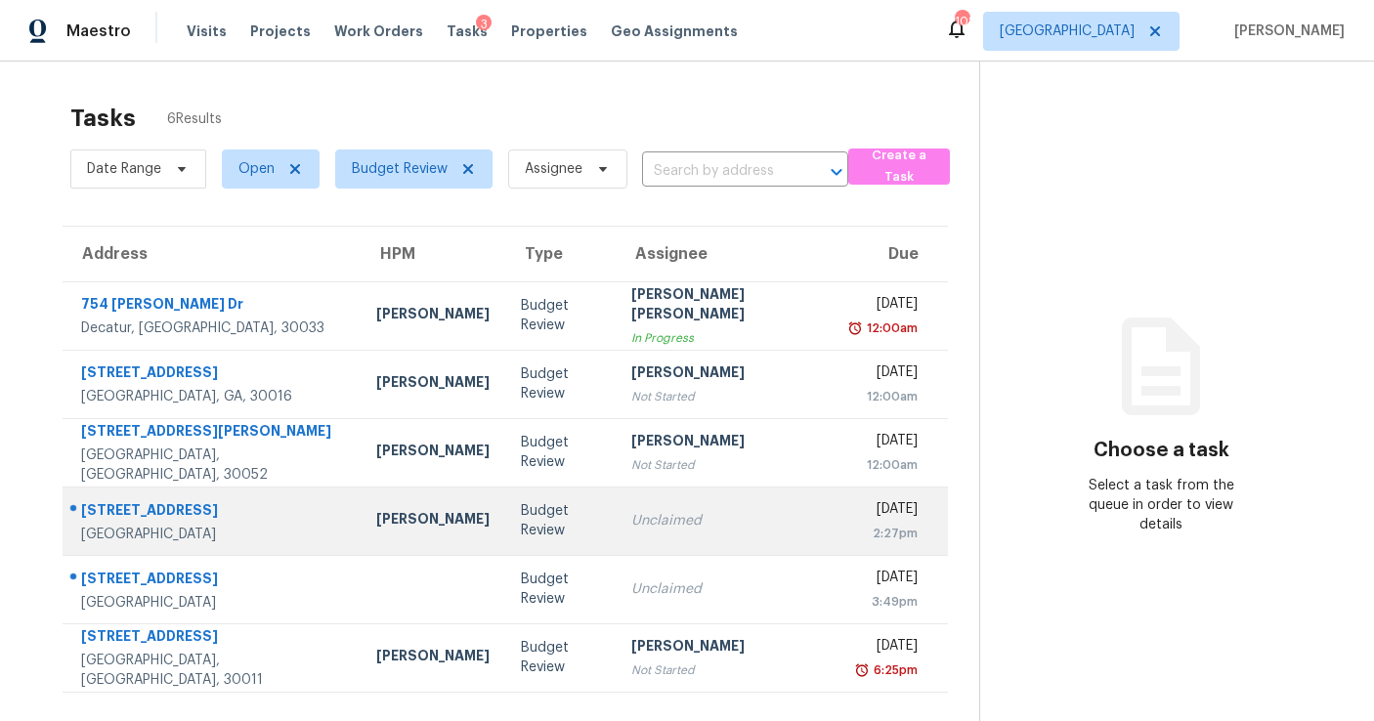
scroll to position [62, 0]
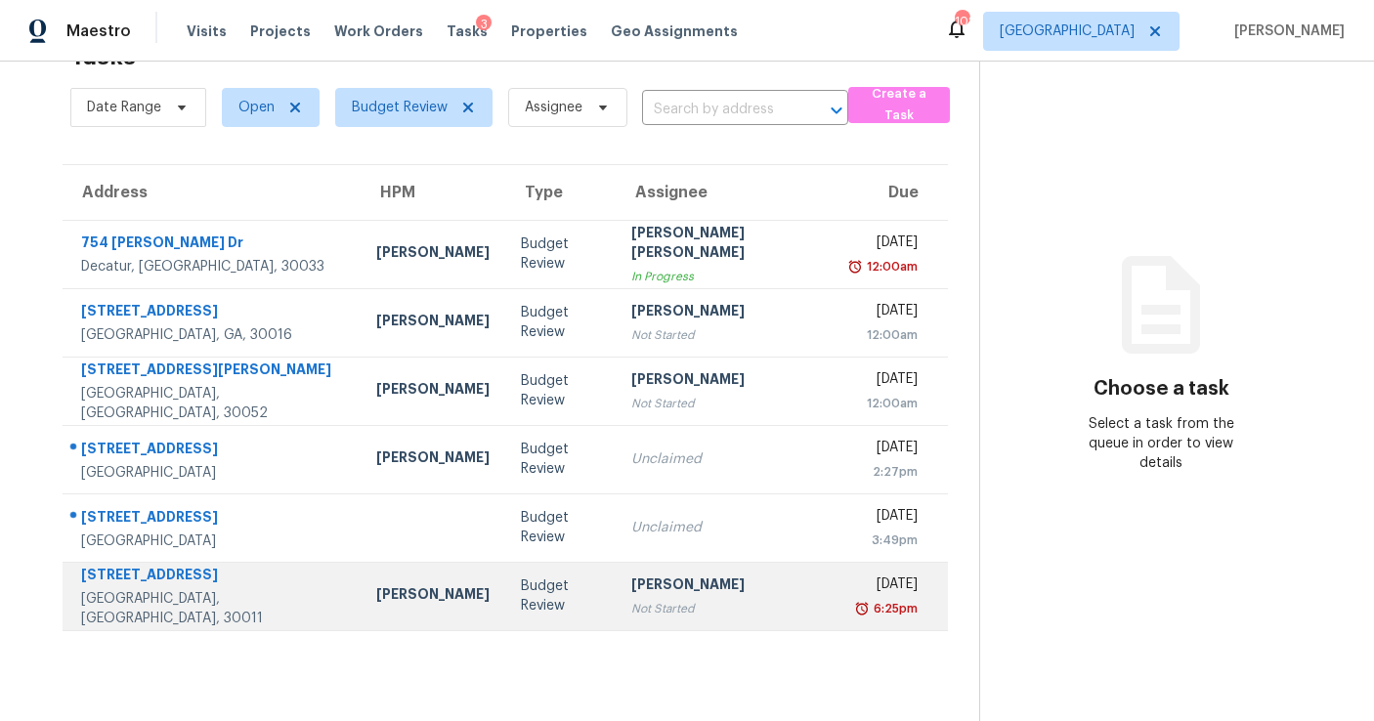
click at [652, 608] on div "Not Started" at bounding box center [726, 609] width 190 height 20
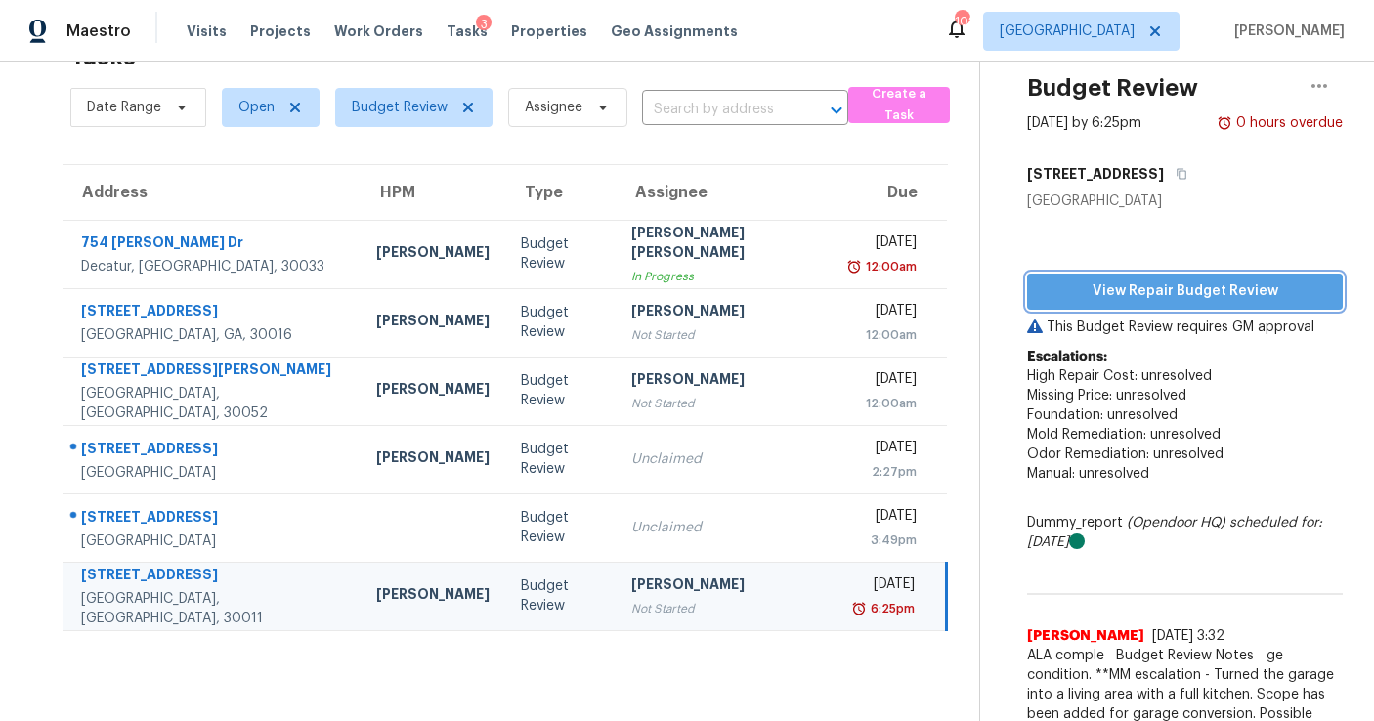
click at [1096, 294] on span "View Repair Budget Review" at bounding box center [1185, 291] width 284 height 24
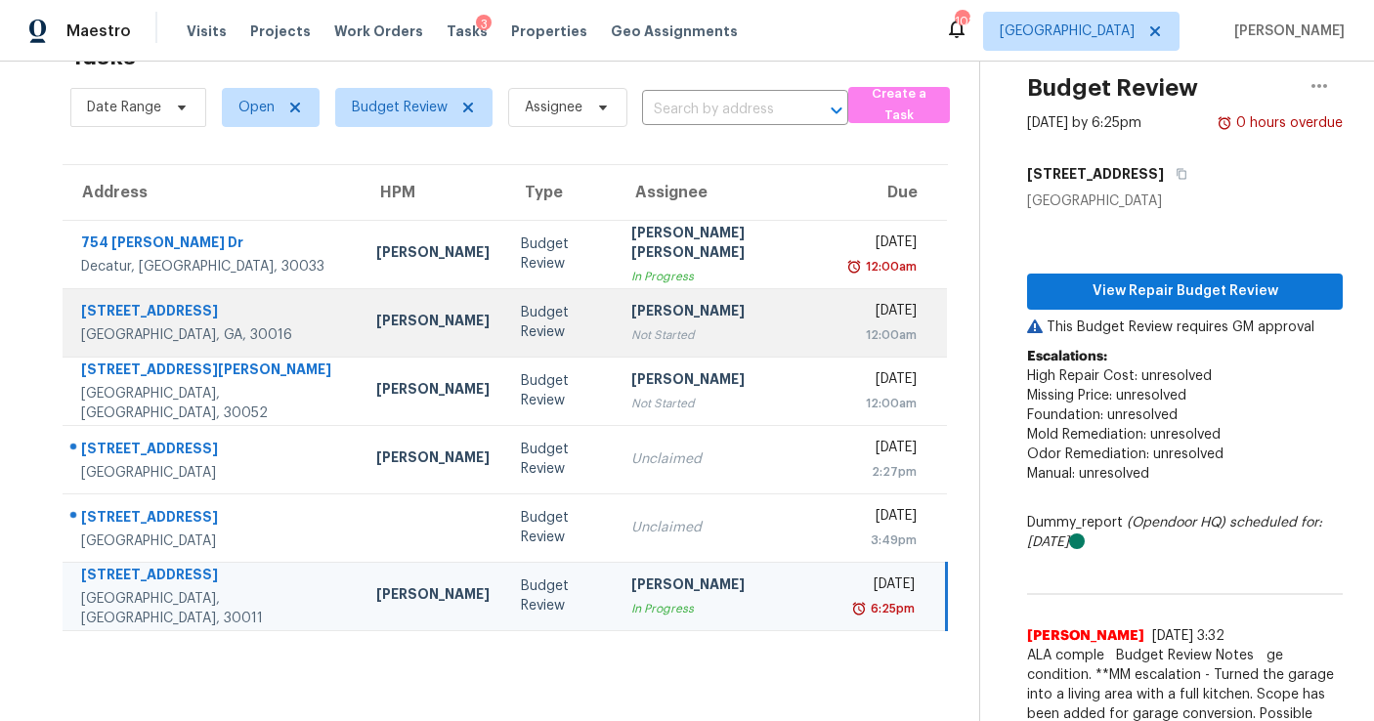
click at [658, 320] on div "[PERSON_NAME]" at bounding box center [726, 313] width 190 height 24
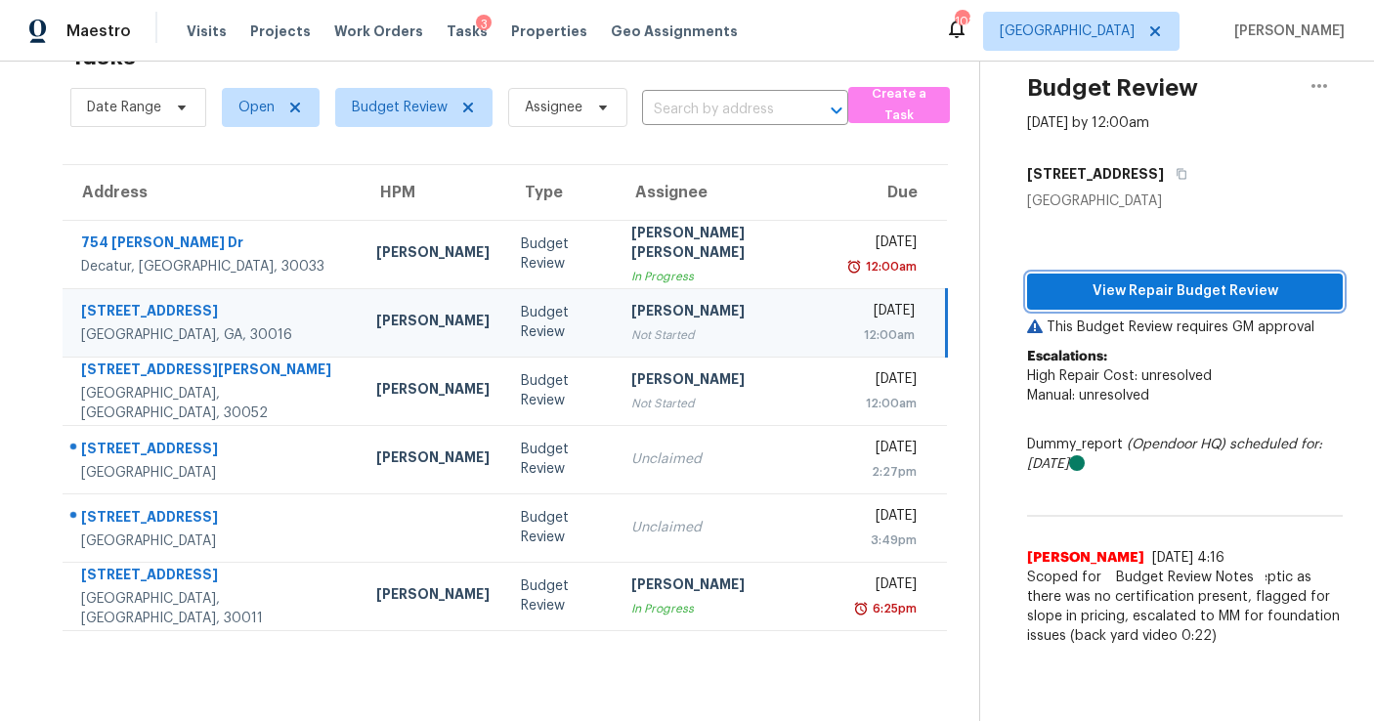
click at [1147, 295] on span "View Repair Budget Review" at bounding box center [1185, 291] width 284 height 24
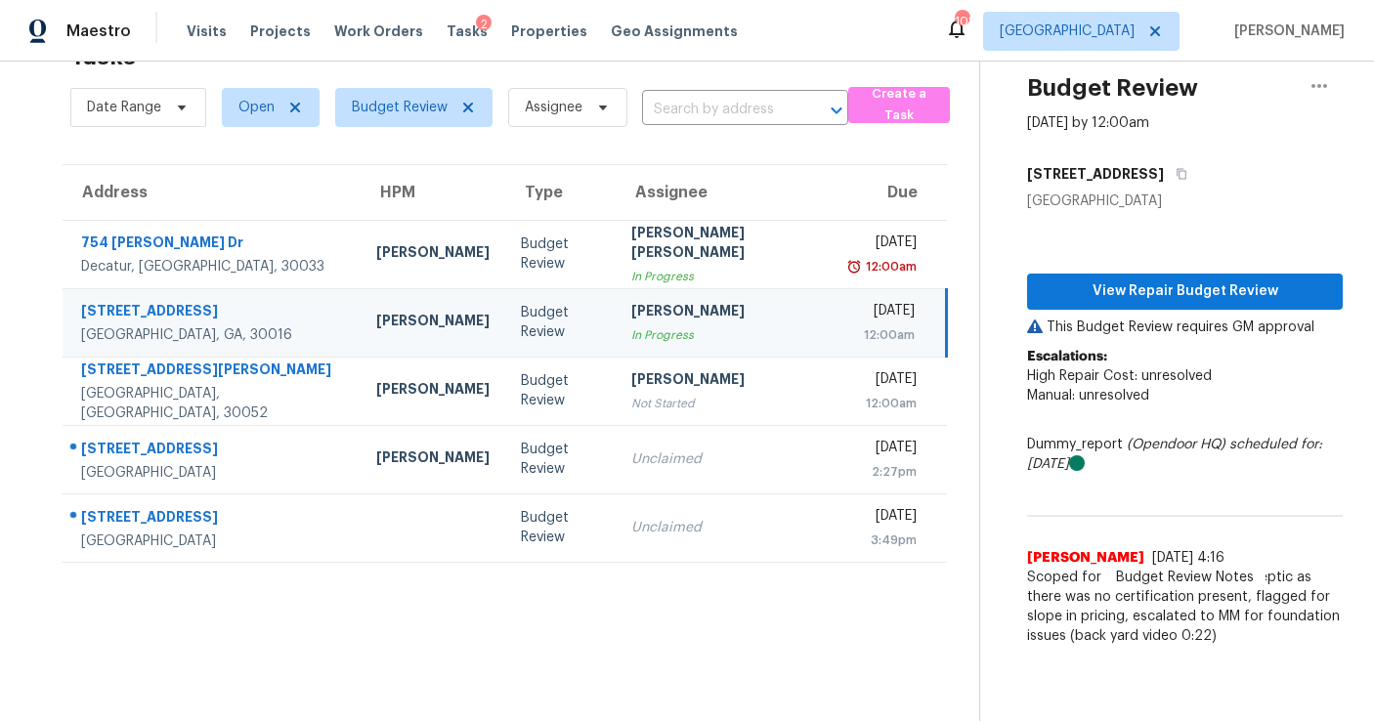
click at [656, 201] on th "Assignee" at bounding box center [726, 192] width 221 height 55
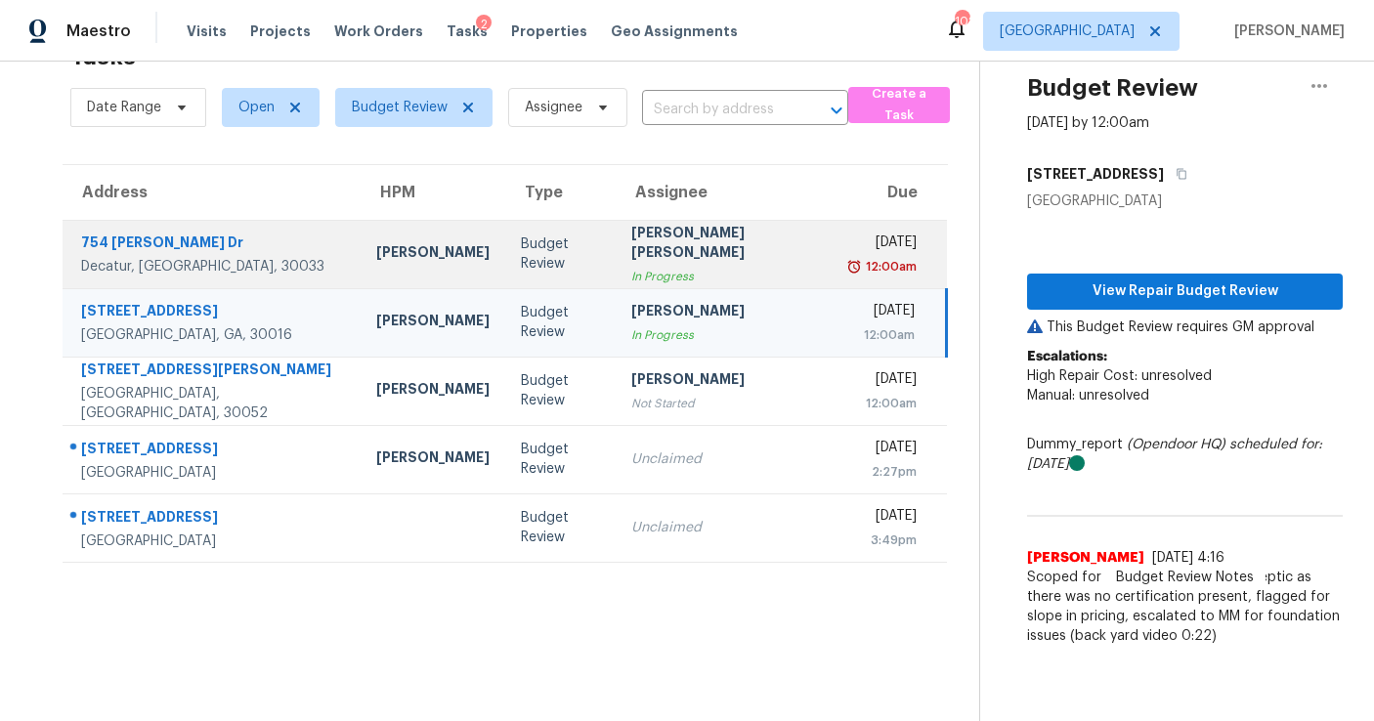
click at [648, 262] on div "[PERSON_NAME] [PERSON_NAME]" at bounding box center [726, 245] width 190 height 44
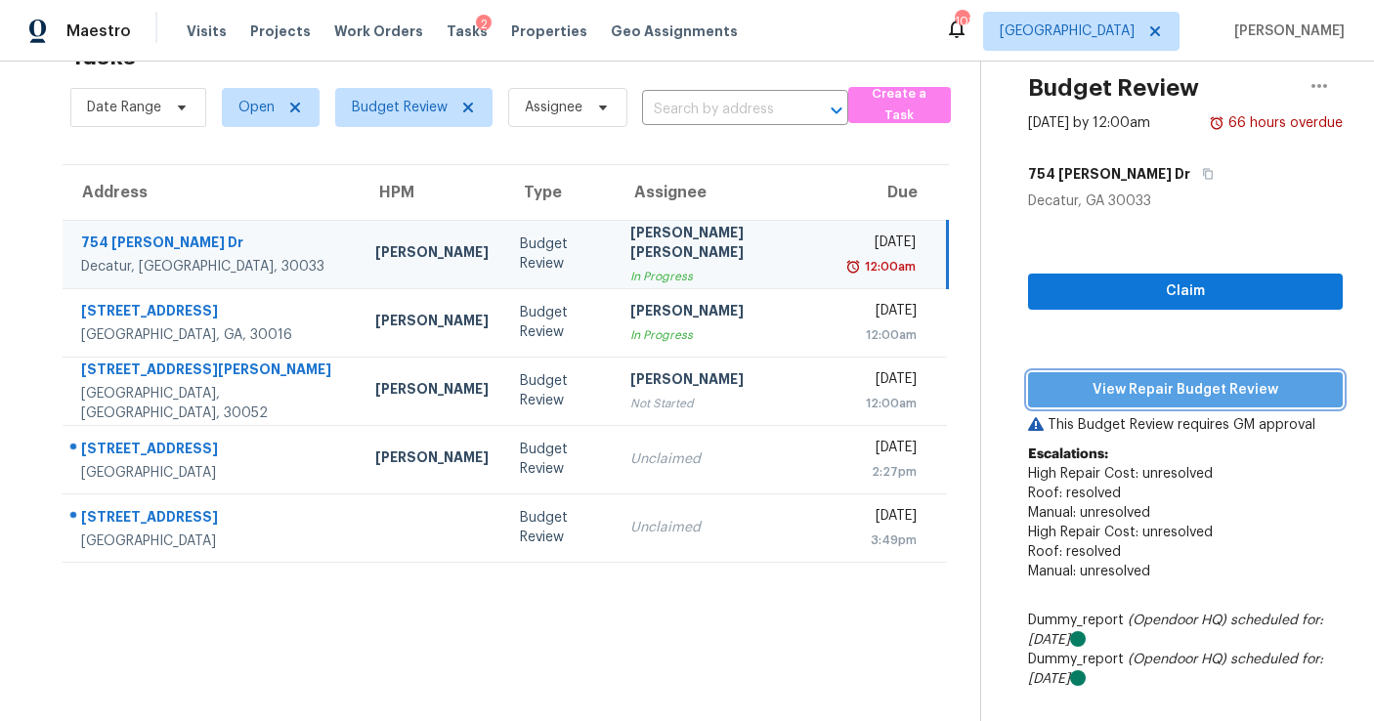
click at [1121, 386] on span "View Repair Budget Review" at bounding box center [1185, 390] width 283 height 24
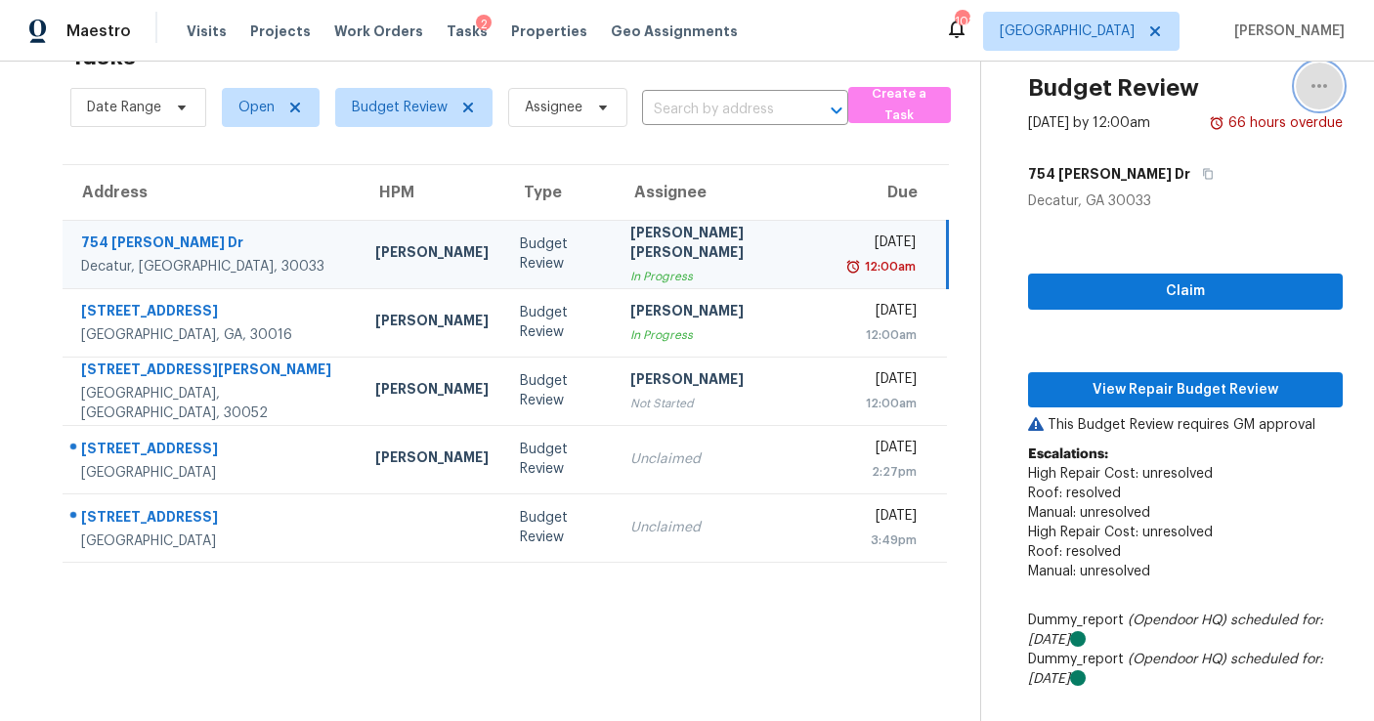
click at [1316, 92] on icon "button" at bounding box center [1319, 85] width 23 height 23
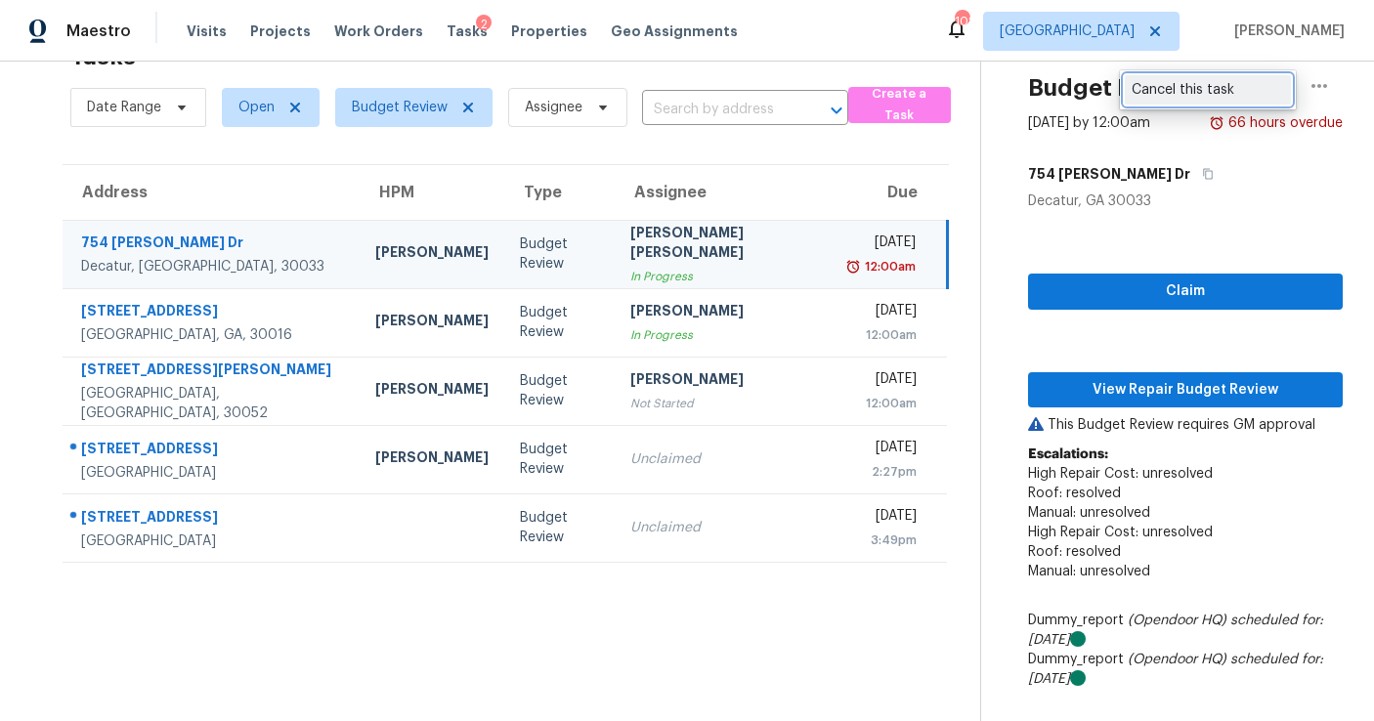
click at [1203, 90] on div "Cancel this task" at bounding box center [1208, 90] width 152 height 20
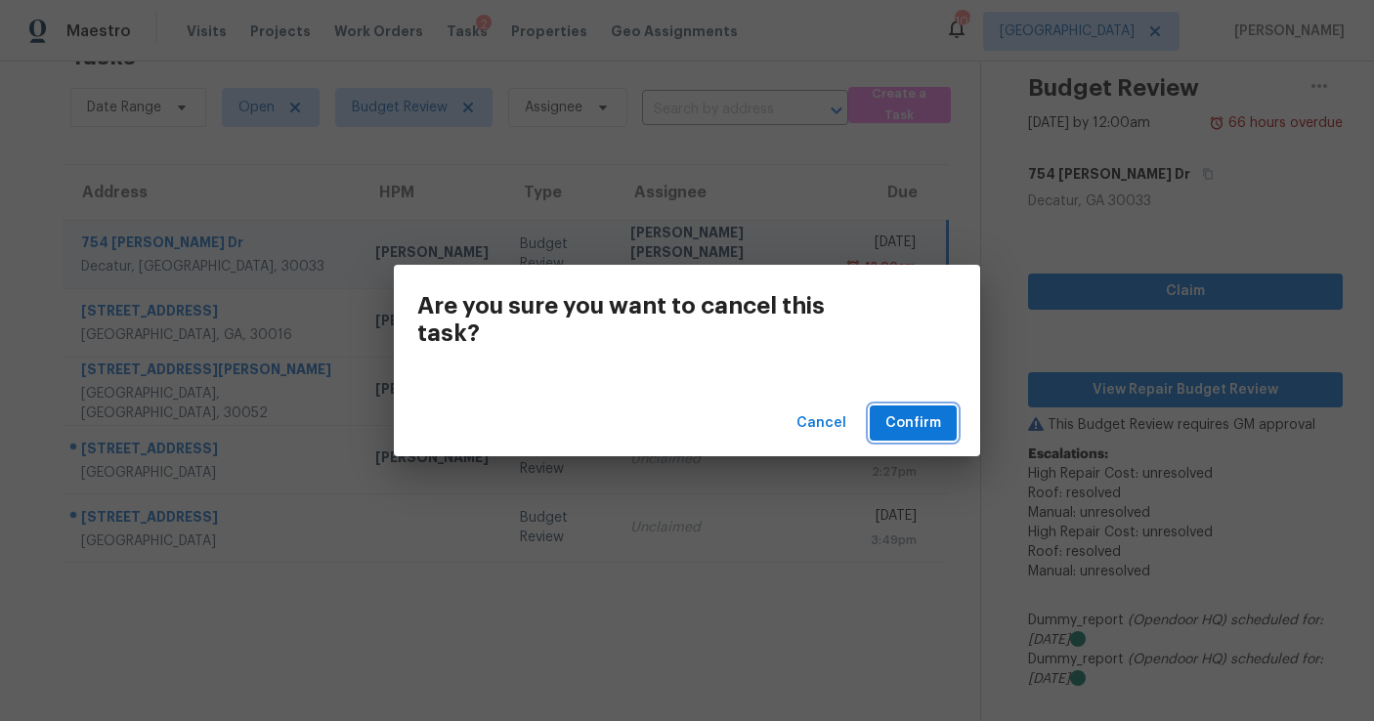
click at [909, 430] on span "Confirm" at bounding box center [913, 423] width 56 height 24
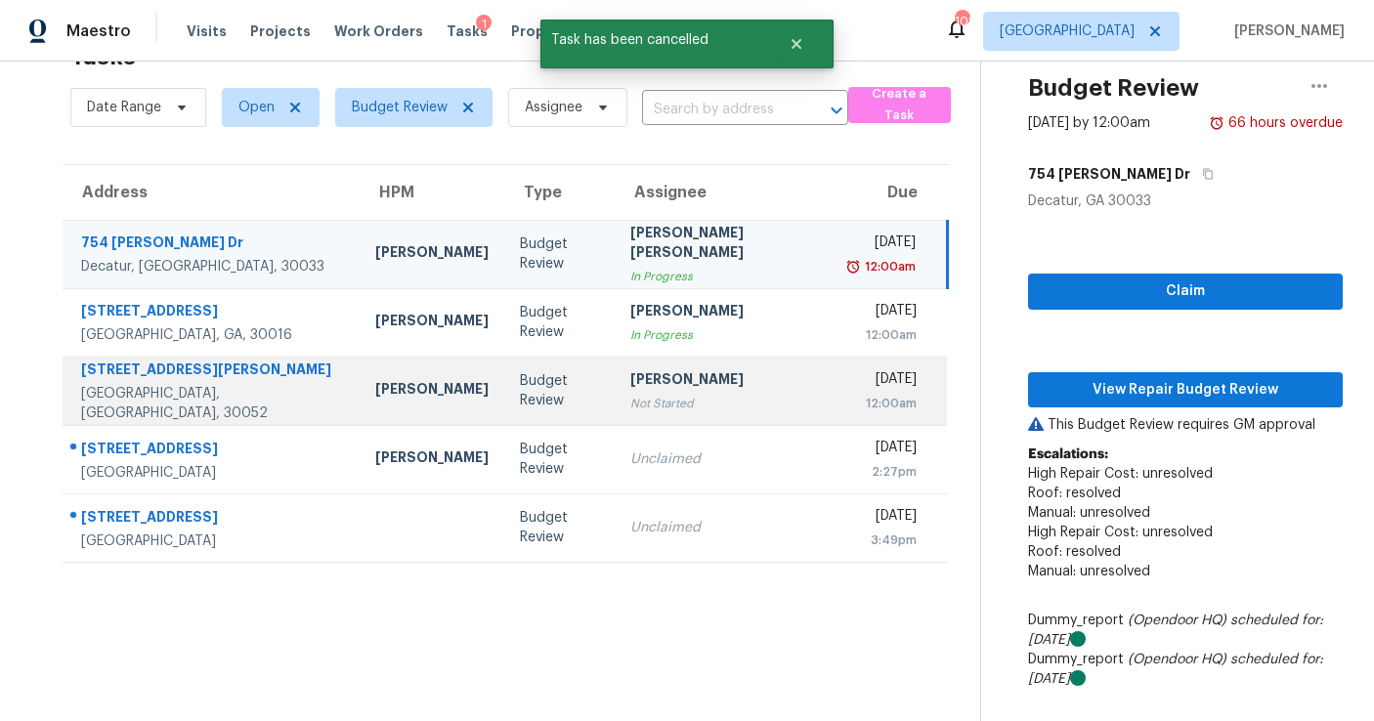
click at [703, 390] on div "[PERSON_NAME]" at bounding box center [724, 381] width 189 height 24
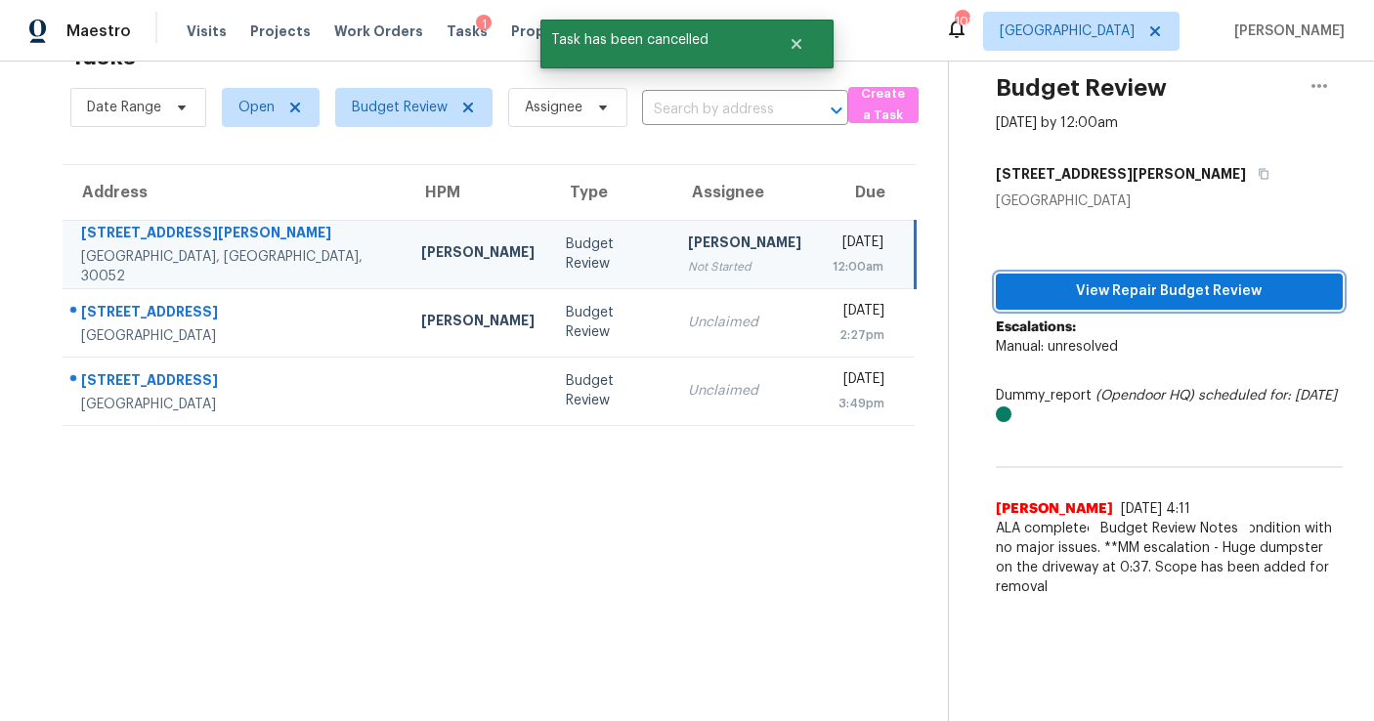
click at [1076, 304] on button "View Repair Budget Review" at bounding box center [1169, 292] width 347 height 36
